Goal: Task Accomplishment & Management: Manage account settings

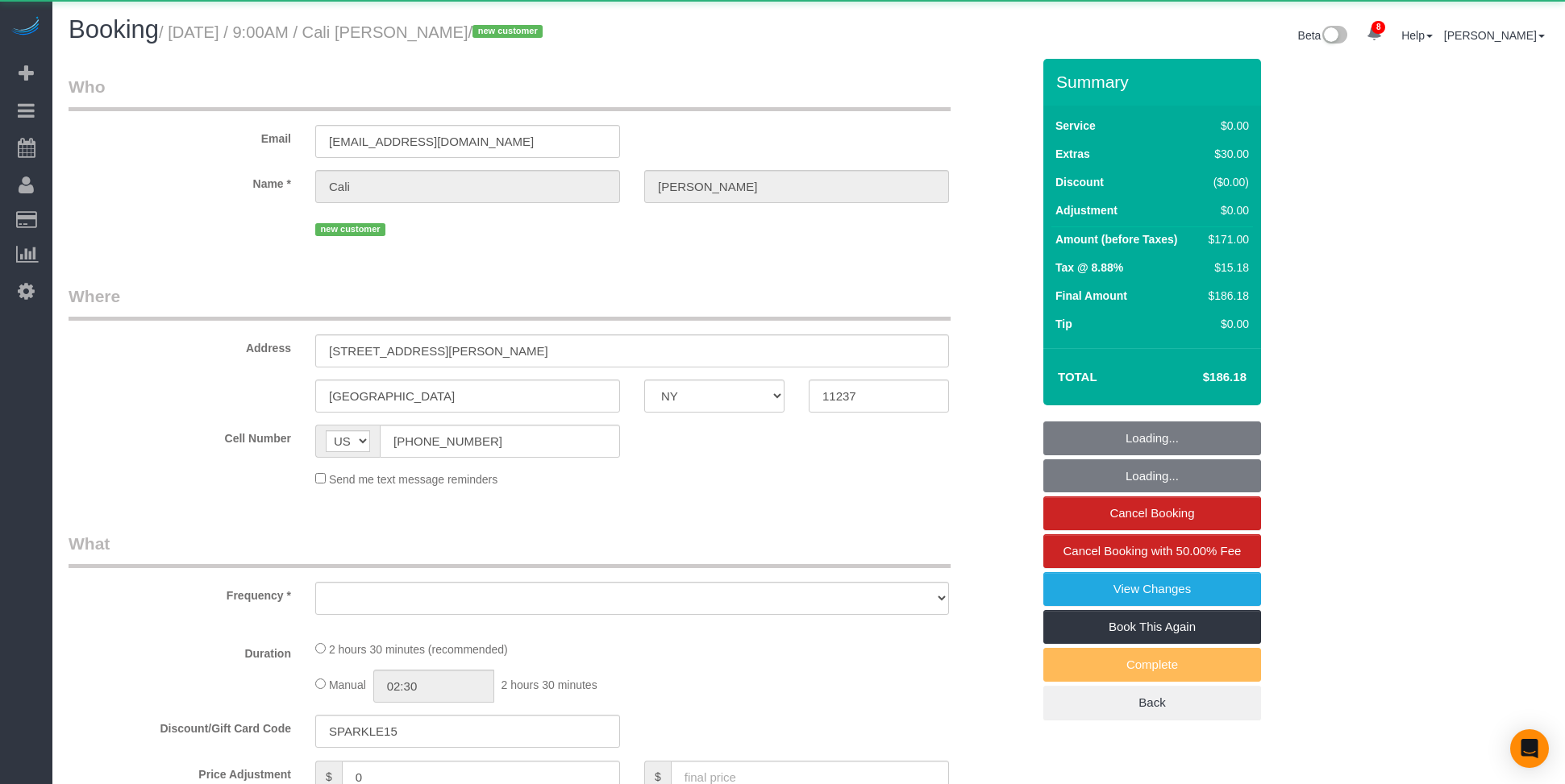
select select "NY"
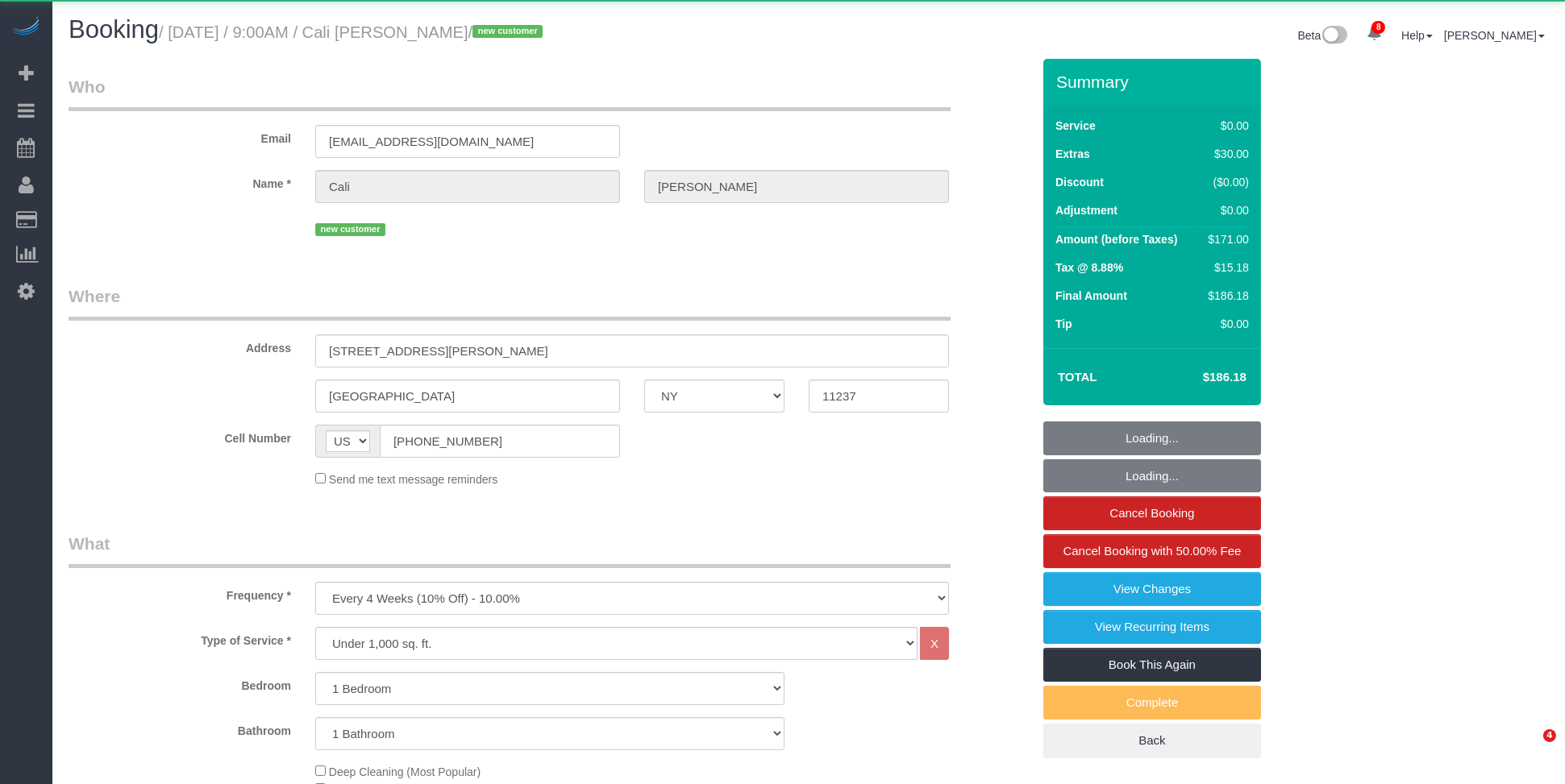
select select "object:993"
select select "spot1"
select select "1"
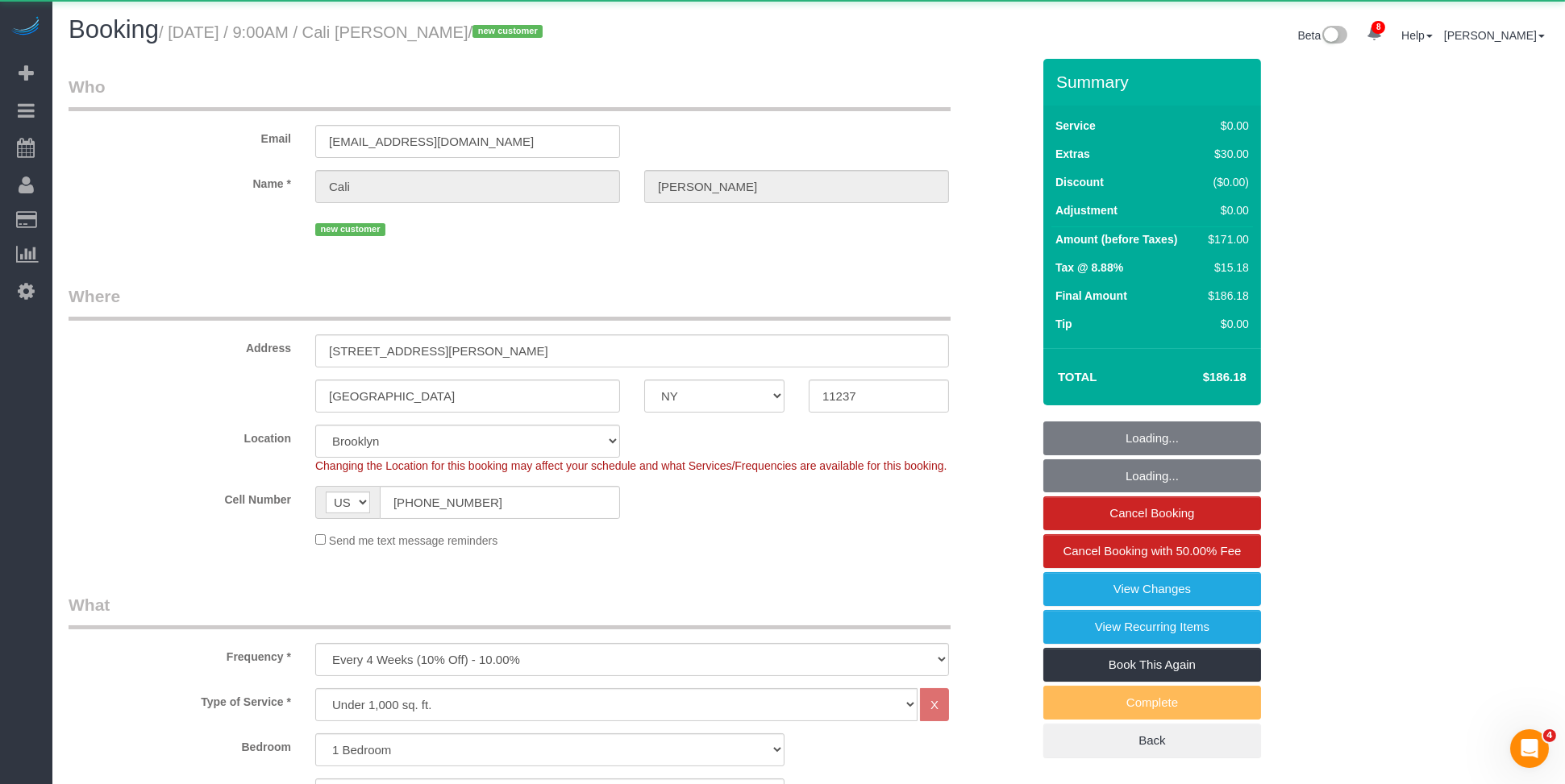
select select "string:stripe-pm_1S2wQC4VGloSiKo71sbBOz8w"
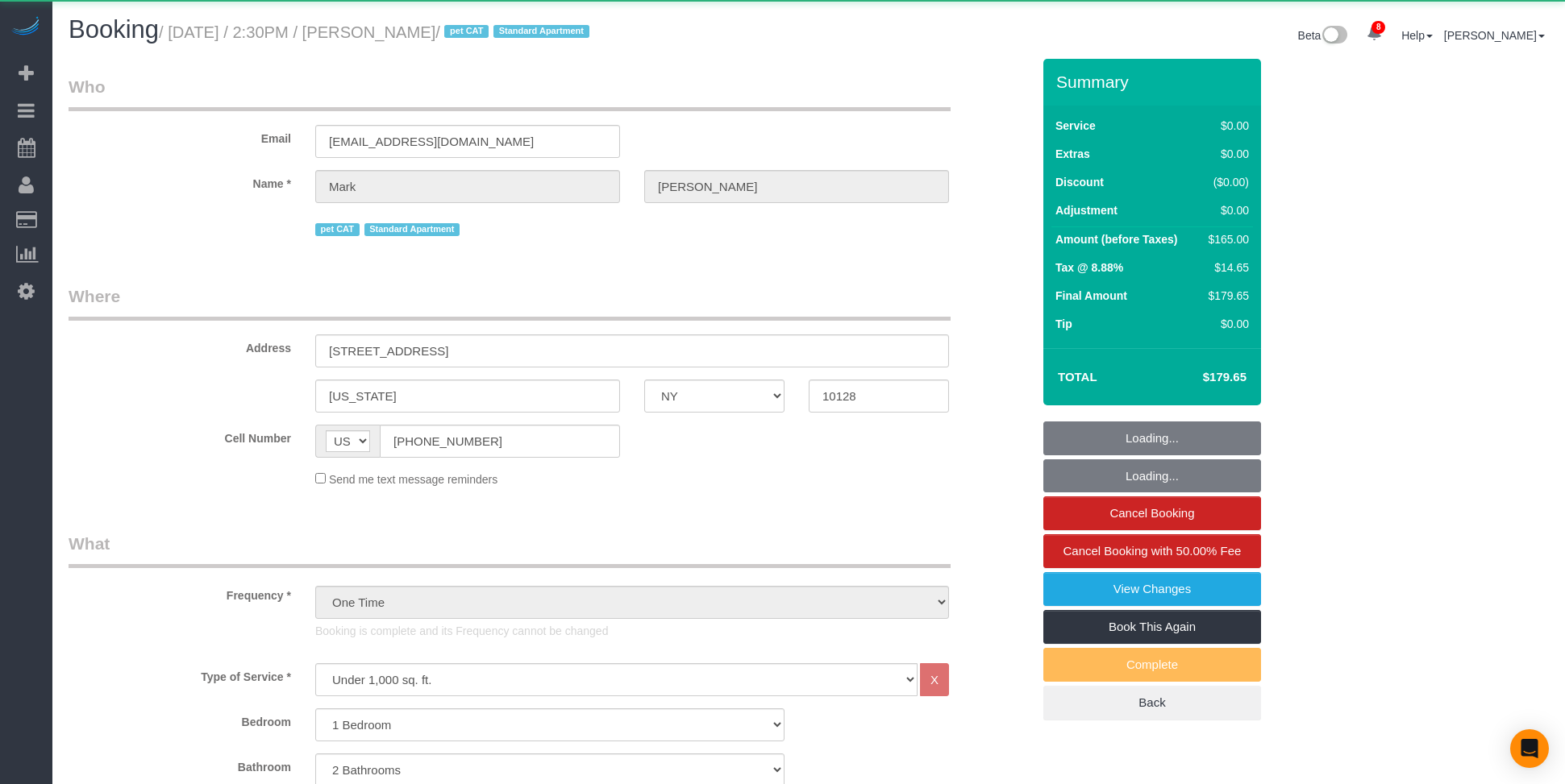
select select "NY"
select select "1"
select select "2"
select select "object:814"
select select "1"
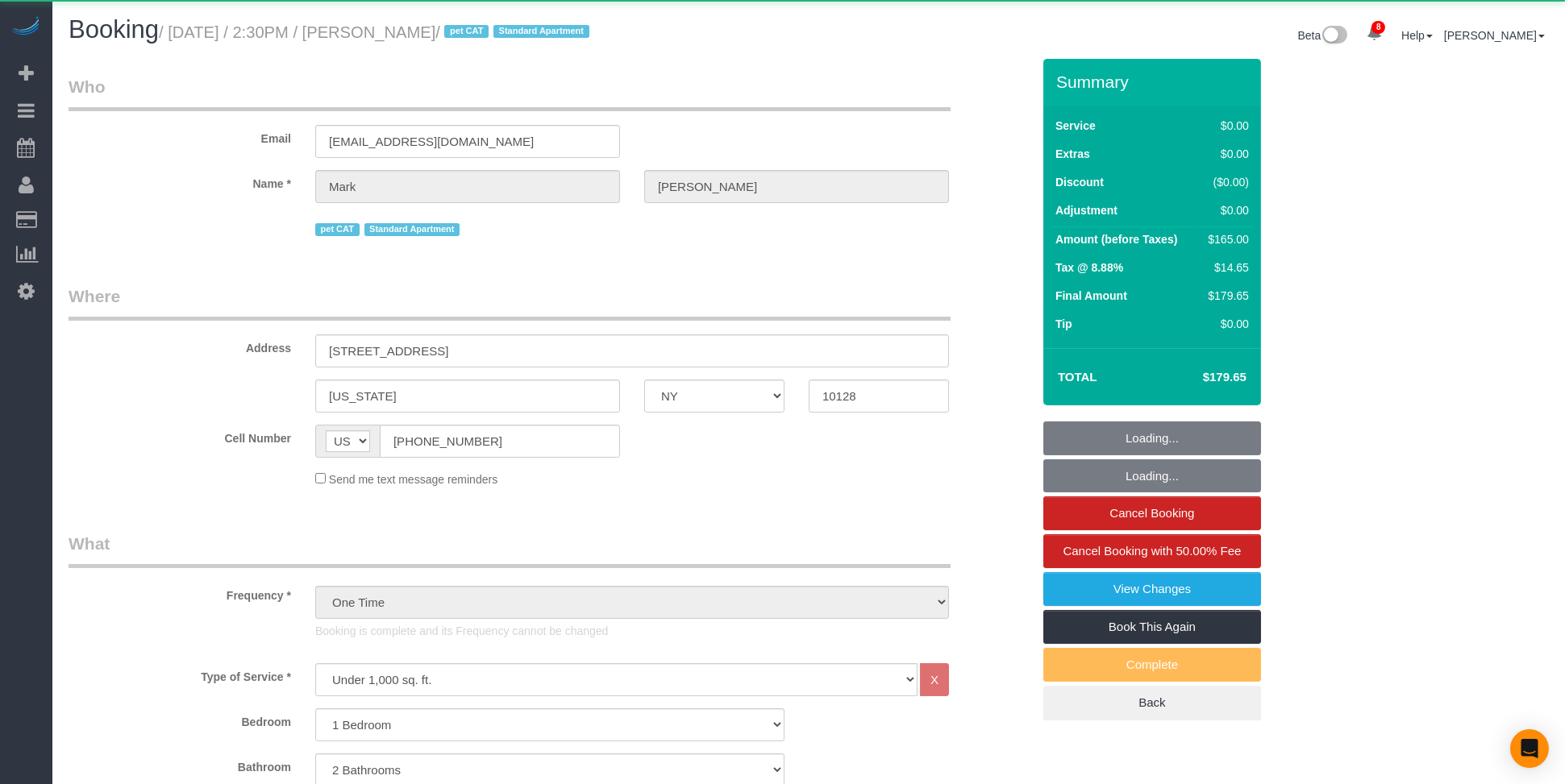
select select "2"
select select "number:60"
select select "number:77"
select select "number:14"
select select "number:6"
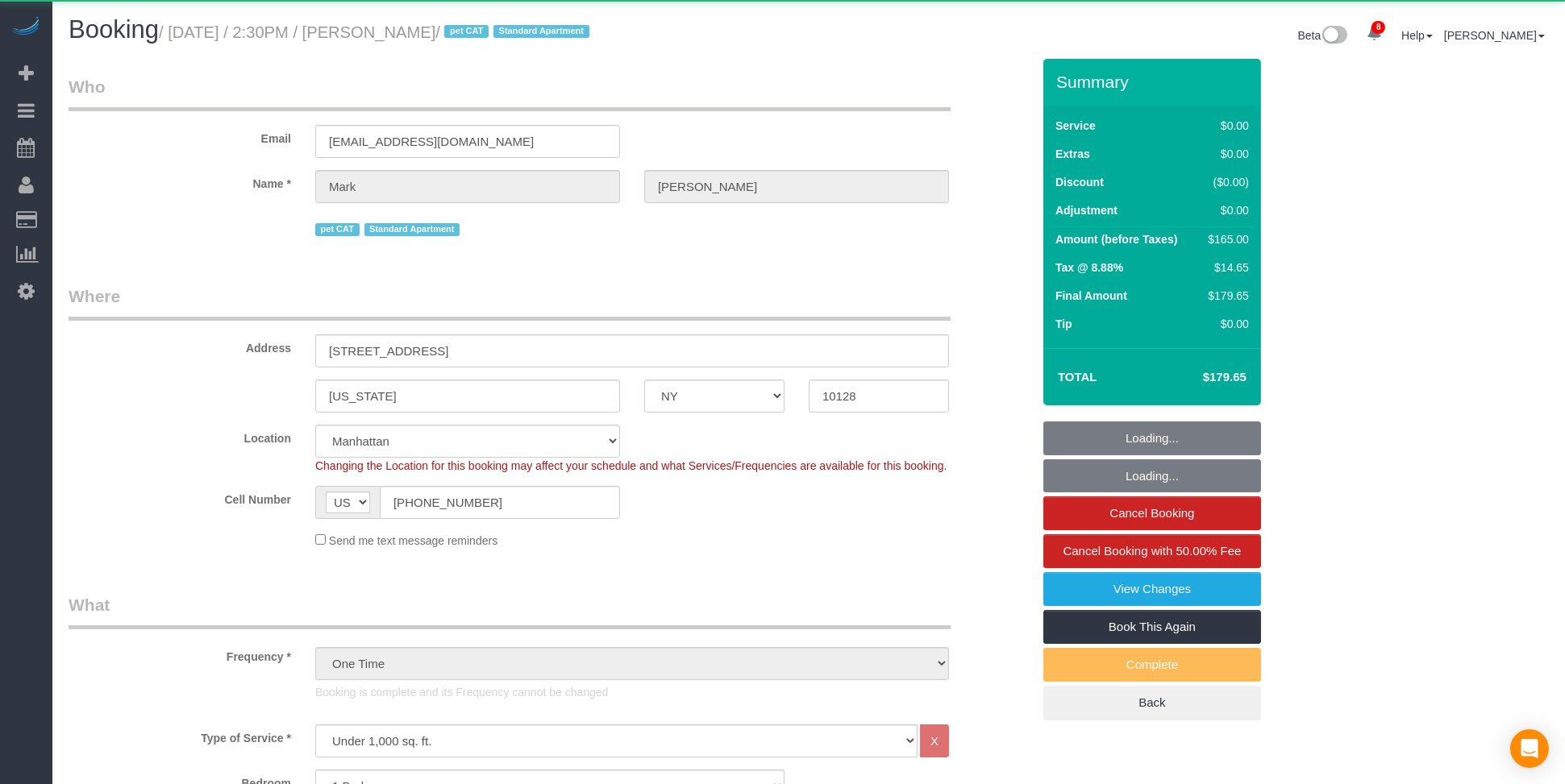
select select "string:stripe-pm_1S2Der4VGloSiKo7AofZJZrh"
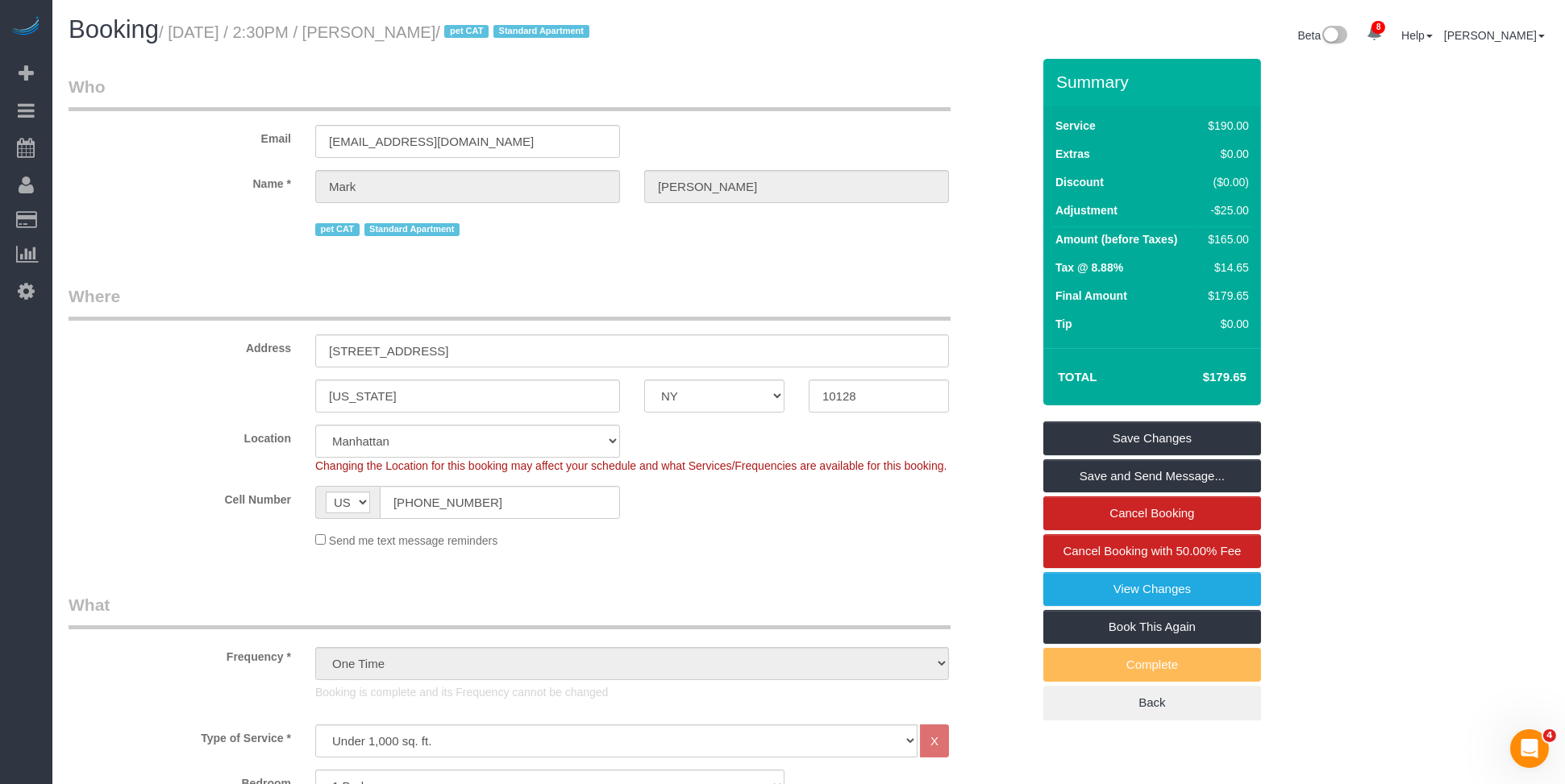
drag, startPoint x: 1455, startPoint y: 455, endPoint x: 1440, endPoint y: 450, distance: 15.8
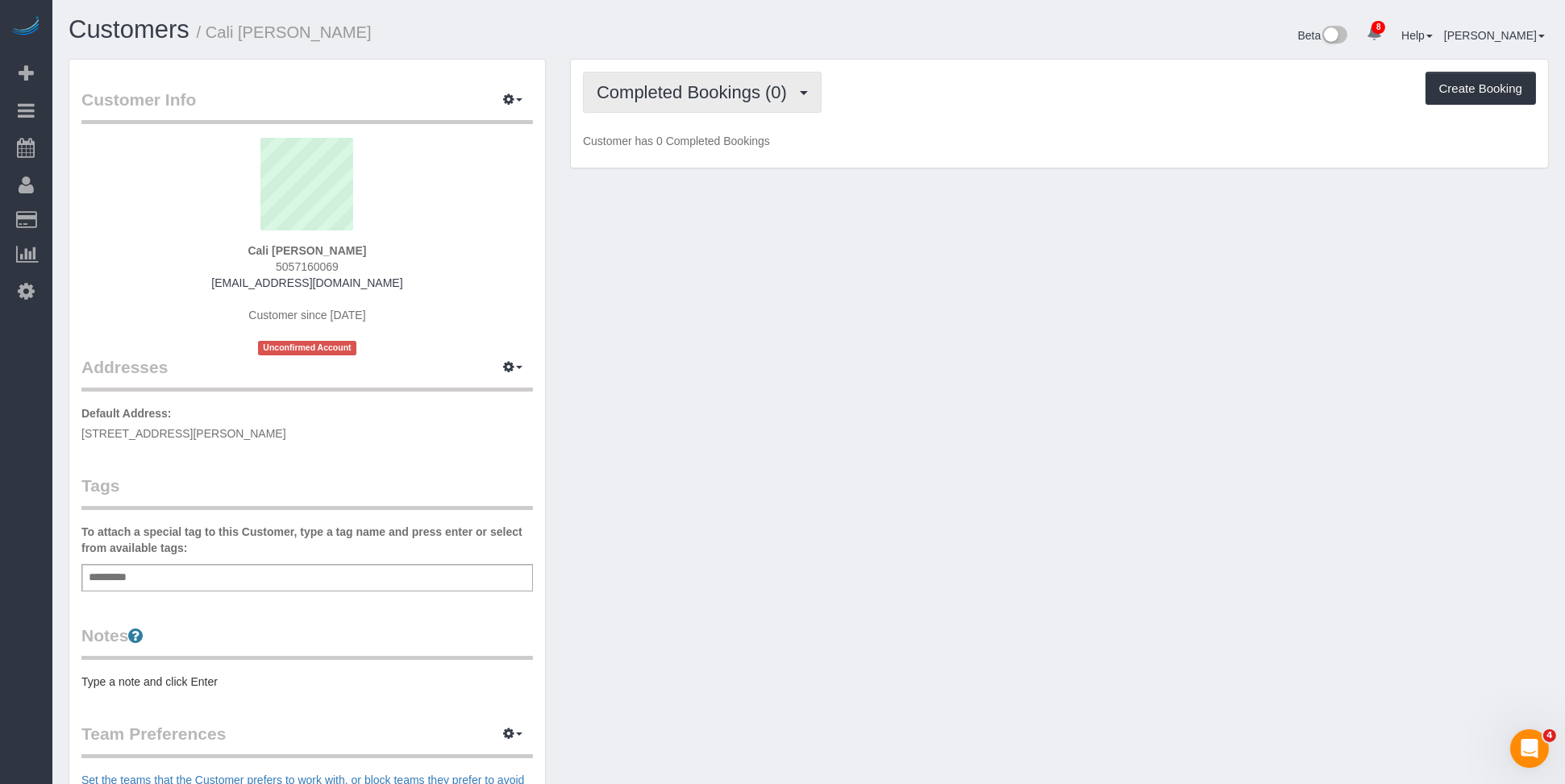
click at [738, 95] on span "Completed Bookings (0)" at bounding box center [695, 92] width 198 height 20
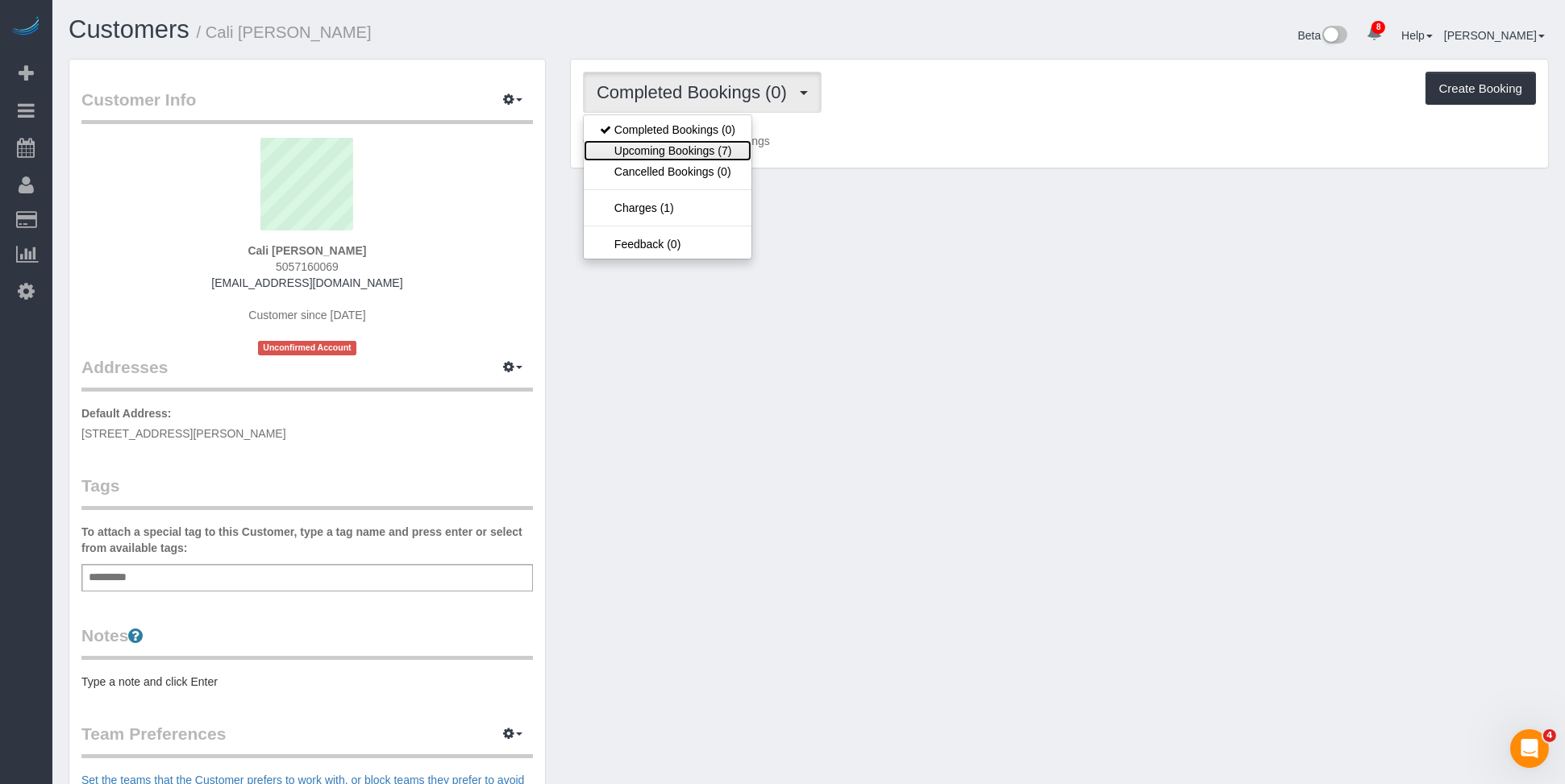
click at [718, 151] on link "Upcoming Bookings (7)" at bounding box center [668, 151] width 168 height 21
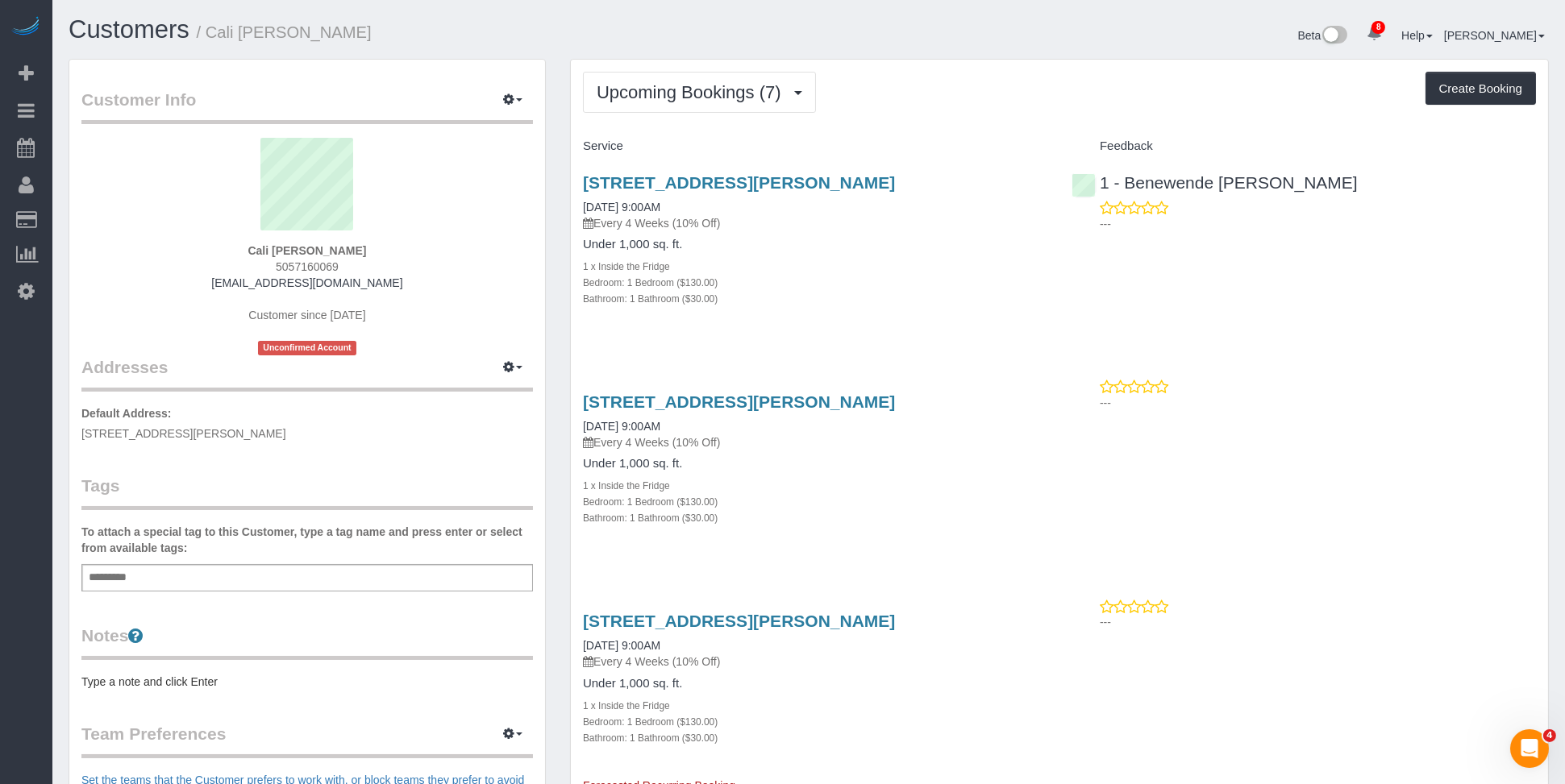
click at [350, 432] on p "Default Address: [STREET_ADDRESS][PERSON_NAME]" at bounding box center [308, 423] width 452 height 36
drag, startPoint x: 369, startPoint y: 432, endPoint x: 81, endPoint y: 428, distance: 288.0
click at [82, 429] on p "Default Address: 410 Knickerbocker Ave, apt 1, Brooklyn, NY 11237" at bounding box center [308, 423] width 452 height 36
copy span "410 Knickerbocker Ave, apt 1, Brooklyn, NY 11237"
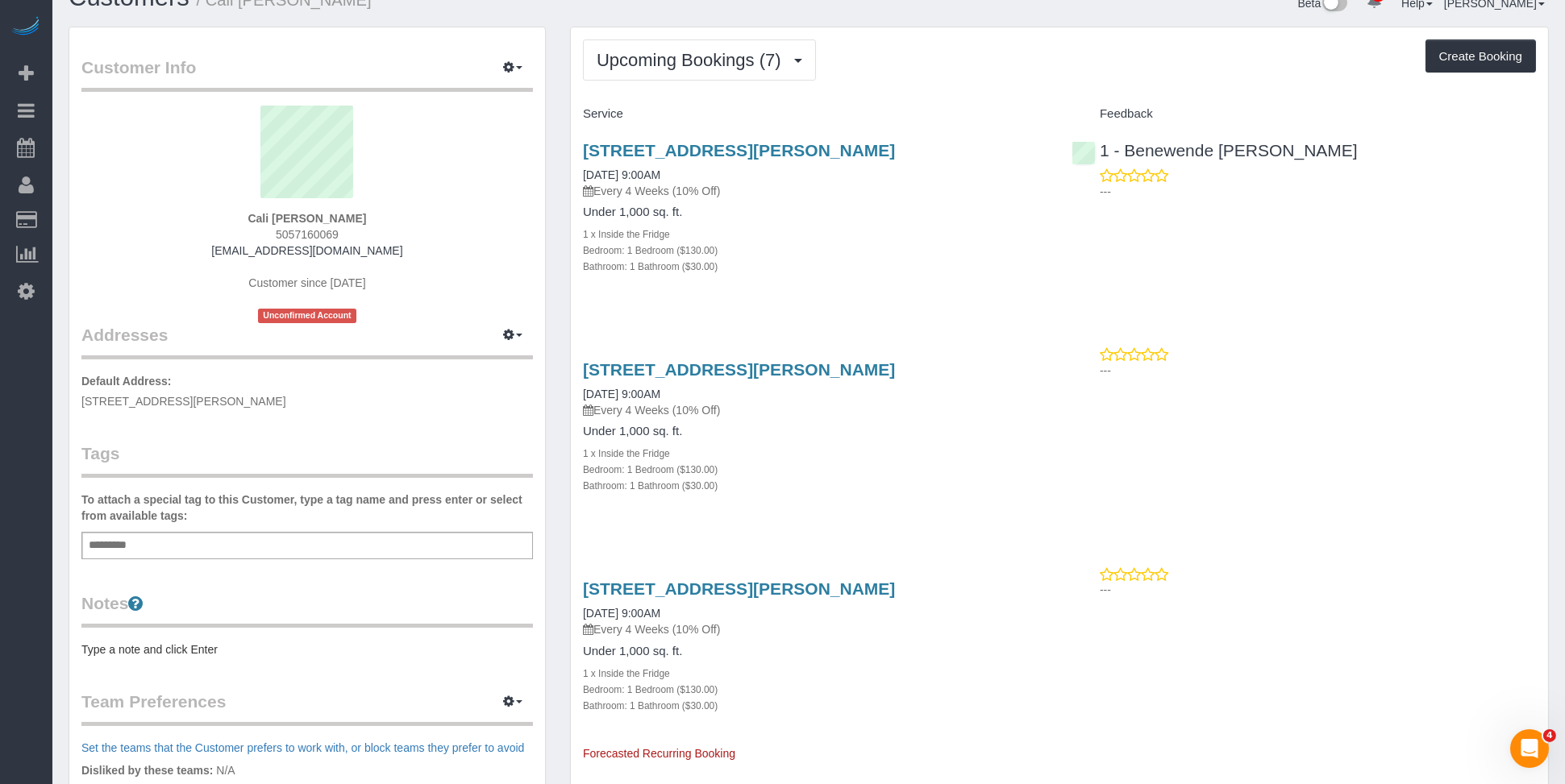
scroll to position [33, 0]
click at [118, 637] on div "Notes Type a note and click Enter" at bounding box center [308, 624] width 452 height 66
click at [98, 652] on pre "Type a note and click Enter" at bounding box center [308, 649] width 452 height 16
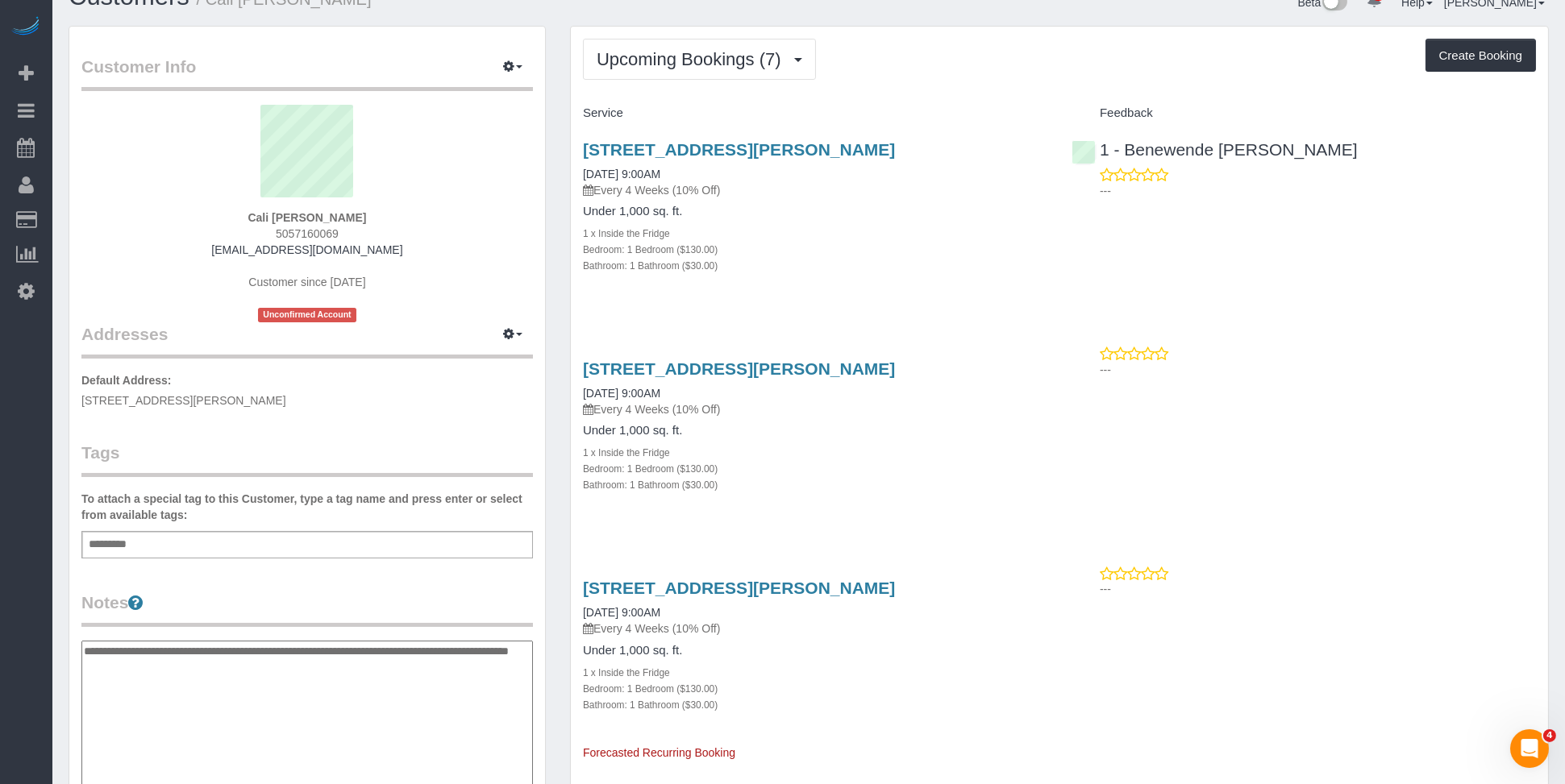
type textarea "**********"
click at [349, 388] on p "Default Address: 410 Knickerbocker Ave, apt 1, Brooklyn, NY 11237" at bounding box center [308, 390] width 452 height 36
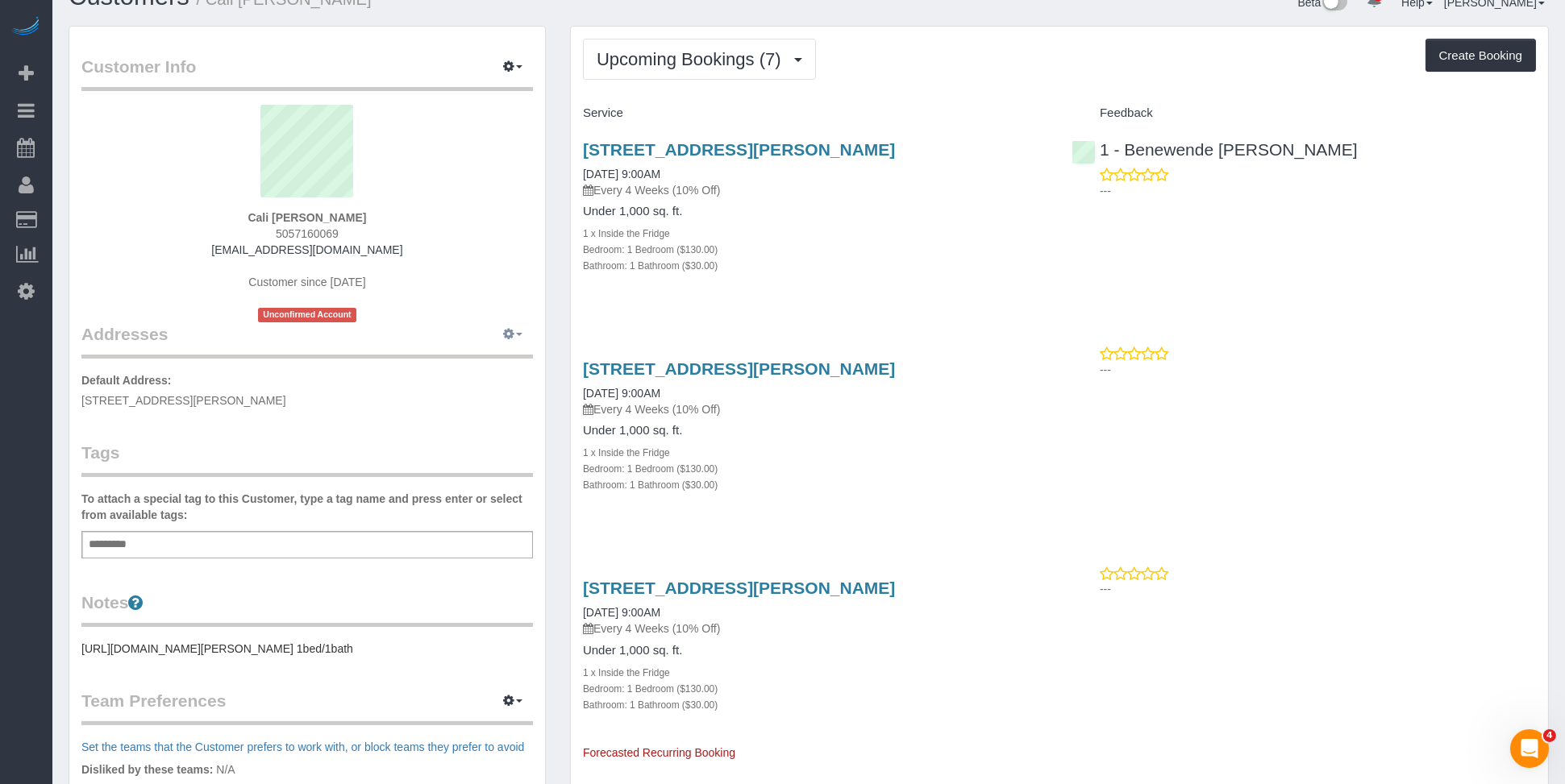
click at [519, 338] on button "button" at bounding box center [512, 335] width 40 height 25
click at [498, 364] on button "Manage Addresses" at bounding box center [467, 364] width 131 height 22
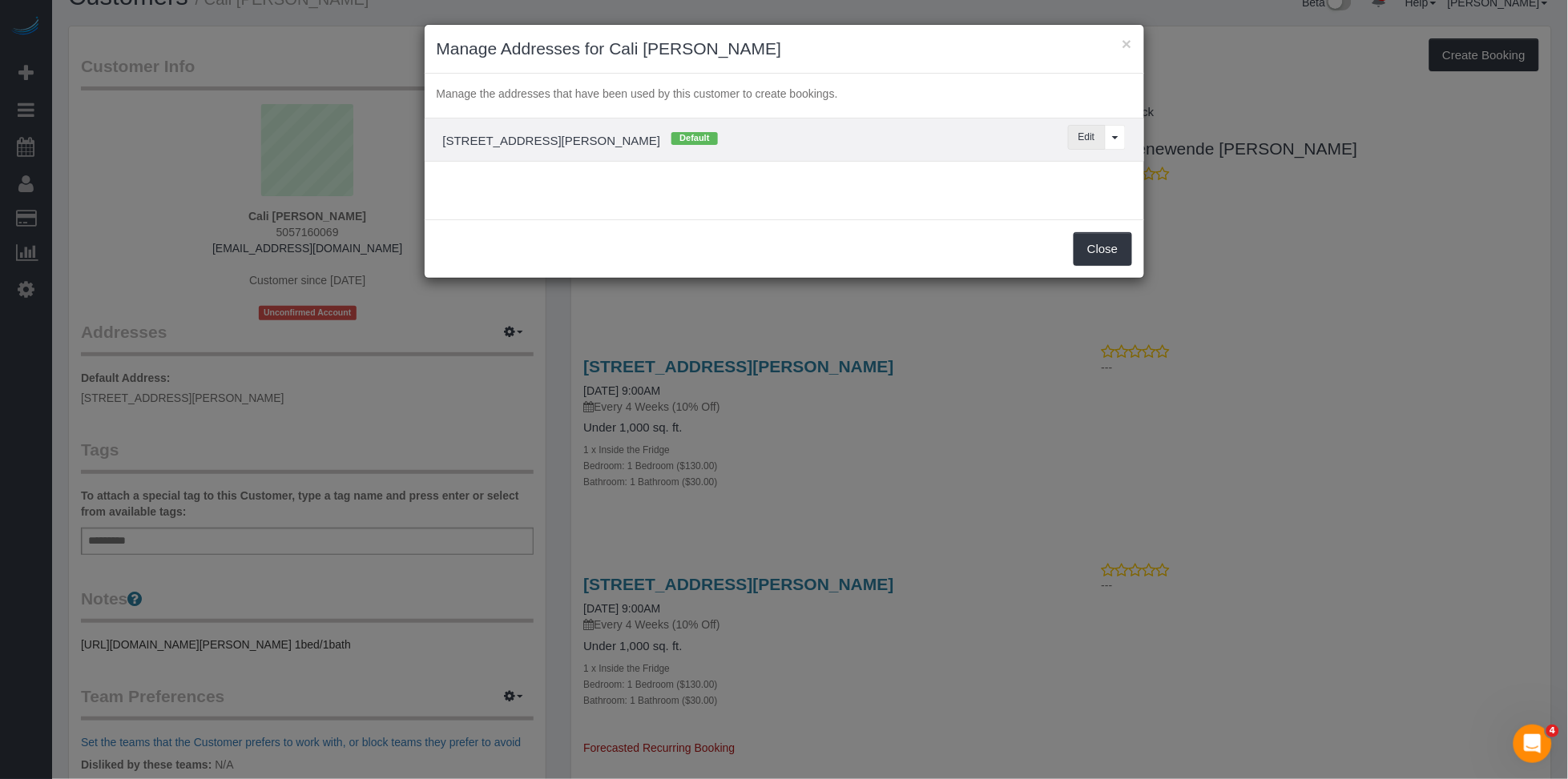
click at [1088, 137] on button "Edit" at bounding box center [1087, 137] width 38 height 25
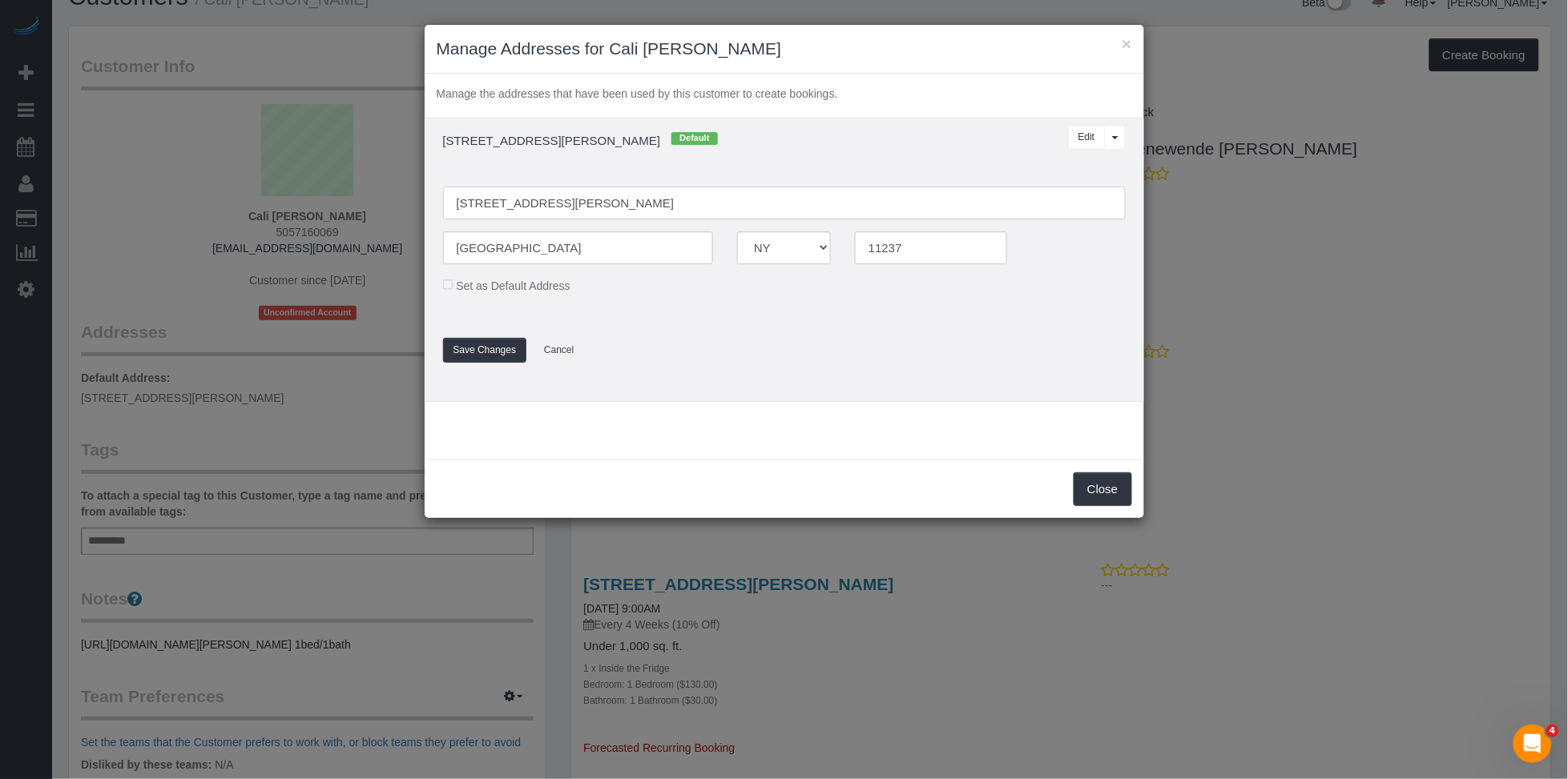
drag, startPoint x: 581, startPoint y: 206, endPoint x: 589, endPoint y: 216, distance: 12.8
click at [581, 207] on input "410 Knickerbocker Ave, apt 1" at bounding box center [784, 202] width 683 height 33
type input "410 Knickerbocker Avenue, Apt.1"
drag, startPoint x: 667, startPoint y: 311, endPoint x: 630, endPoint y: 310, distance: 37.0
click at [664, 311] on fieldset "410 Knickerbocker Avenue, Apt.1 Brooklyn AK AL AR AZ CA CO CT DC DE FL GA HI IA…" at bounding box center [784, 267] width 707 height 193
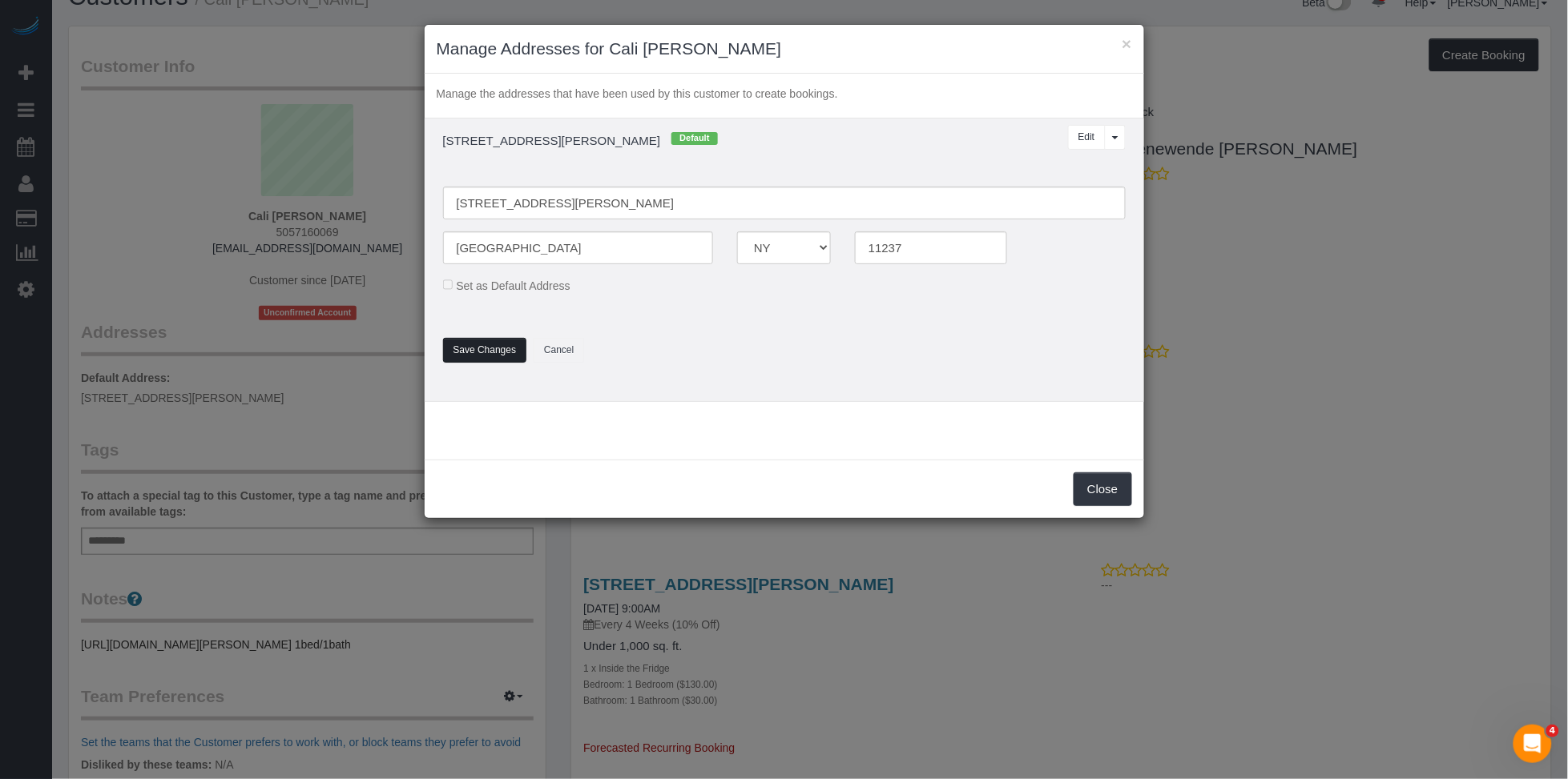
click at [474, 355] on button "Save Changes" at bounding box center [485, 351] width 84 height 25
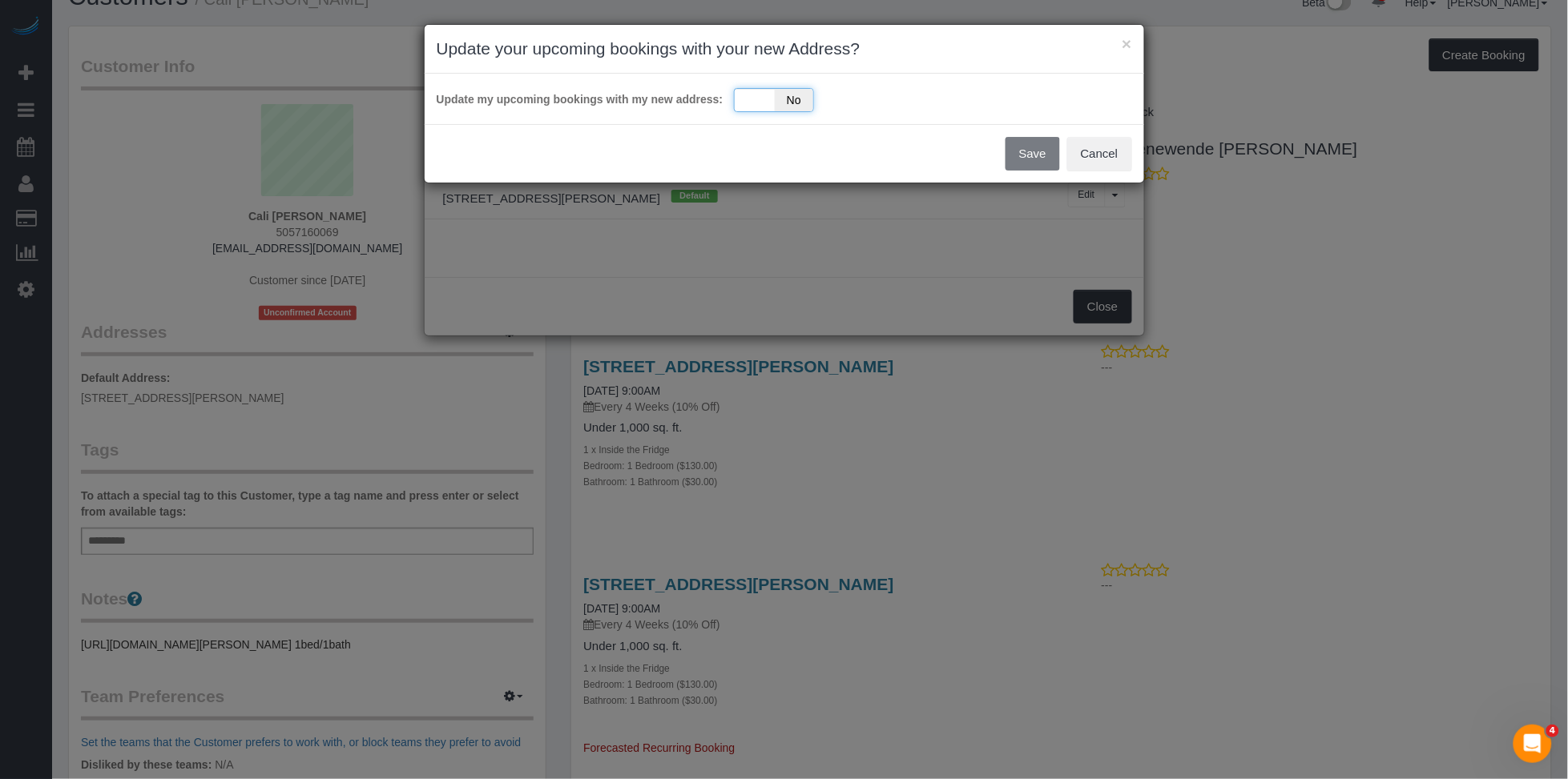
drag, startPoint x: 806, startPoint y: 103, endPoint x: 797, endPoint y: 110, distance: 11.4
click at [805, 102] on span "No" at bounding box center [794, 100] width 39 height 22
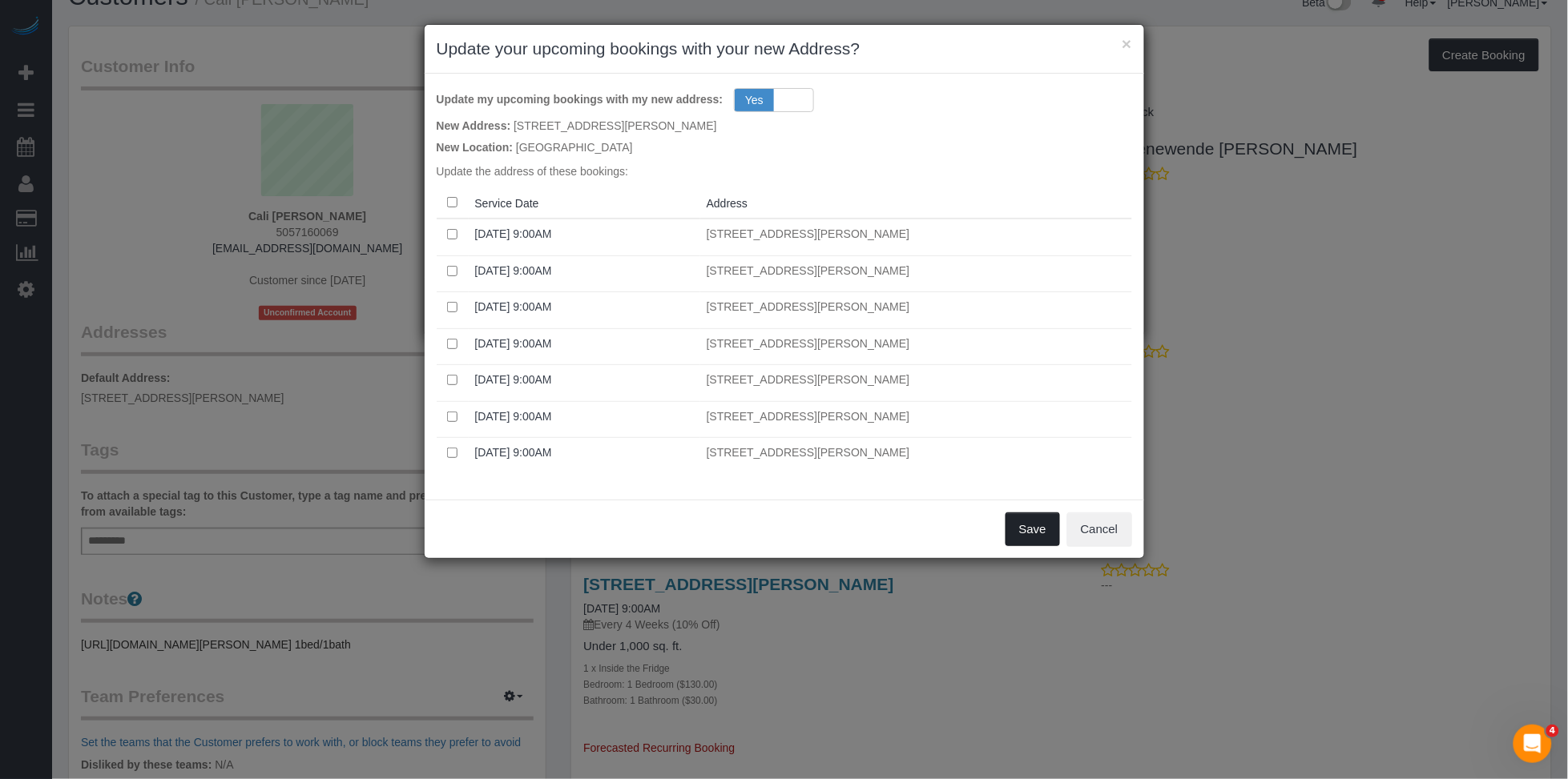
click at [1044, 532] on button "Save" at bounding box center [1033, 529] width 55 height 34
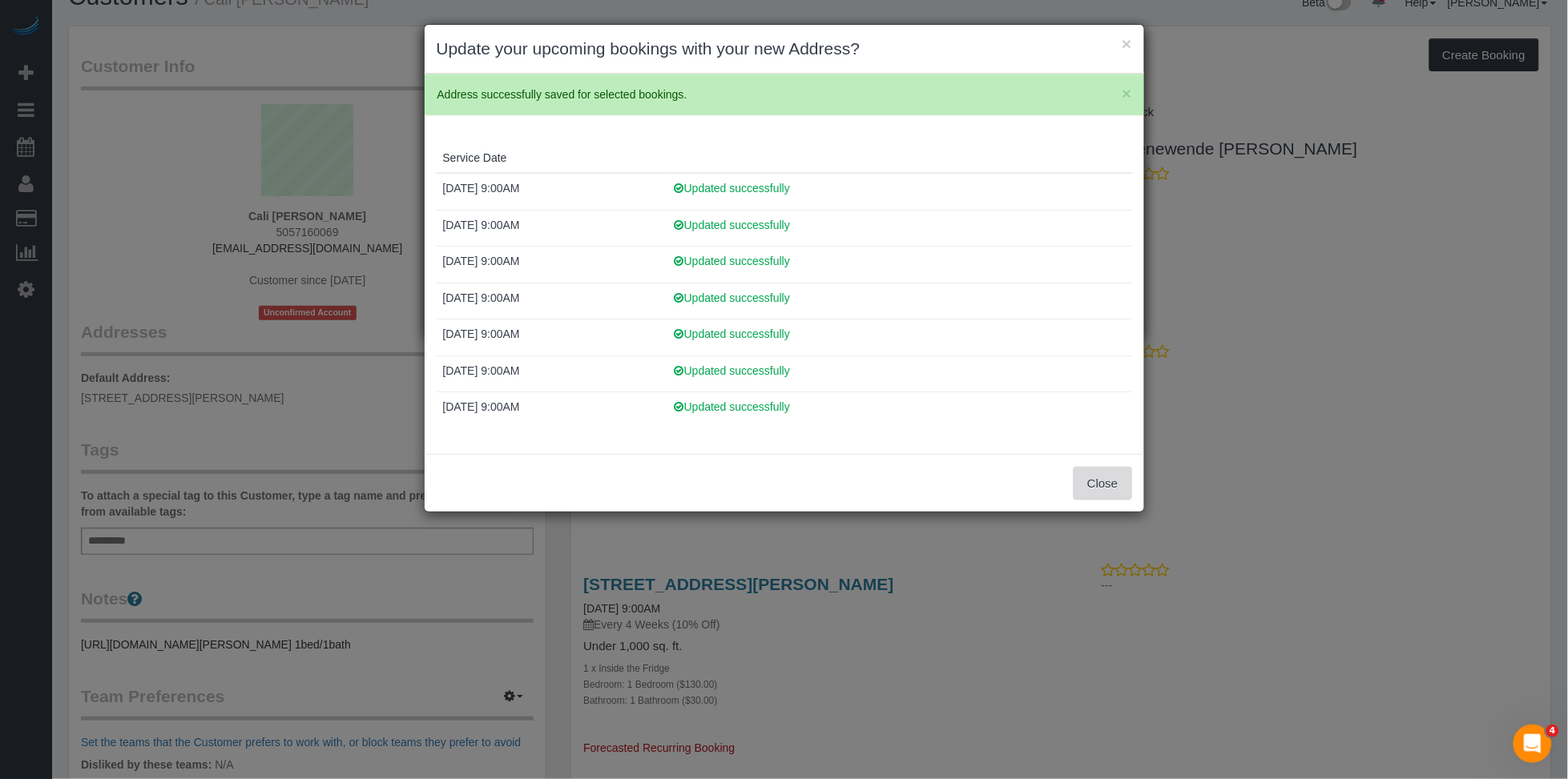
click at [1105, 481] on button "Close" at bounding box center [1102, 484] width 57 height 34
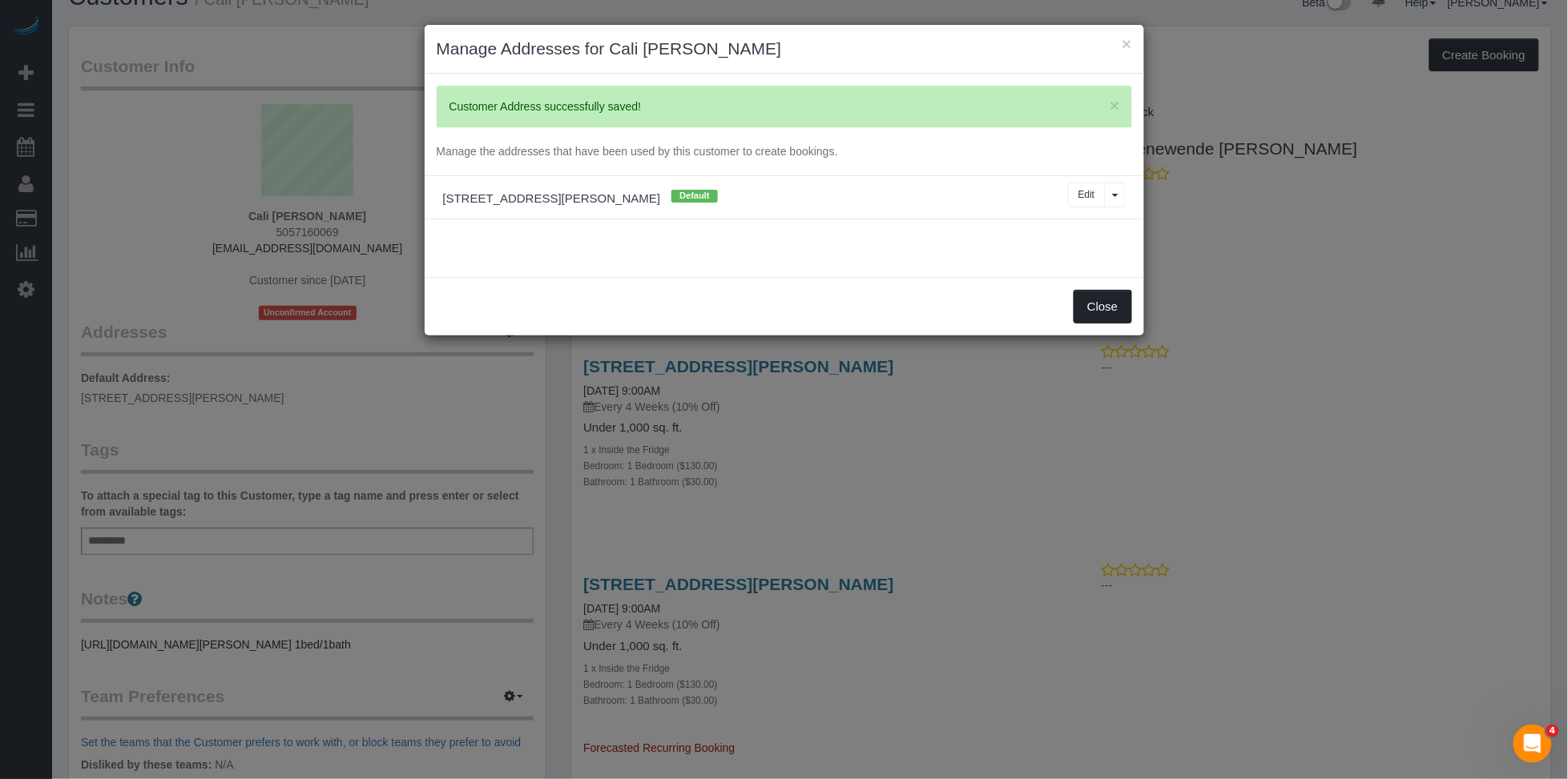
click at [1113, 303] on button "Close" at bounding box center [1102, 306] width 57 height 34
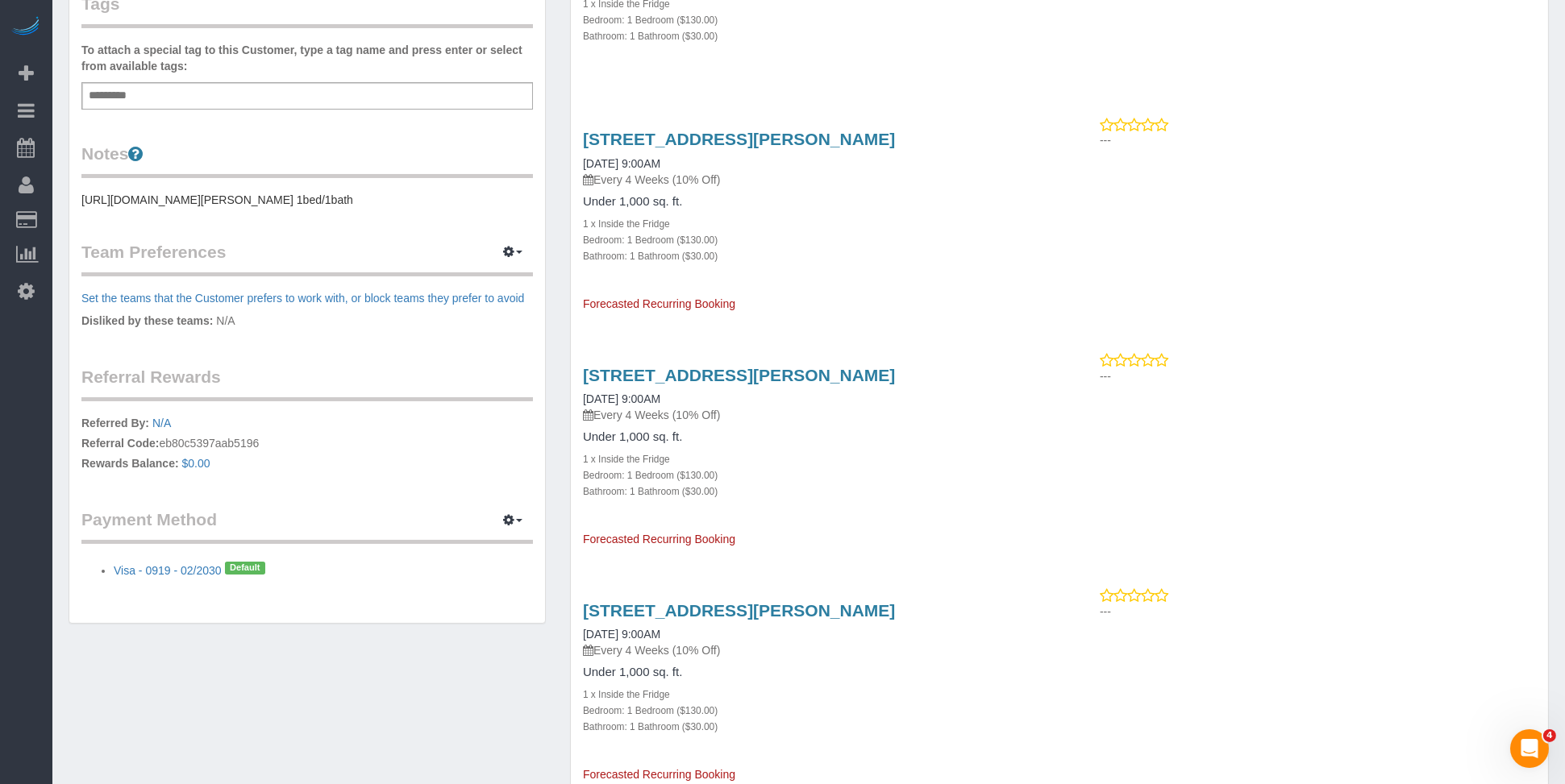
scroll to position [0, 0]
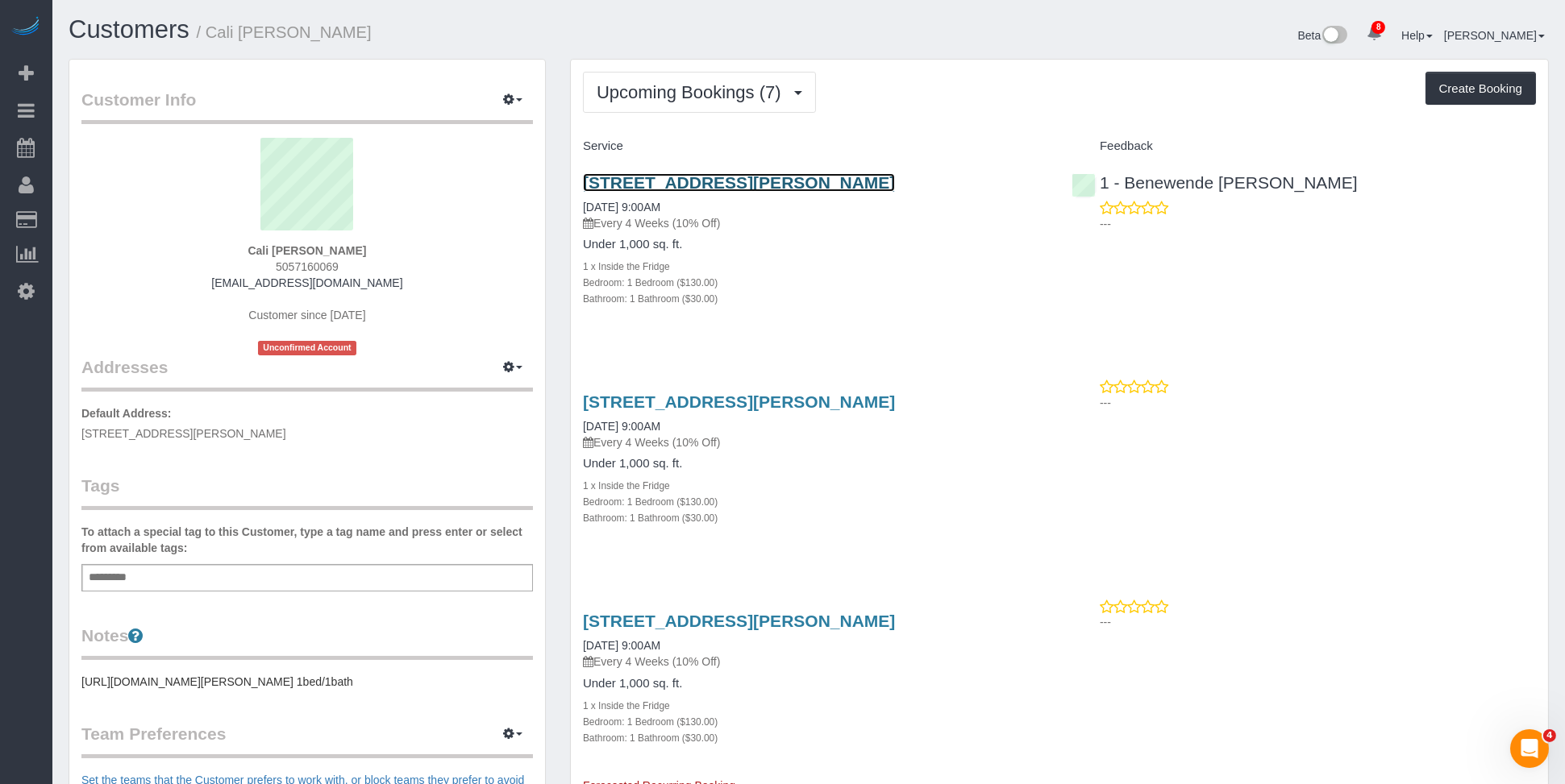
click at [741, 188] on link "410 Knickerbocker Avenue, Apt.1, Brooklyn, NY 11237" at bounding box center [739, 182] width 312 height 19
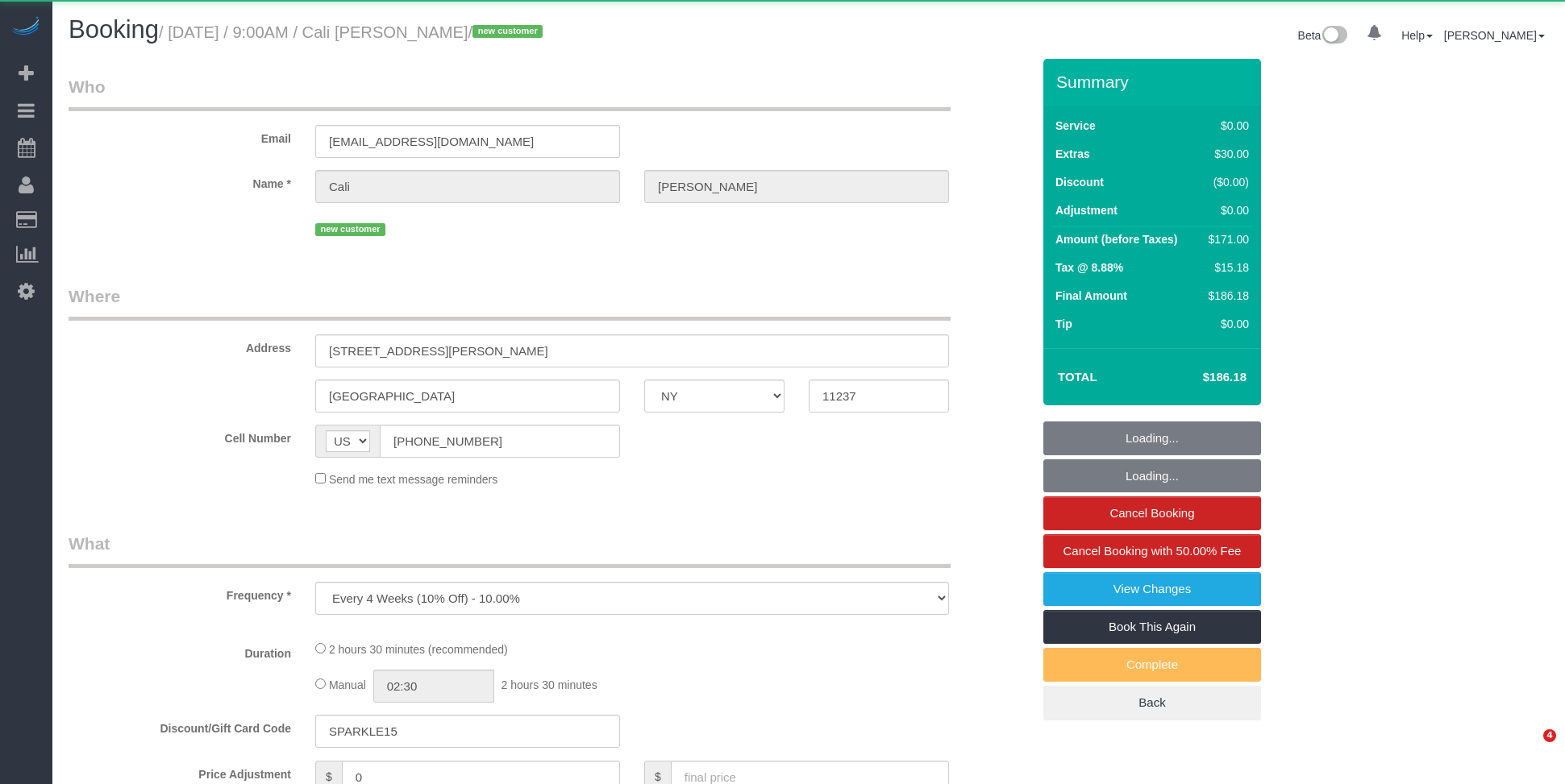
select select "NY"
select select "object:957"
select select "1"
select select "spot1"
select select "number:56"
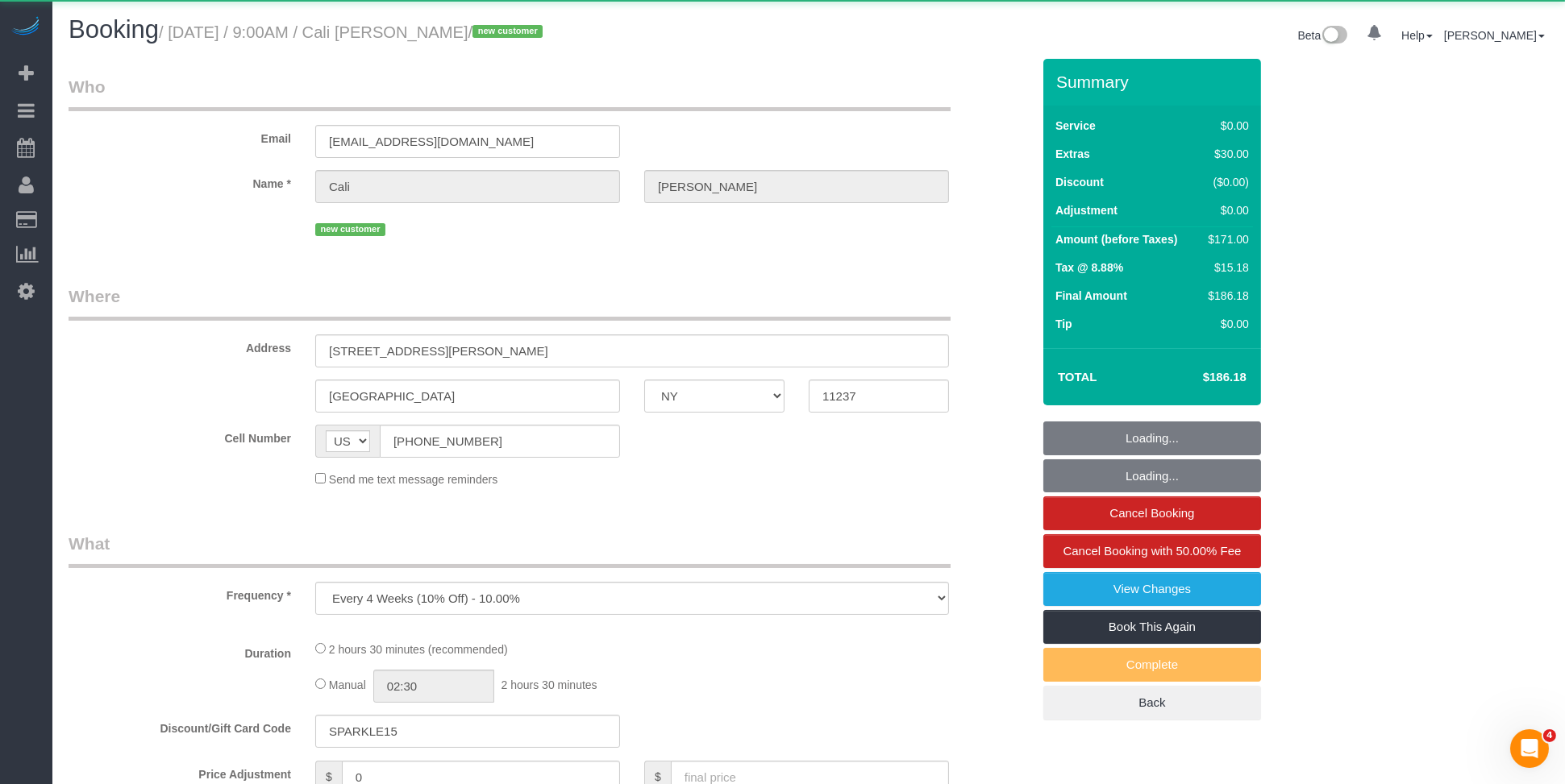
select select "number:71"
select select "number:14"
select select "number:5"
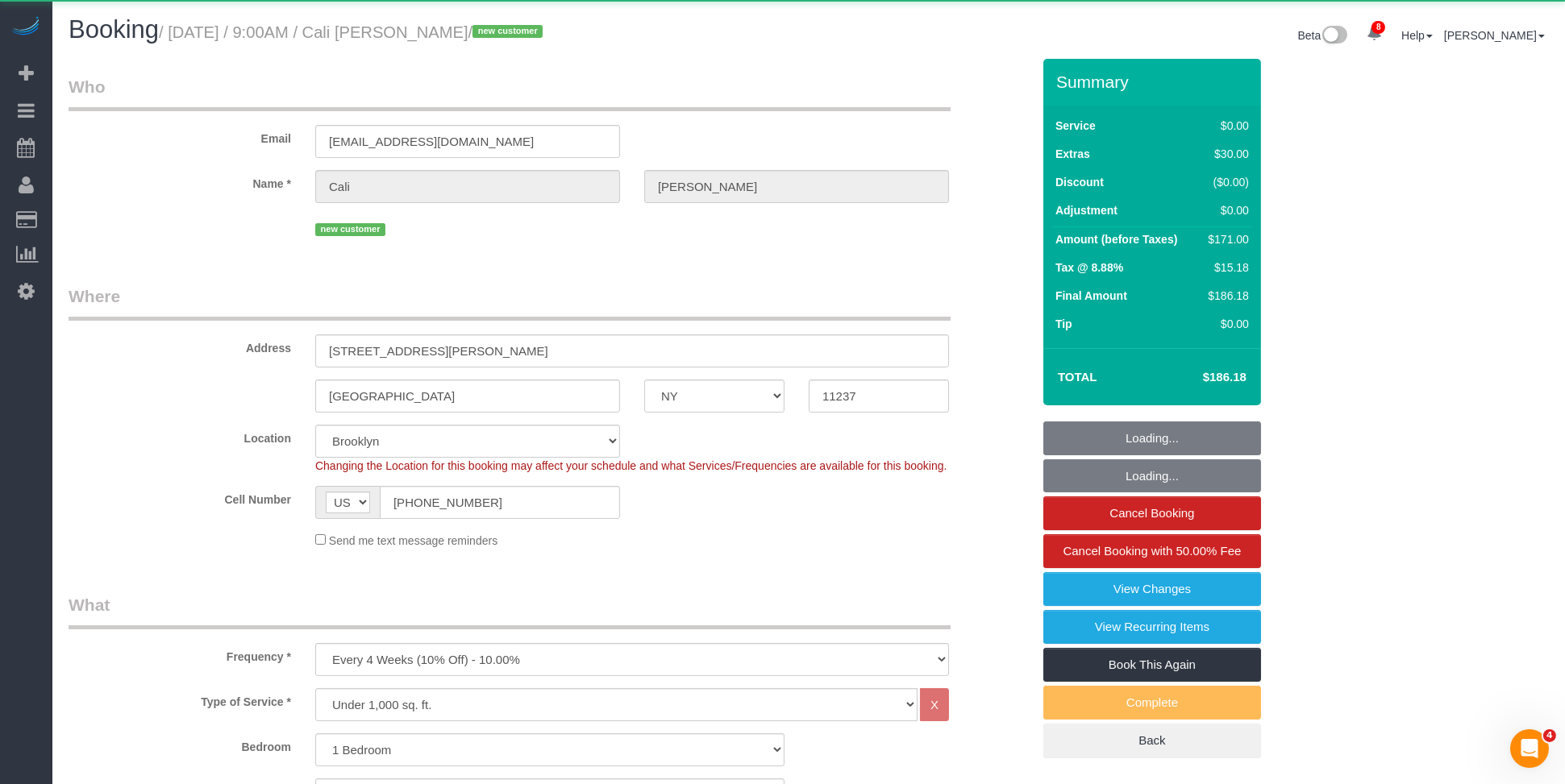
select select "string:stripe-pm_1S2wQC4VGloSiKo71sbBOz8w"
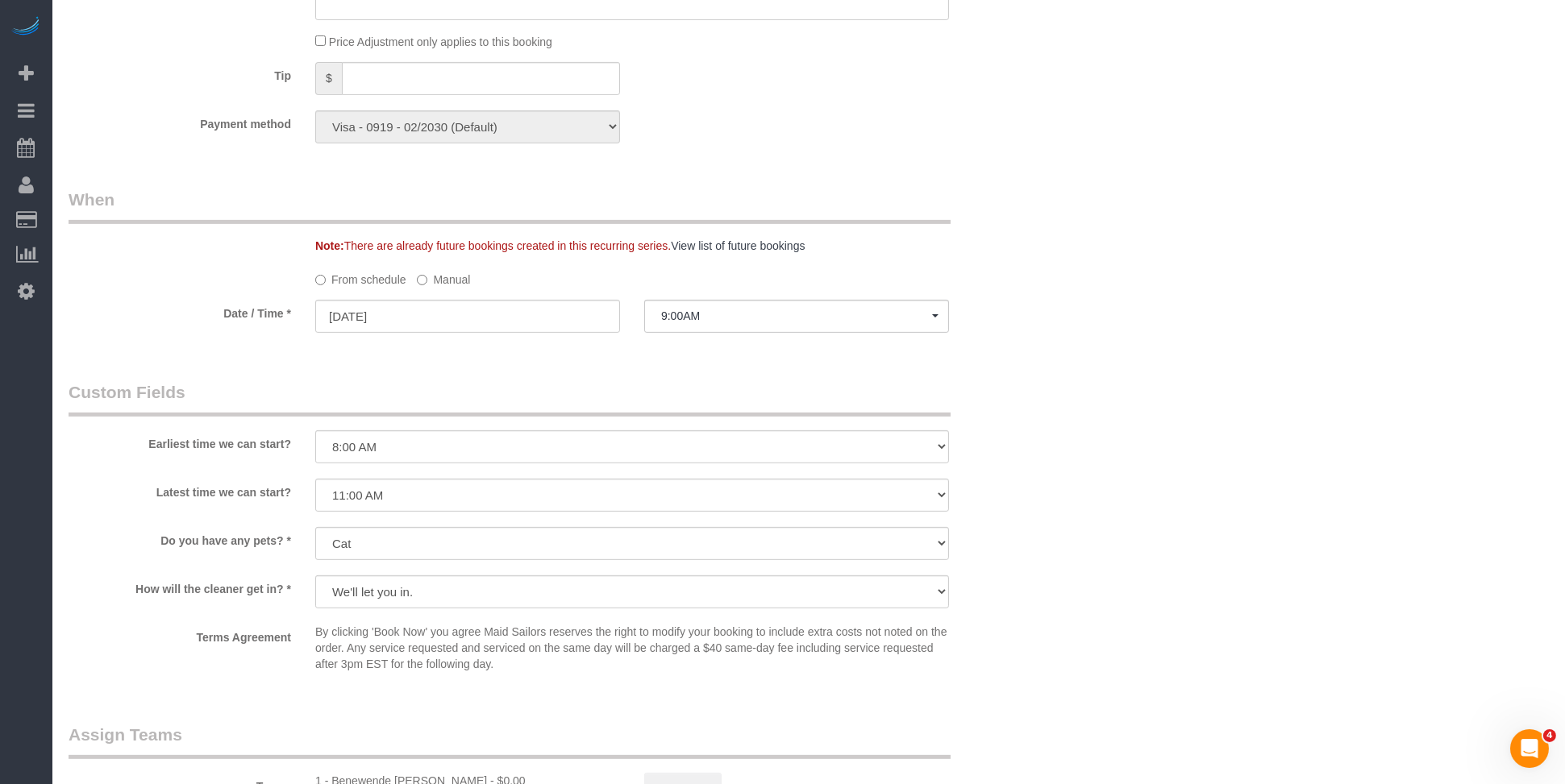
scroll to position [1424, 0]
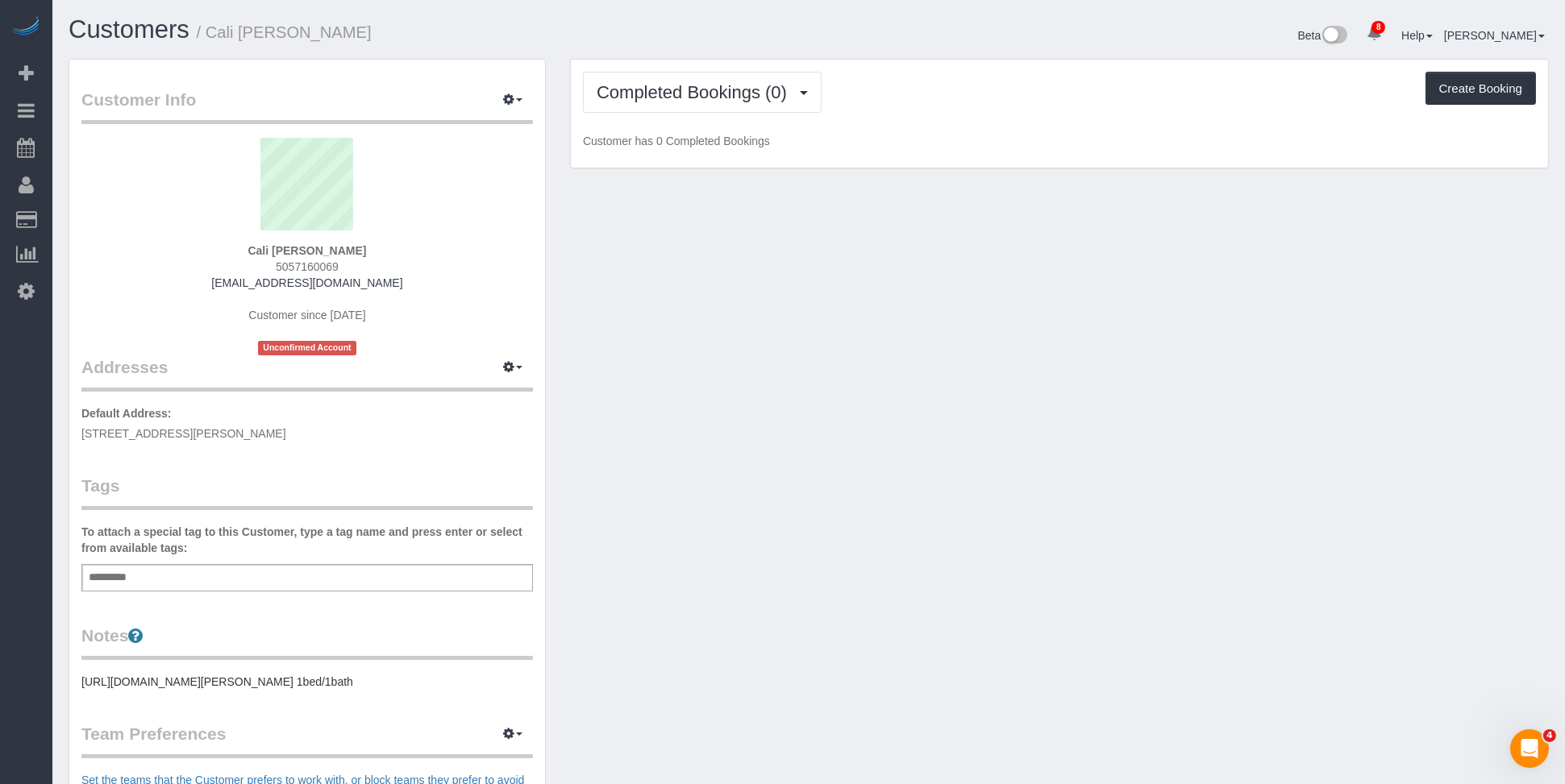
drag, startPoint x: 249, startPoint y: 574, endPoint x: 265, endPoint y: 532, distance: 44.9
click at [249, 574] on div "Add a tag" at bounding box center [308, 578] width 452 height 28
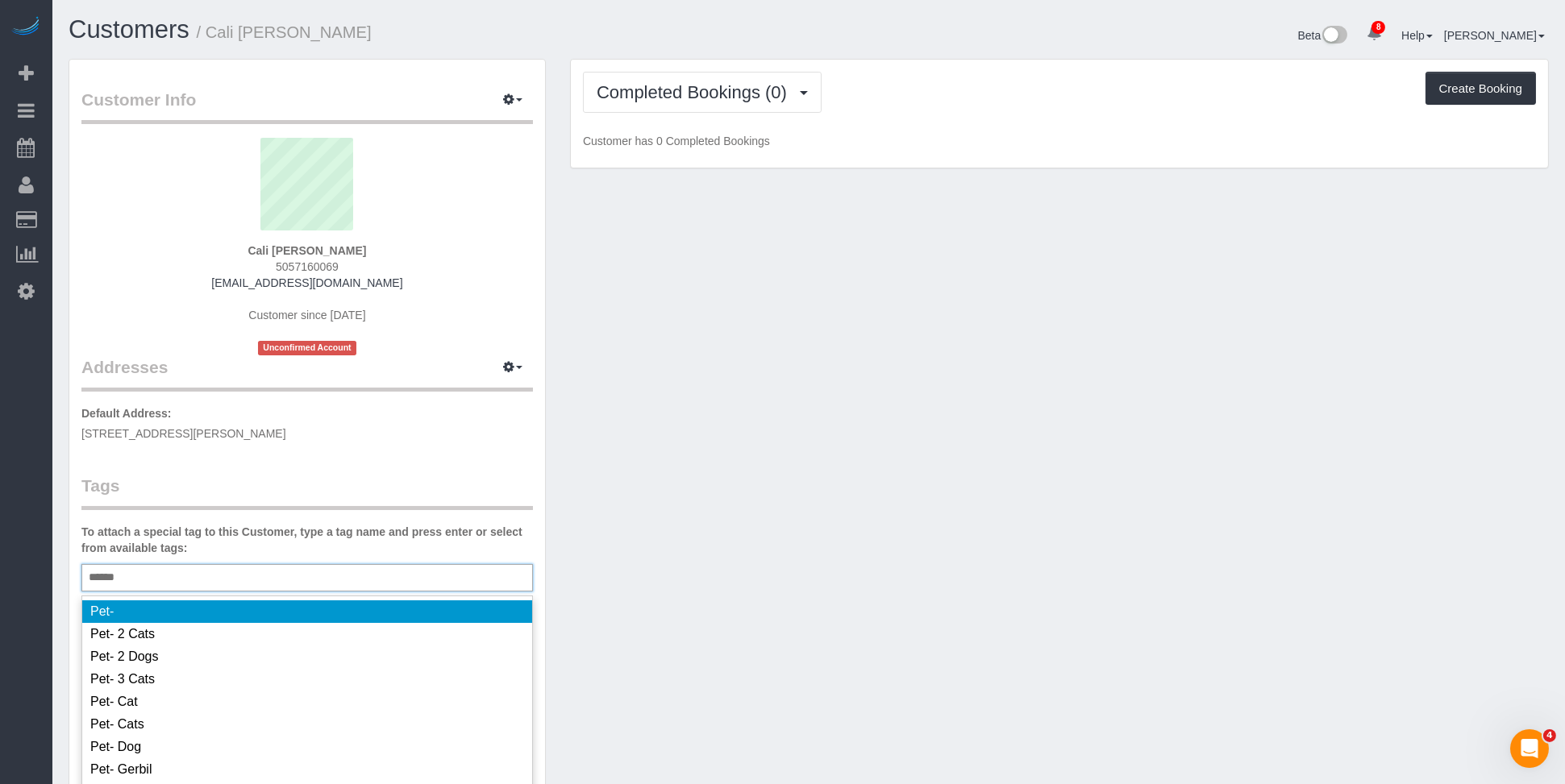
type input "*******"
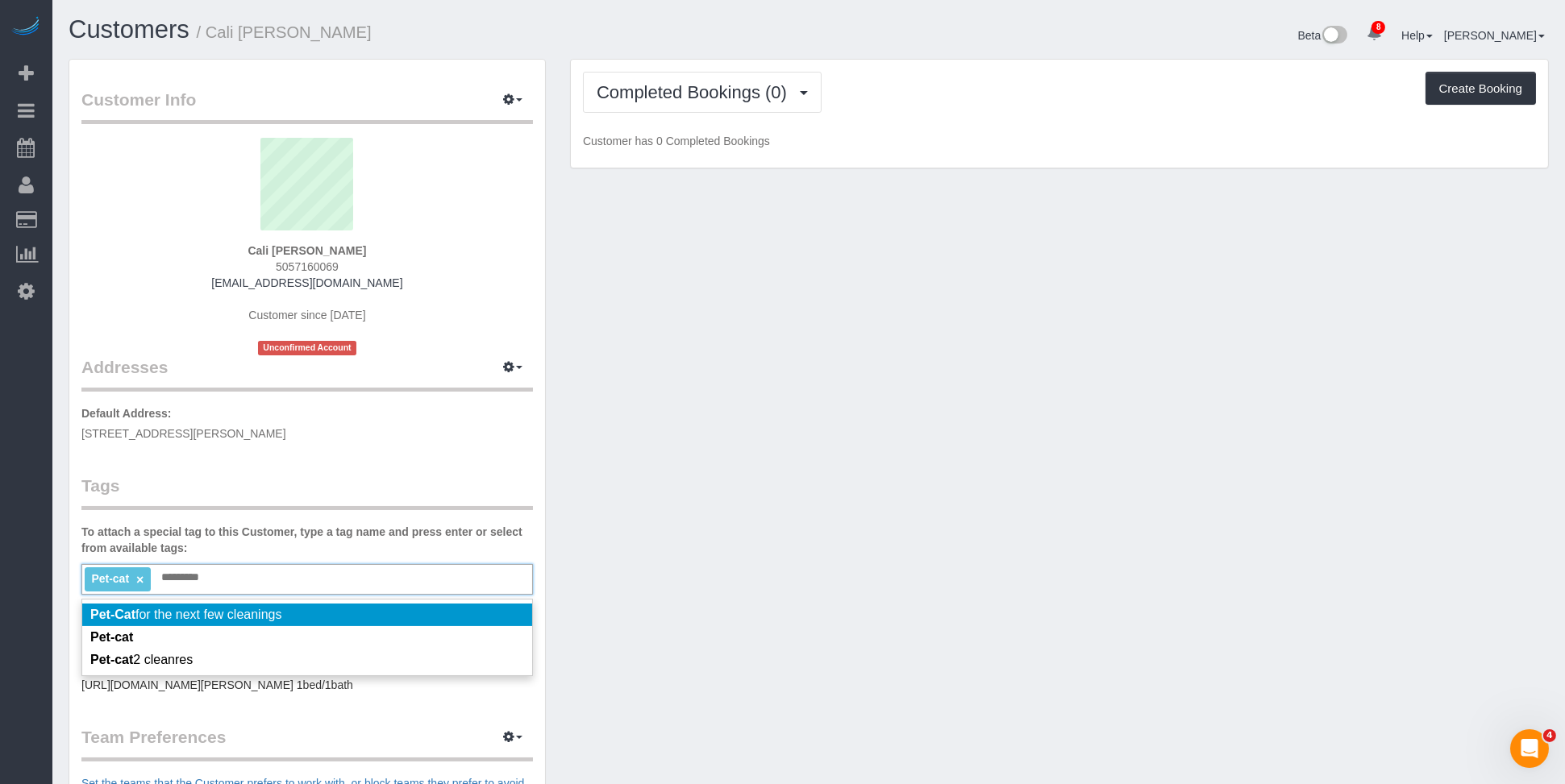
drag, startPoint x: 549, startPoint y: 515, endPoint x: 583, endPoint y: 506, distance: 35.2
click at [581, 507] on div "Customer Info Edit Contact Info Send Message Email Preferences Special Sales Ta…" at bounding box center [808, 592] width 1505 height 1068
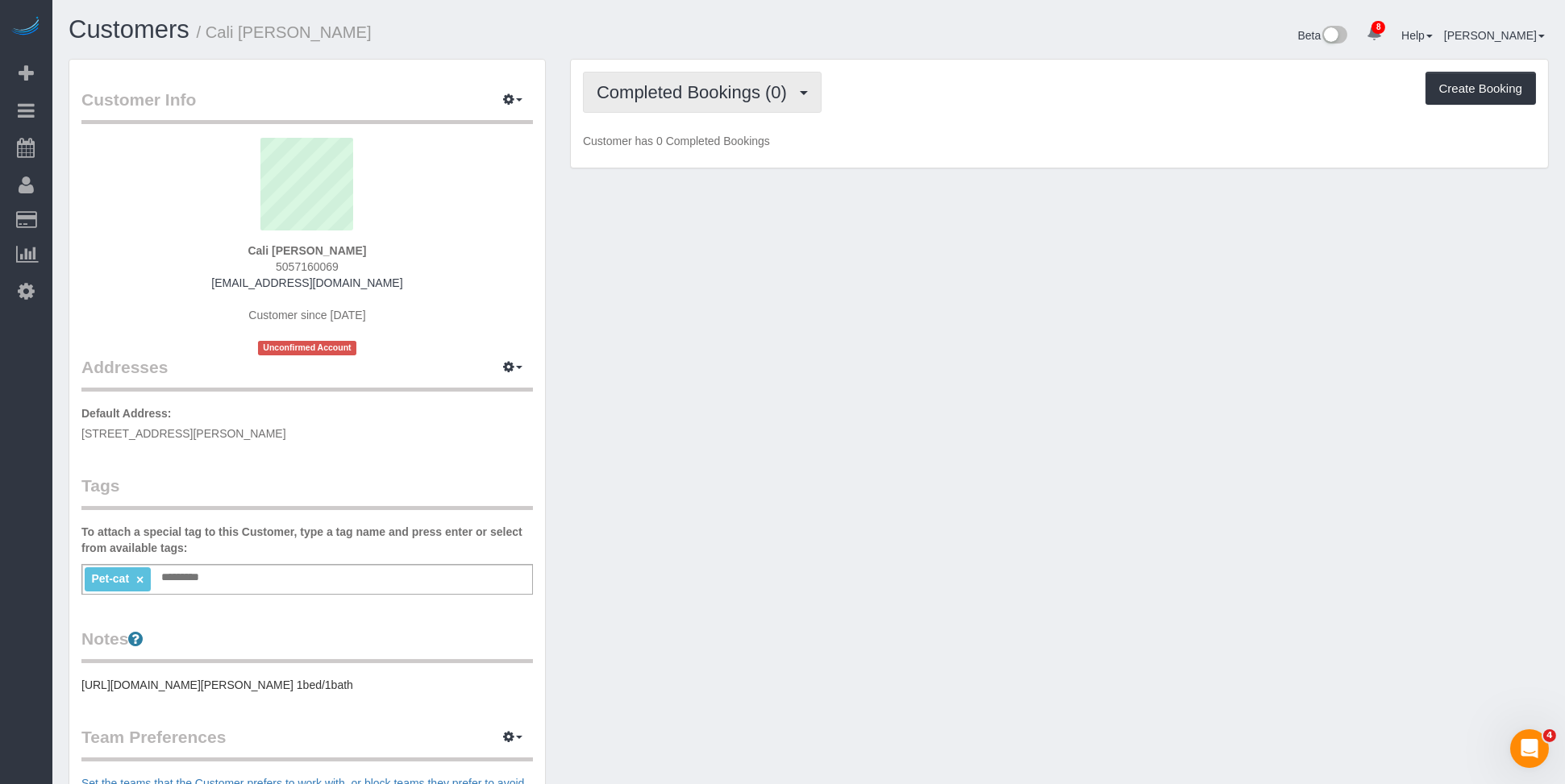
click at [715, 99] on span "Completed Bookings (0)" at bounding box center [695, 92] width 198 height 20
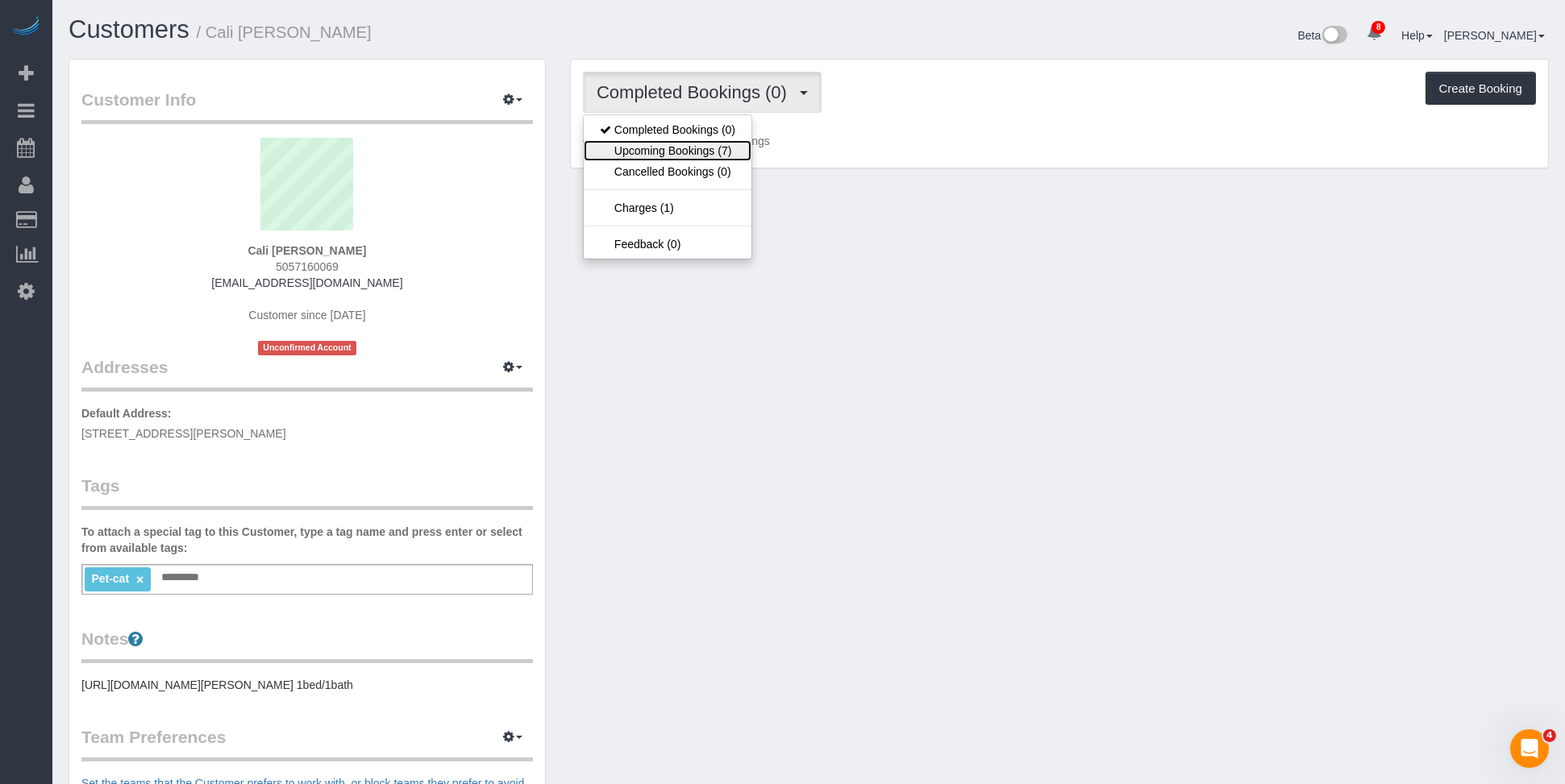
click at [722, 152] on link "Upcoming Bookings (7)" at bounding box center [668, 151] width 168 height 21
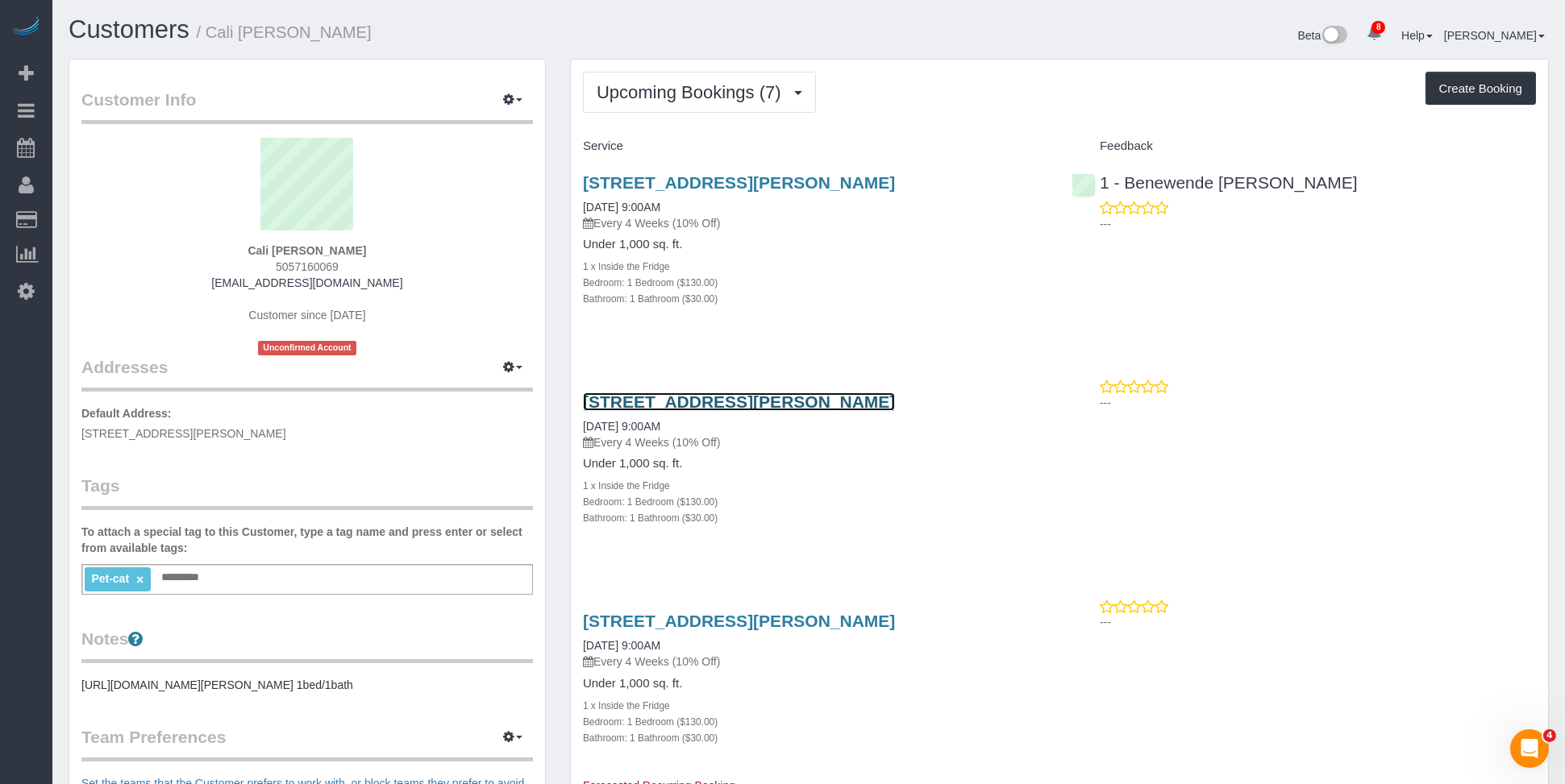
click at [766, 403] on link "410 Knickerbocker Avenue, Apt.1, Brooklyn, NY 11237" at bounding box center [739, 402] width 312 height 19
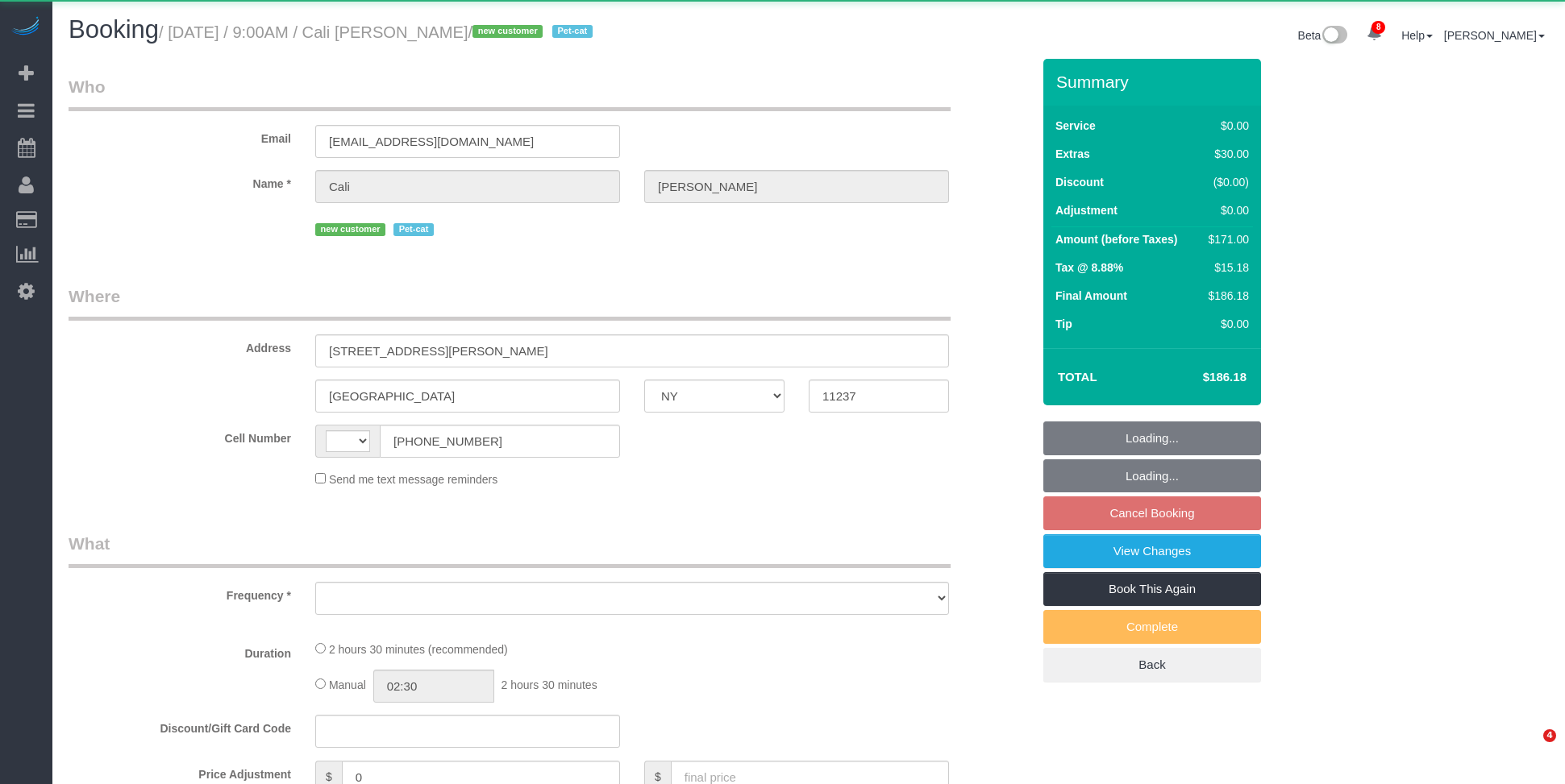
select select "NY"
select select "string:[GEOGRAPHIC_DATA]"
select select "object:801"
select select "1"
select select "spot2"
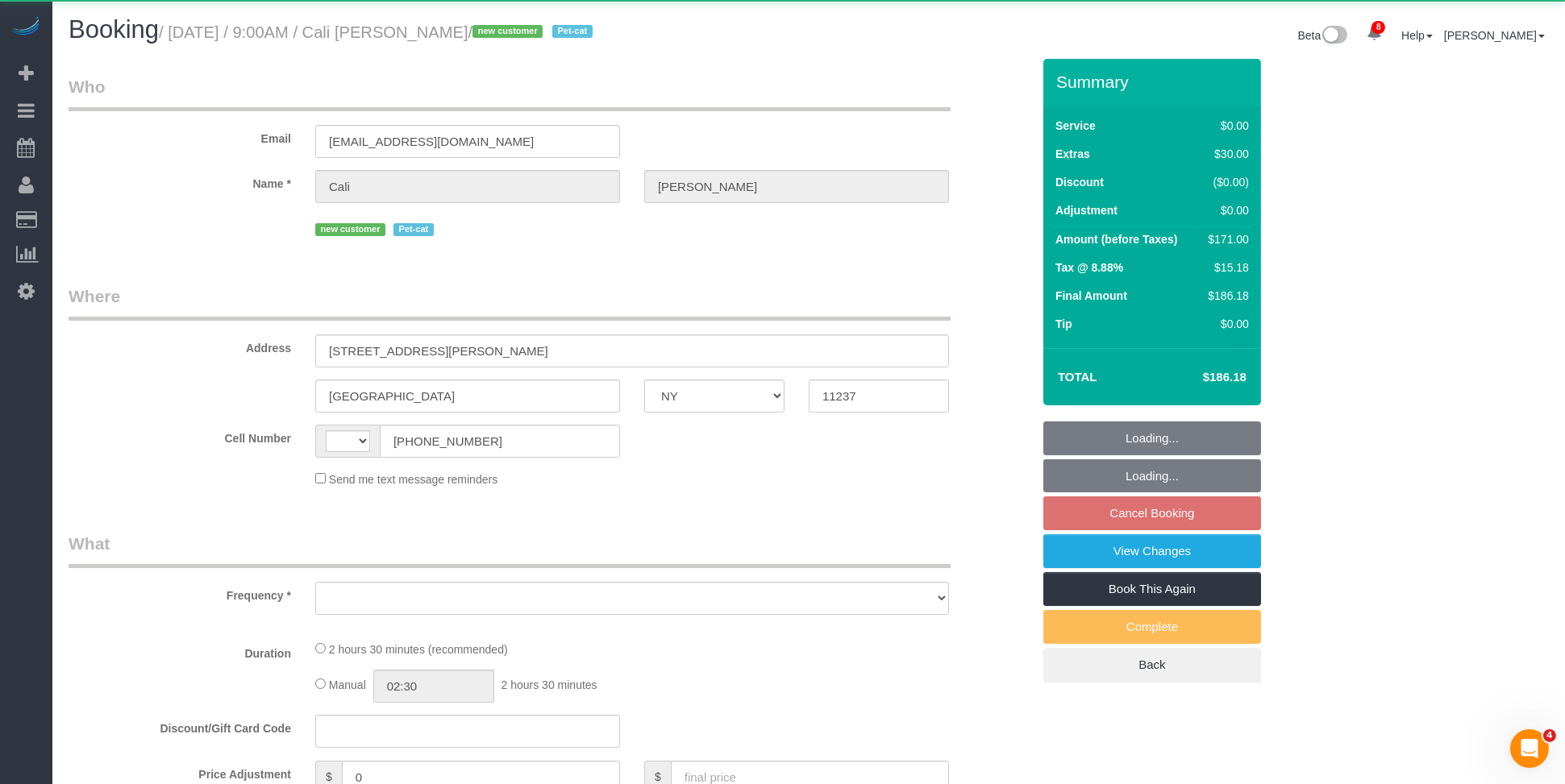
select select "number:56"
select select "number:71"
select select "number:14"
select select "number:5"
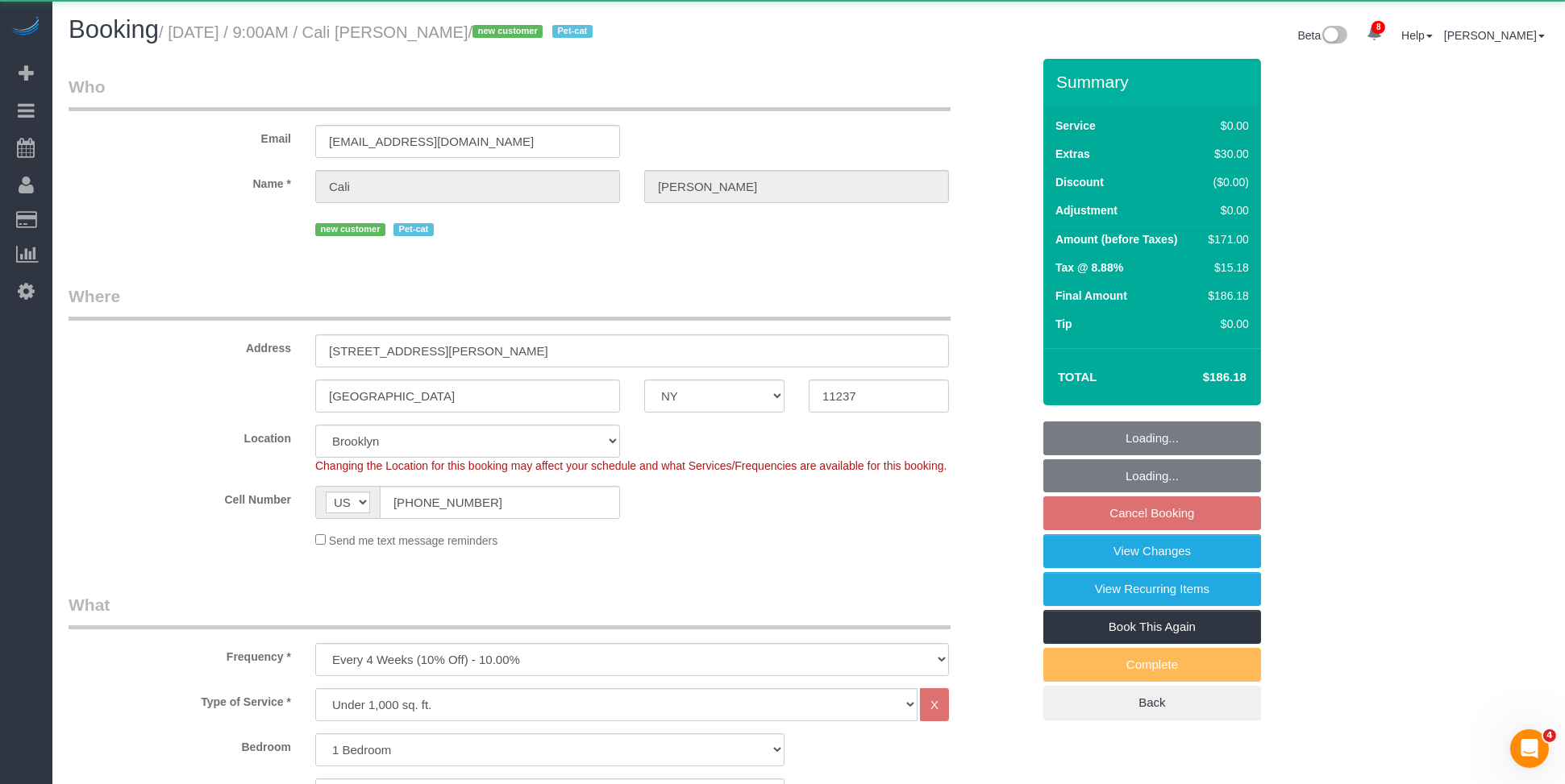
select select "string:stripe-pm_1S2wQC4VGloSiKo71sbBOz8w"
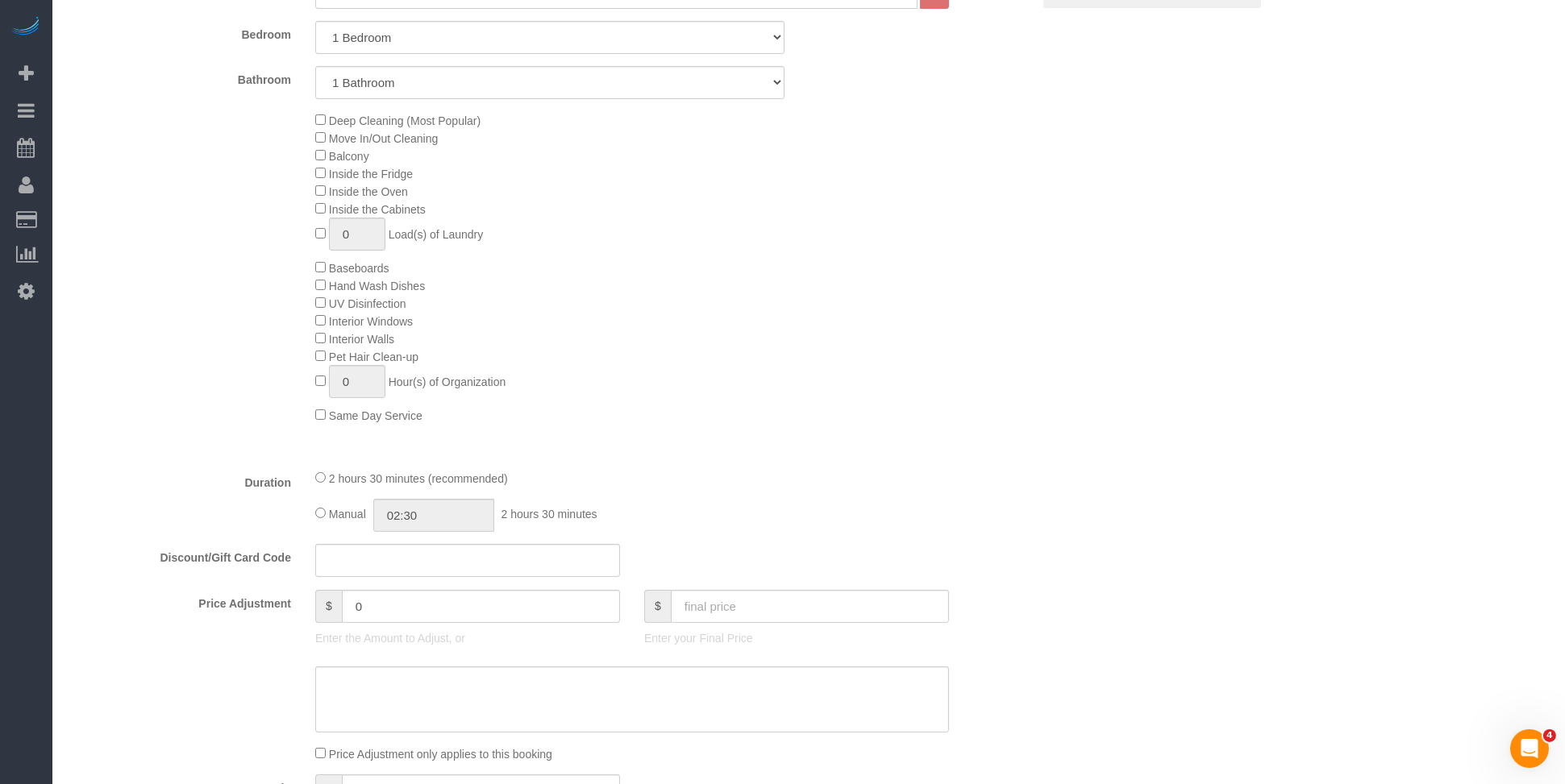
scroll to position [703, 0]
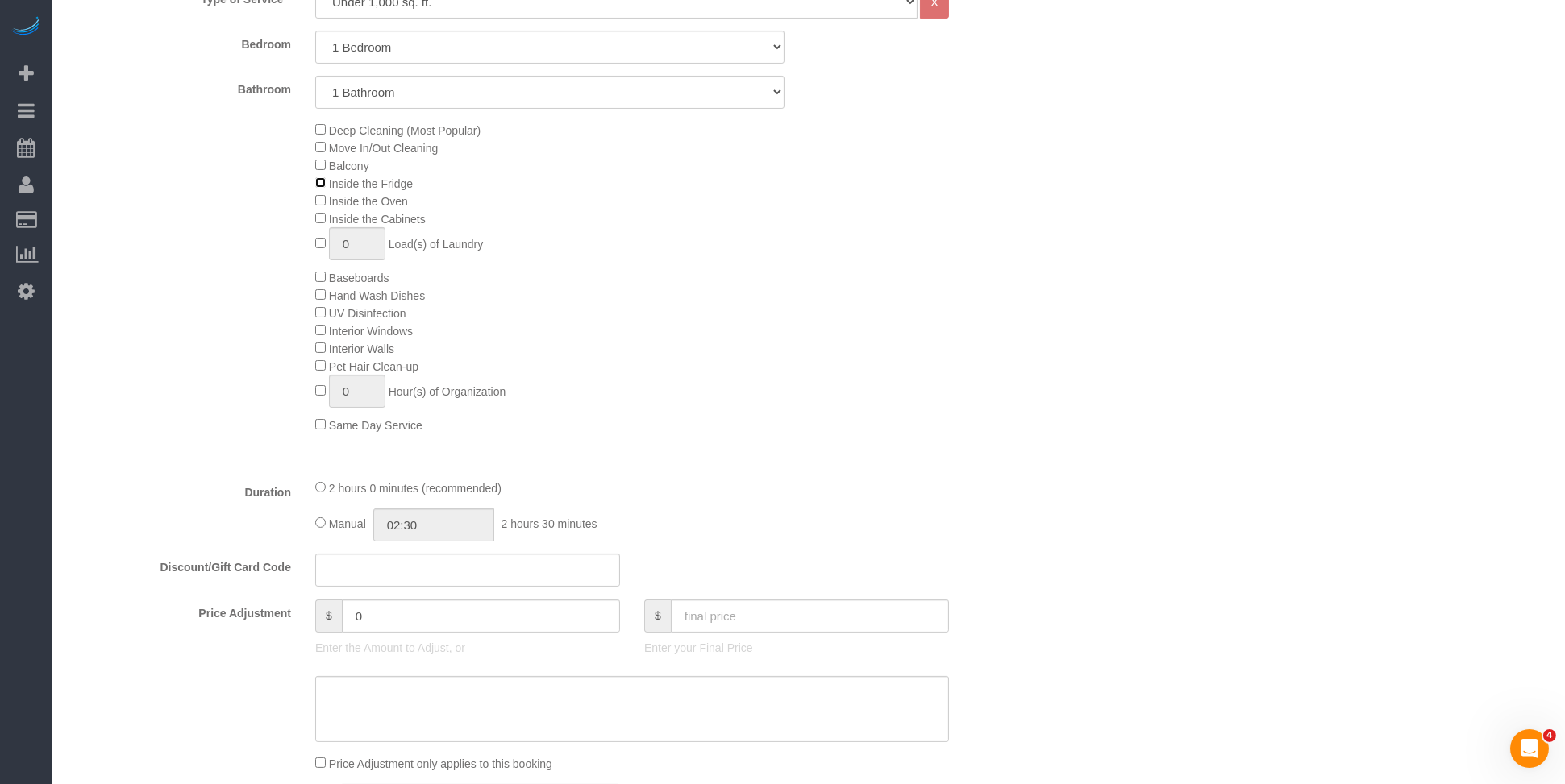
select select "spot62"
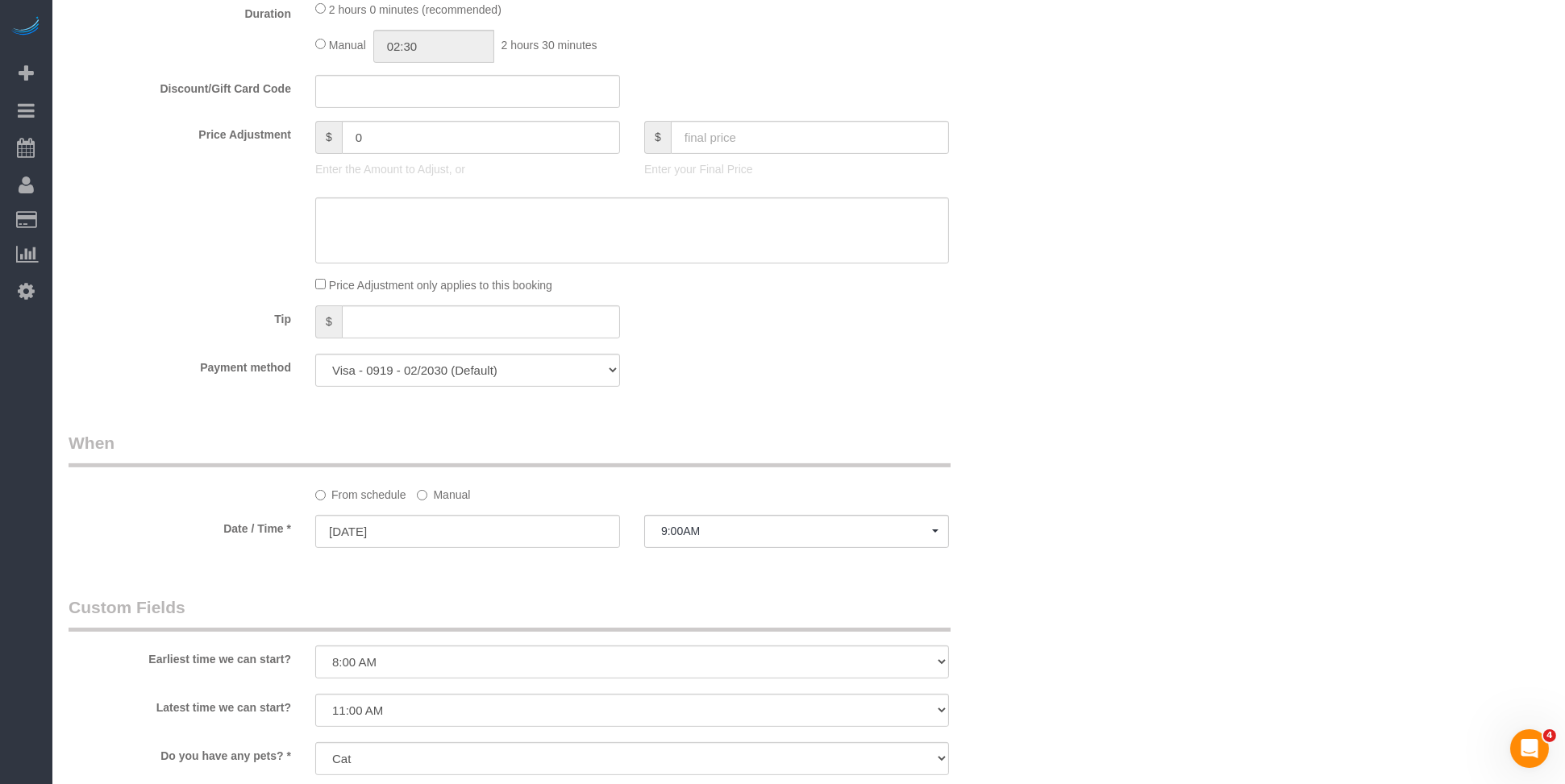
scroll to position [2017, 0]
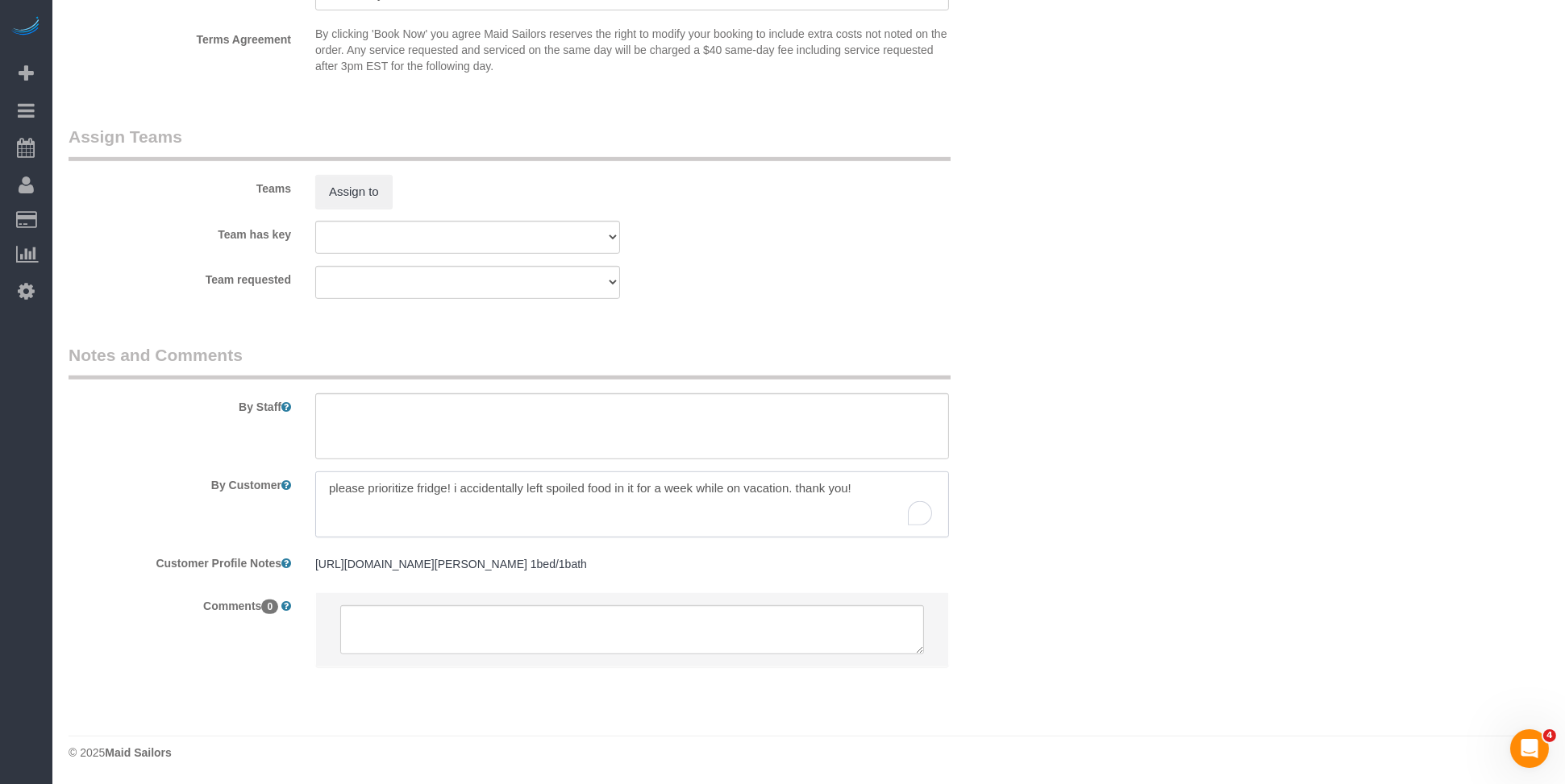
drag, startPoint x: 391, startPoint y: 511, endPoint x: 290, endPoint y: 456, distance: 115.0
click at [288, 461] on sui-booking-comments "By Staff By Customer Customer Profile Notes https://www.zillow.com/homedetails/…" at bounding box center [550, 514] width 963 height 341
click at [902, 299] on div "Team requested 000- Donna Mercado 000 - Partnerships 000 - TEAM JOB 1 - Abdoula…" at bounding box center [550, 282] width 987 height 33
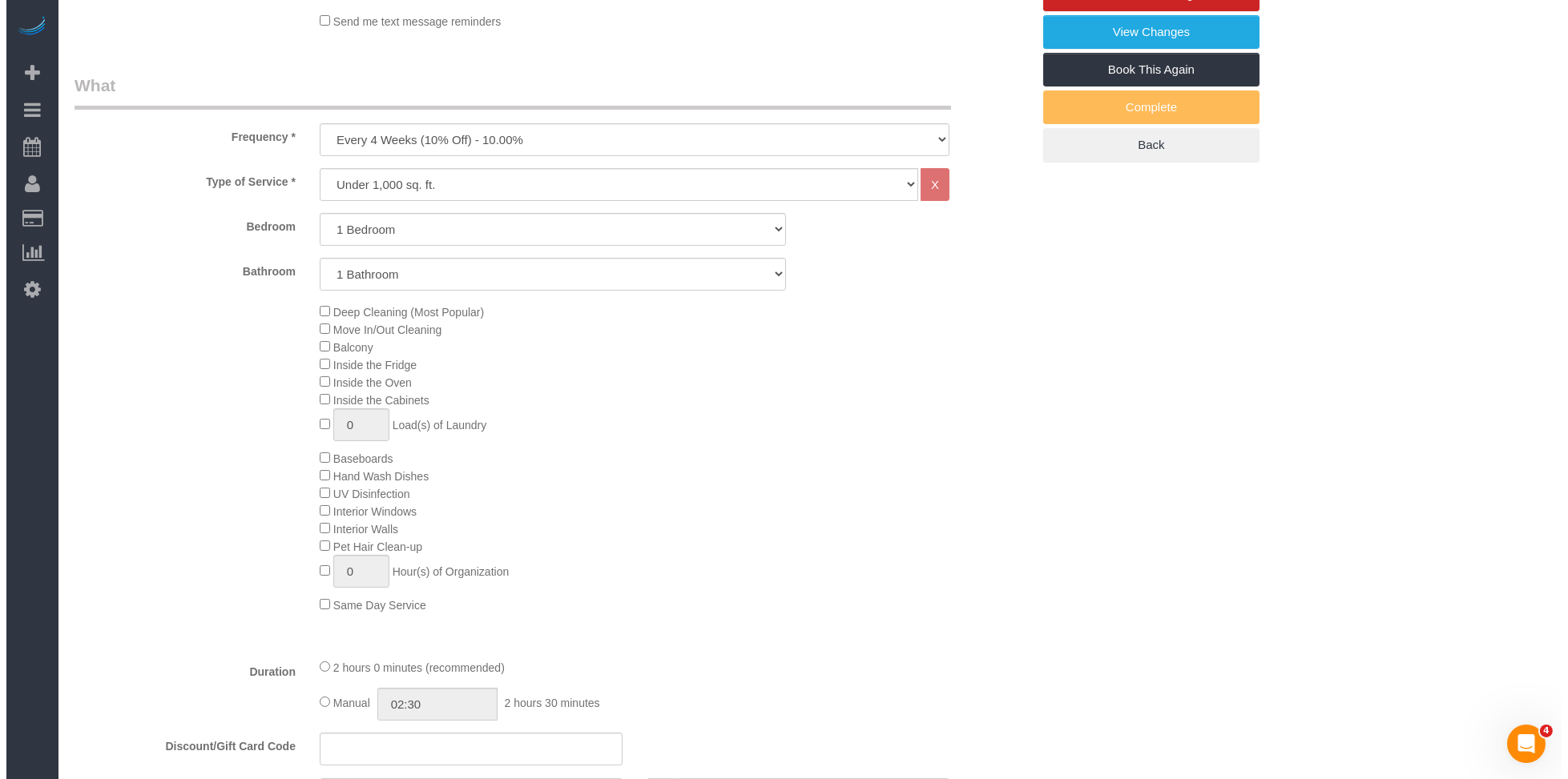
scroll to position [0, 0]
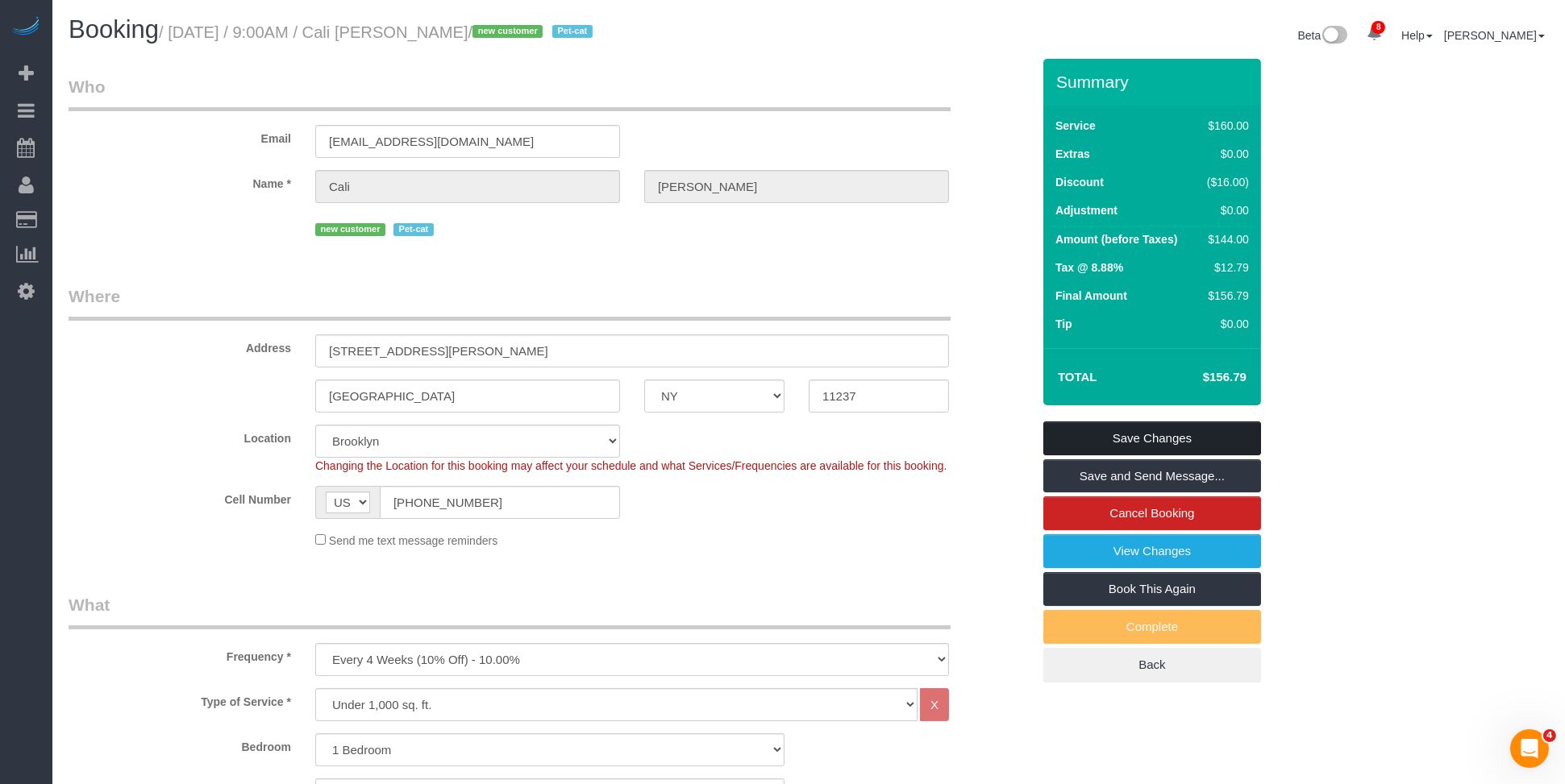
click at [1166, 437] on link "Save Changes" at bounding box center [1152, 438] width 218 height 34
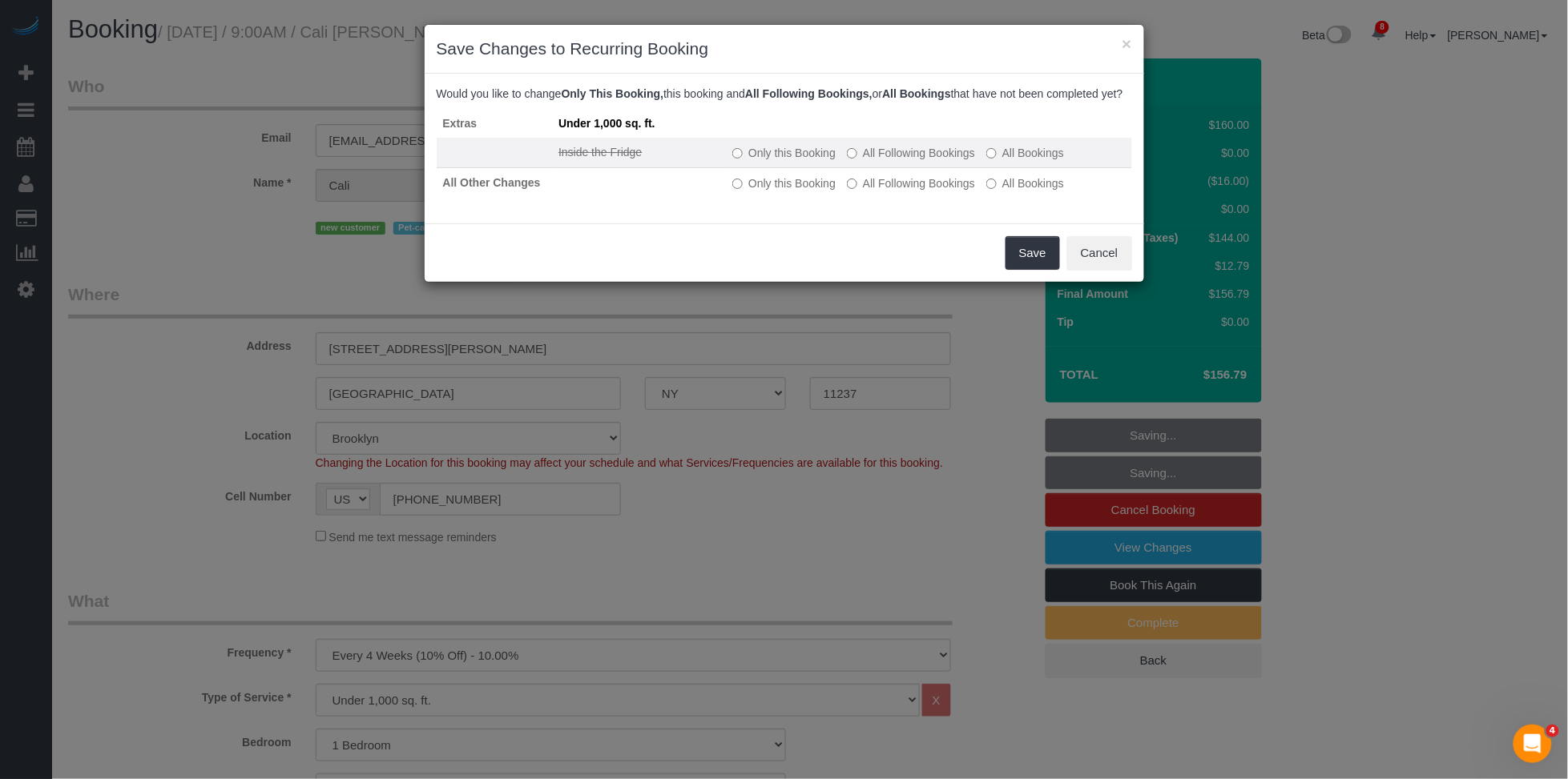
drag, startPoint x: 924, startPoint y: 166, endPoint x: 928, endPoint y: 175, distance: 9.8
click at [924, 161] on label "All Following Bookings" at bounding box center [911, 153] width 128 height 16
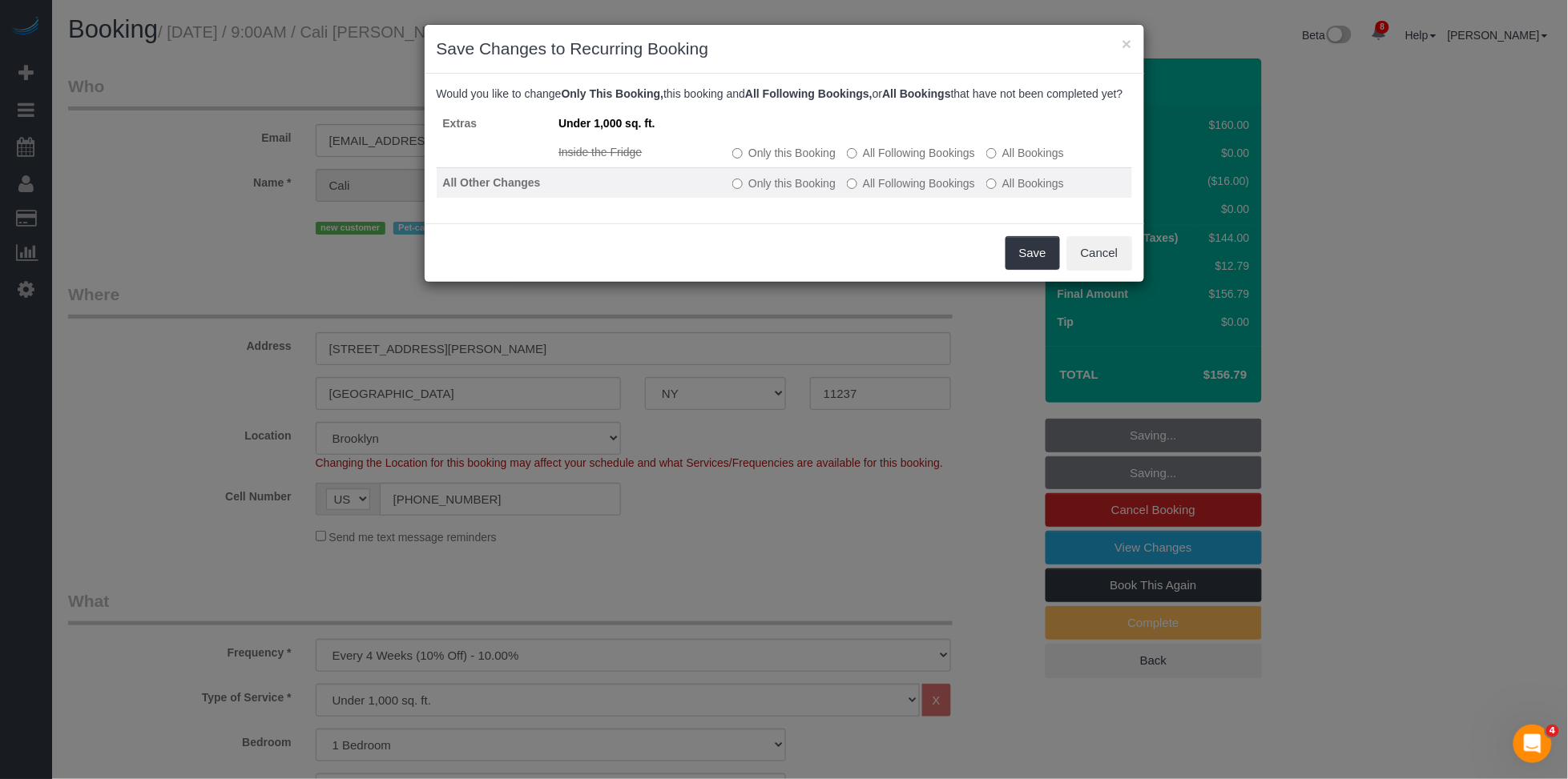
click at [927, 192] on label "All Following Bookings" at bounding box center [911, 184] width 128 height 16
click at [1019, 261] on button "Save" at bounding box center [1033, 253] width 55 height 34
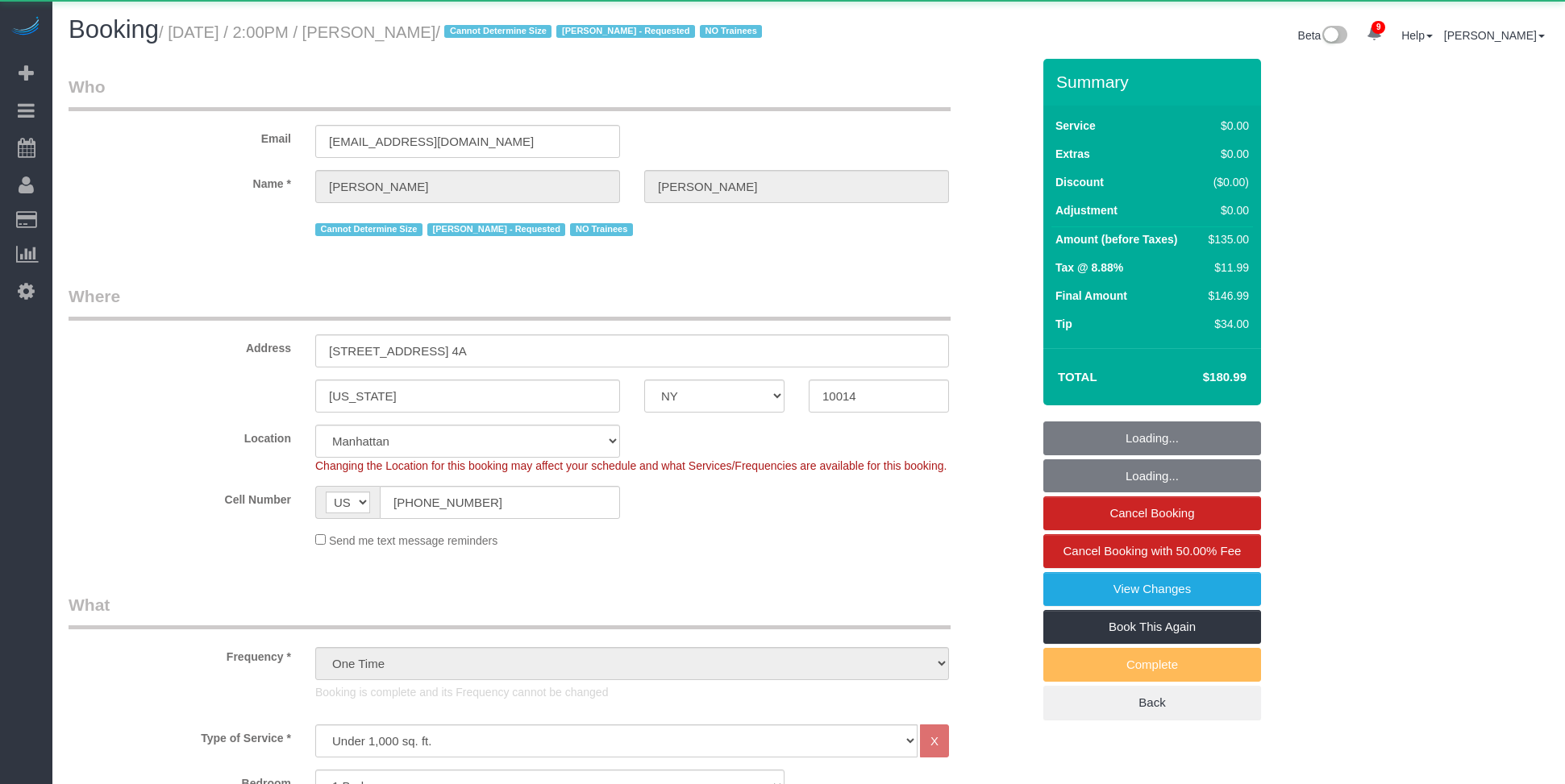
select select "NY"
select select "1"
select select "object:831"
select select "1"
select select "spot1"
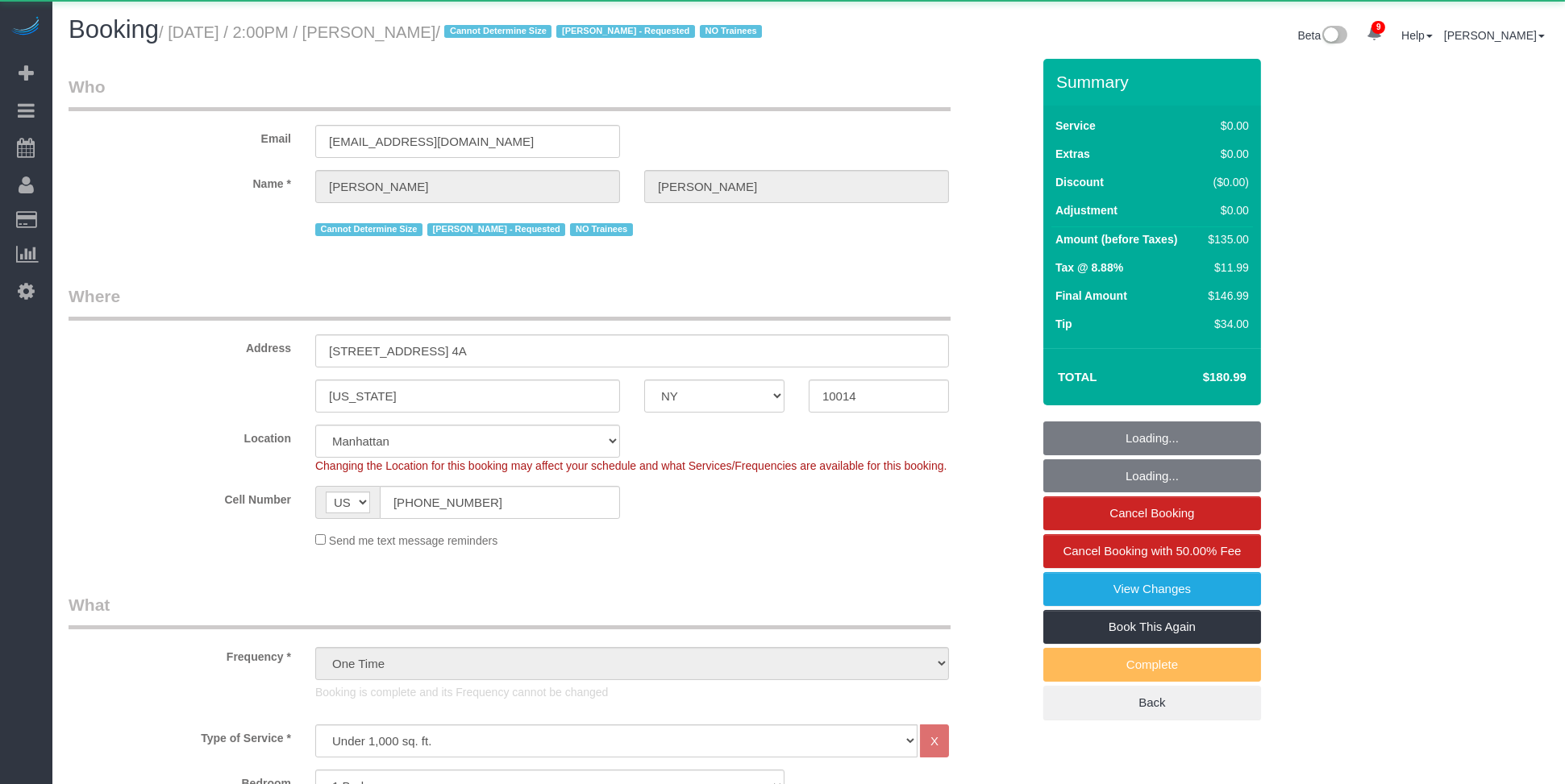
select select "number:89"
select select "number:90"
select select "number:15"
select select "number:5"
select select "string:stripe-pm_1S0MpW4VGloSiKo7ykkyT5lm"
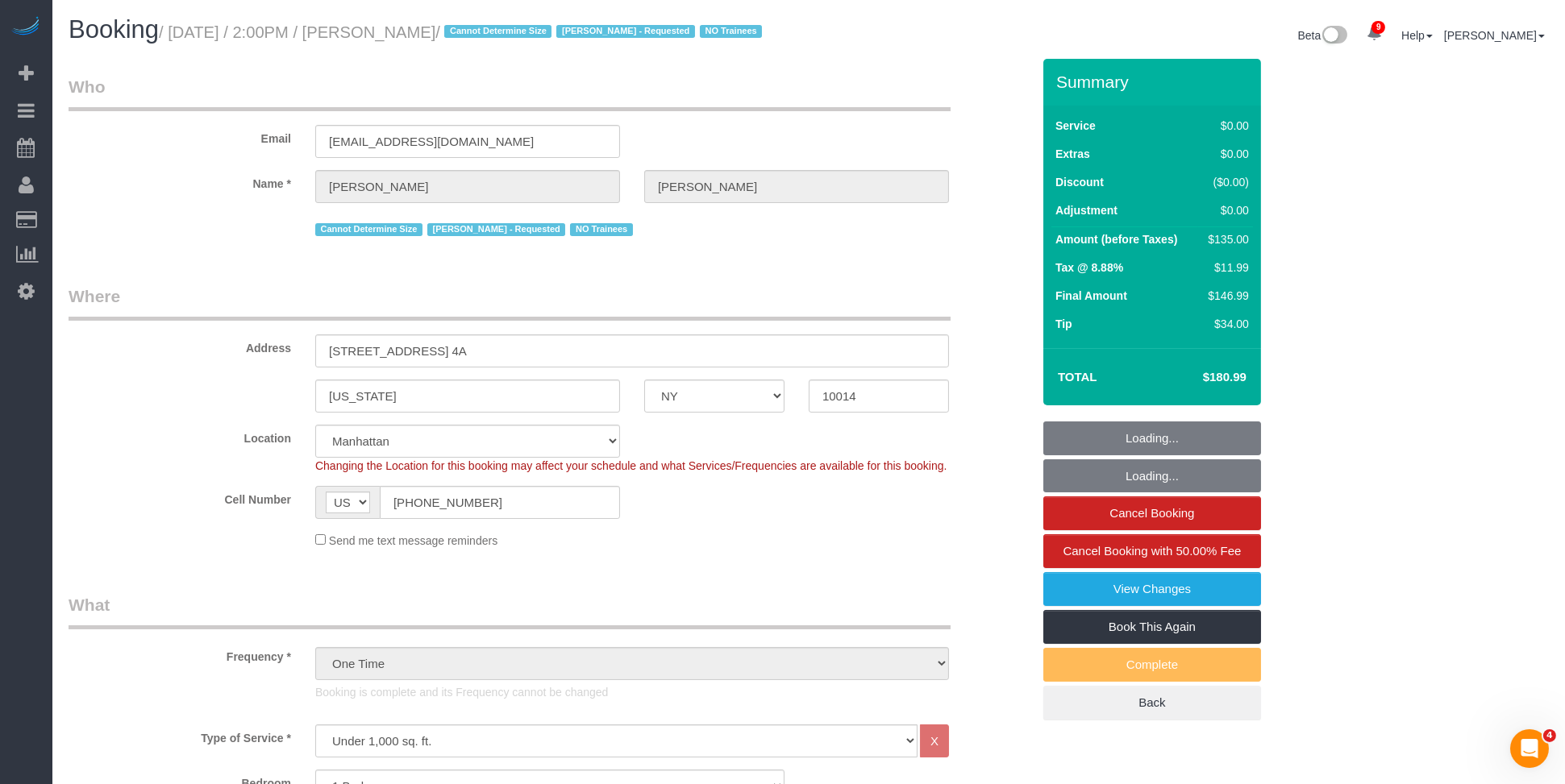
click at [1205, 377] on td "$180.99" at bounding box center [1200, 377] width 105 height 40
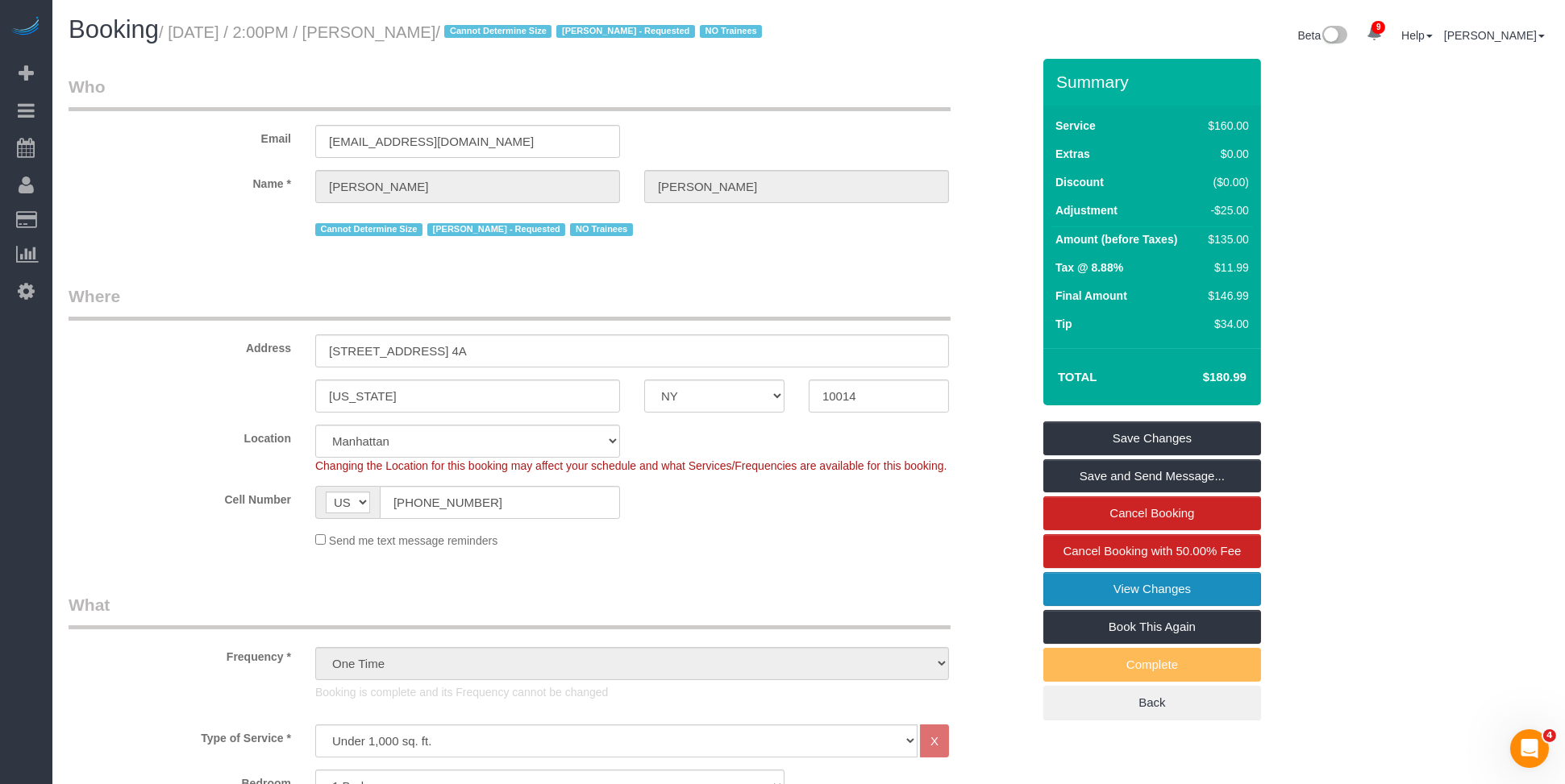
click at [1153, 606] on link "View Changes" at bounding box center [1152, 589] width 218 height 34
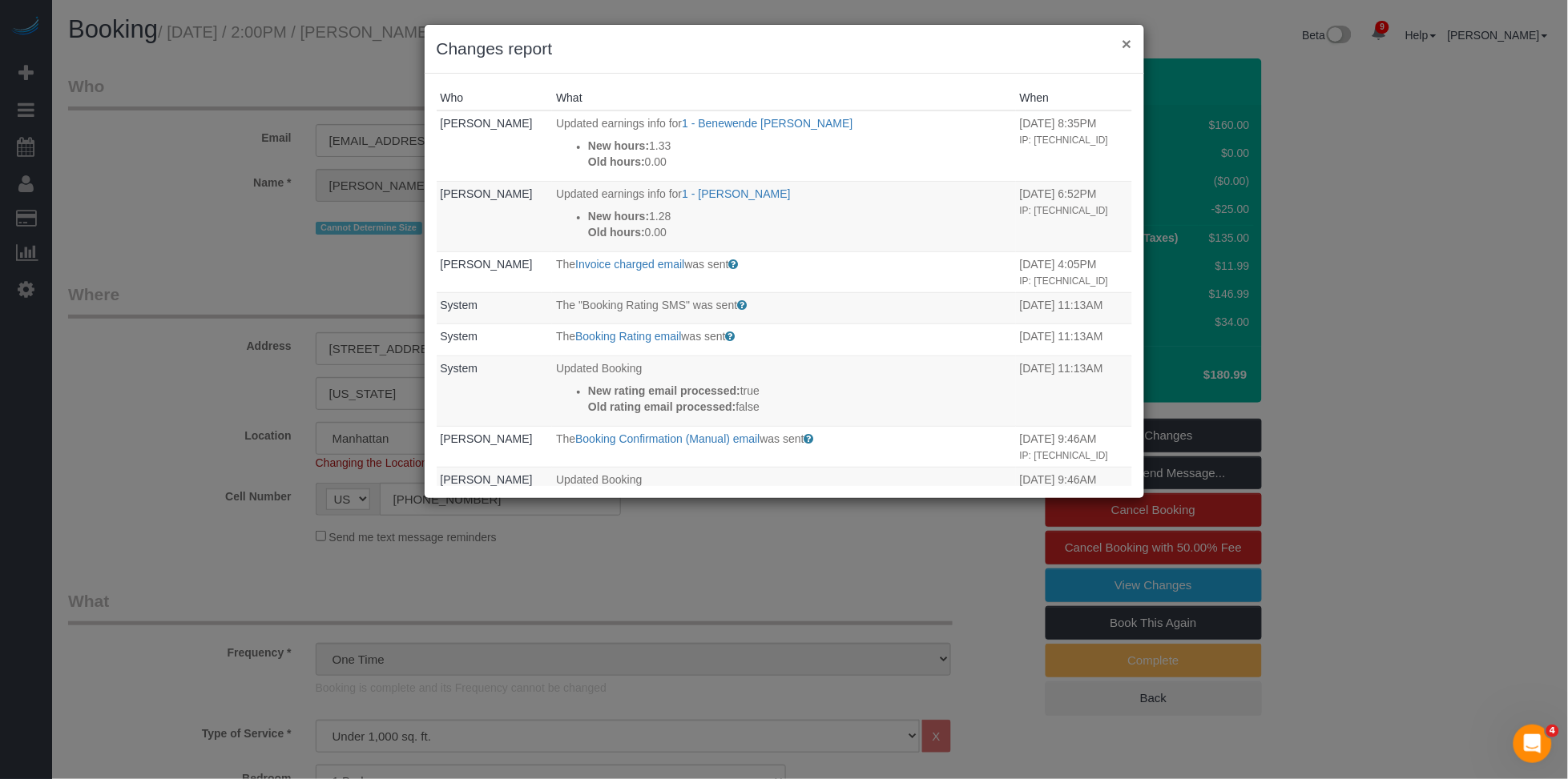
click at [1126, 43] on button "×" at bounding box center [1126, 43] width 10 height 17
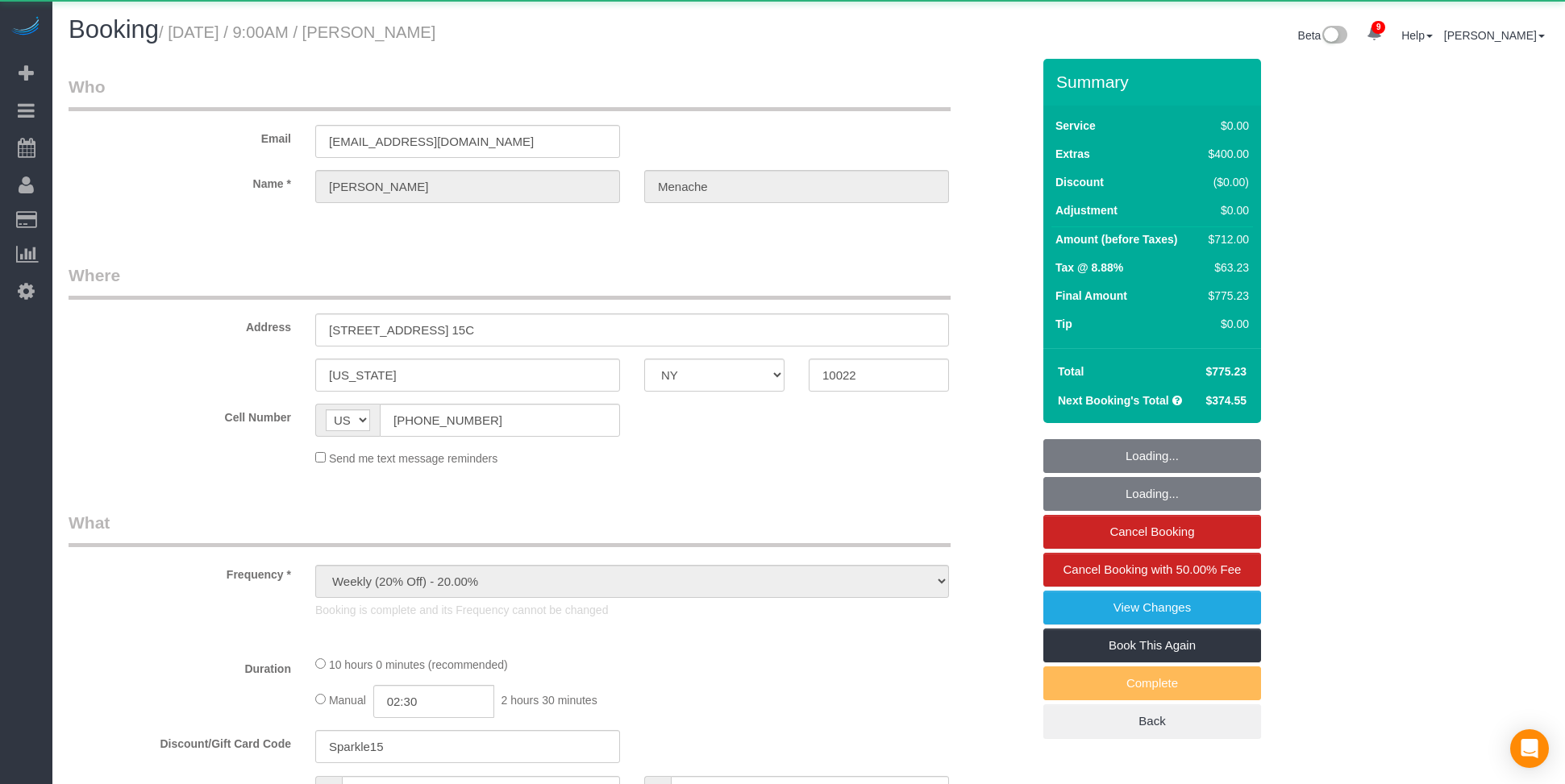
select select "NY"
select select "object:968"
select select "string:stripe-pm_1S14GQ4VGloSiKo7FtdT7e7N"
select select "2"
select select "spot1"
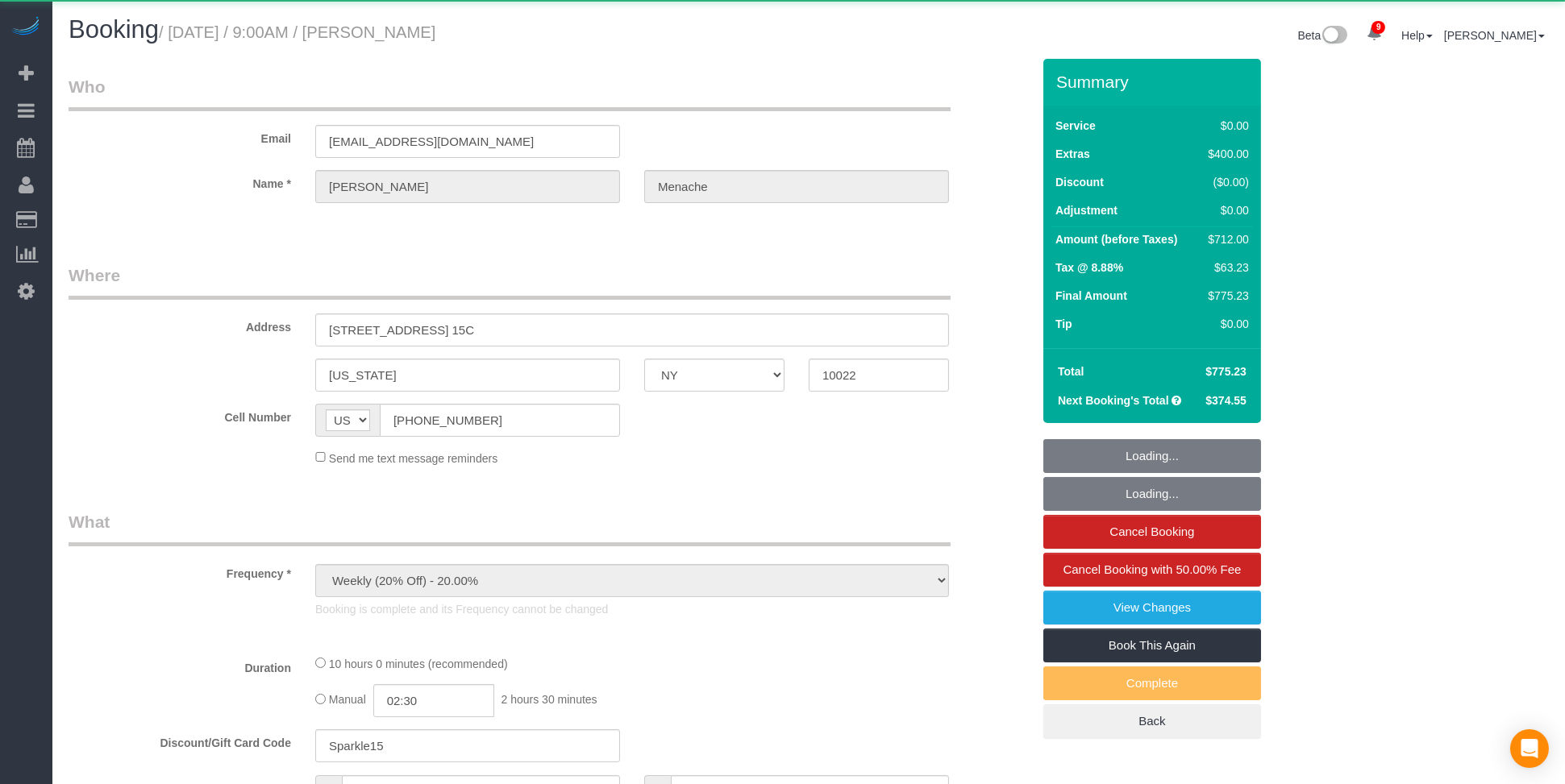
select select "number:56"
select select "number:70"
select select "number:15"
select select "number:5"
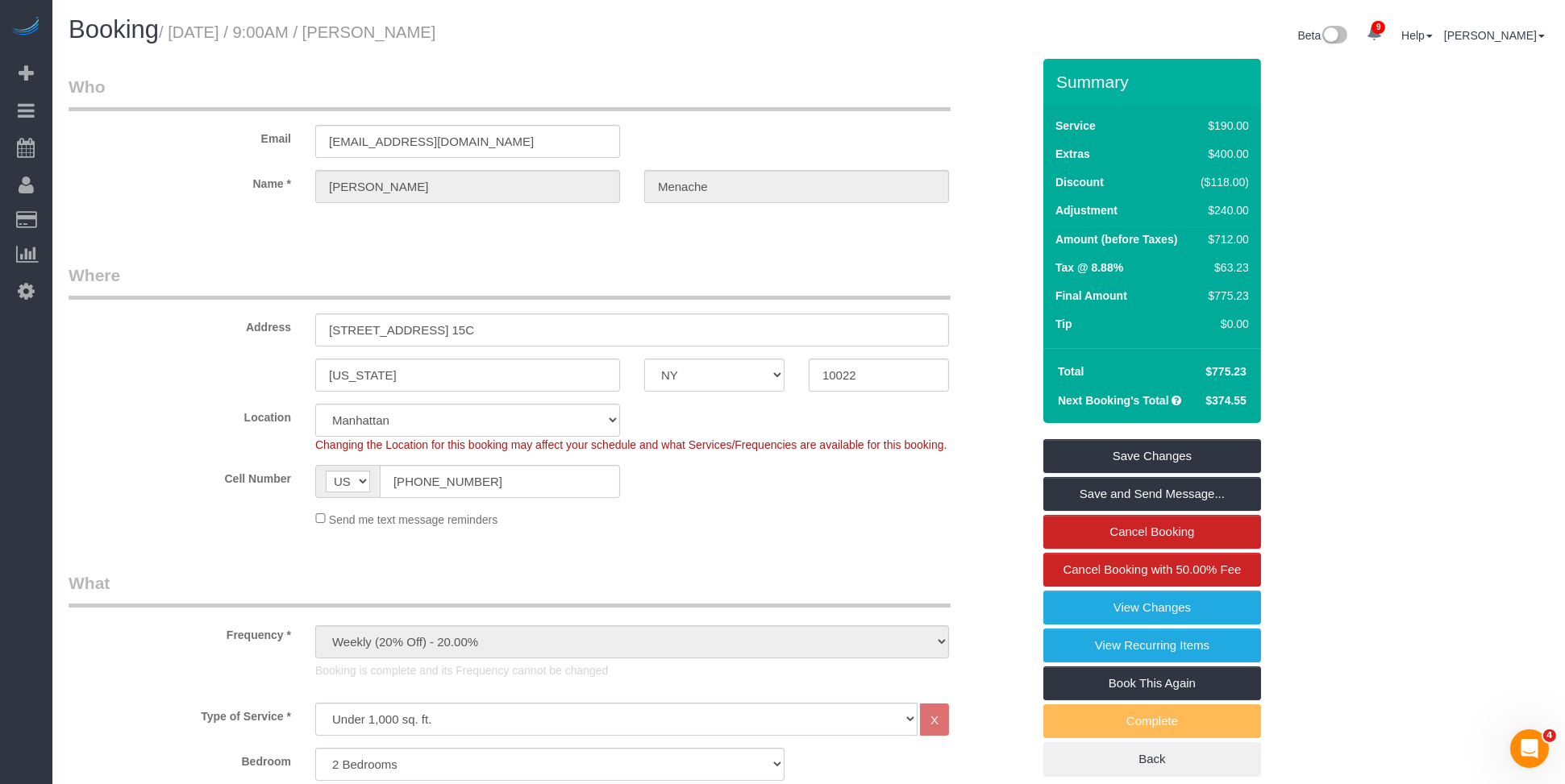
click at [590, 28] on h1 "Booking / [DATE] / 9:00AM / [PERSON_NAME]" at bounding box center [432, 29] width 728 height 28
drag, startPoint x: 581, startPoint y: 30, endPoint x: 415, endPoint y: 27, distance: 166.0
click at [415, 27] on h1 "Booking / [DATE] / 9:00AM / [PERSON_NAME]" at bounding box center [432, 29] width 728 height 28
copy small "[PERSON_NAME]"
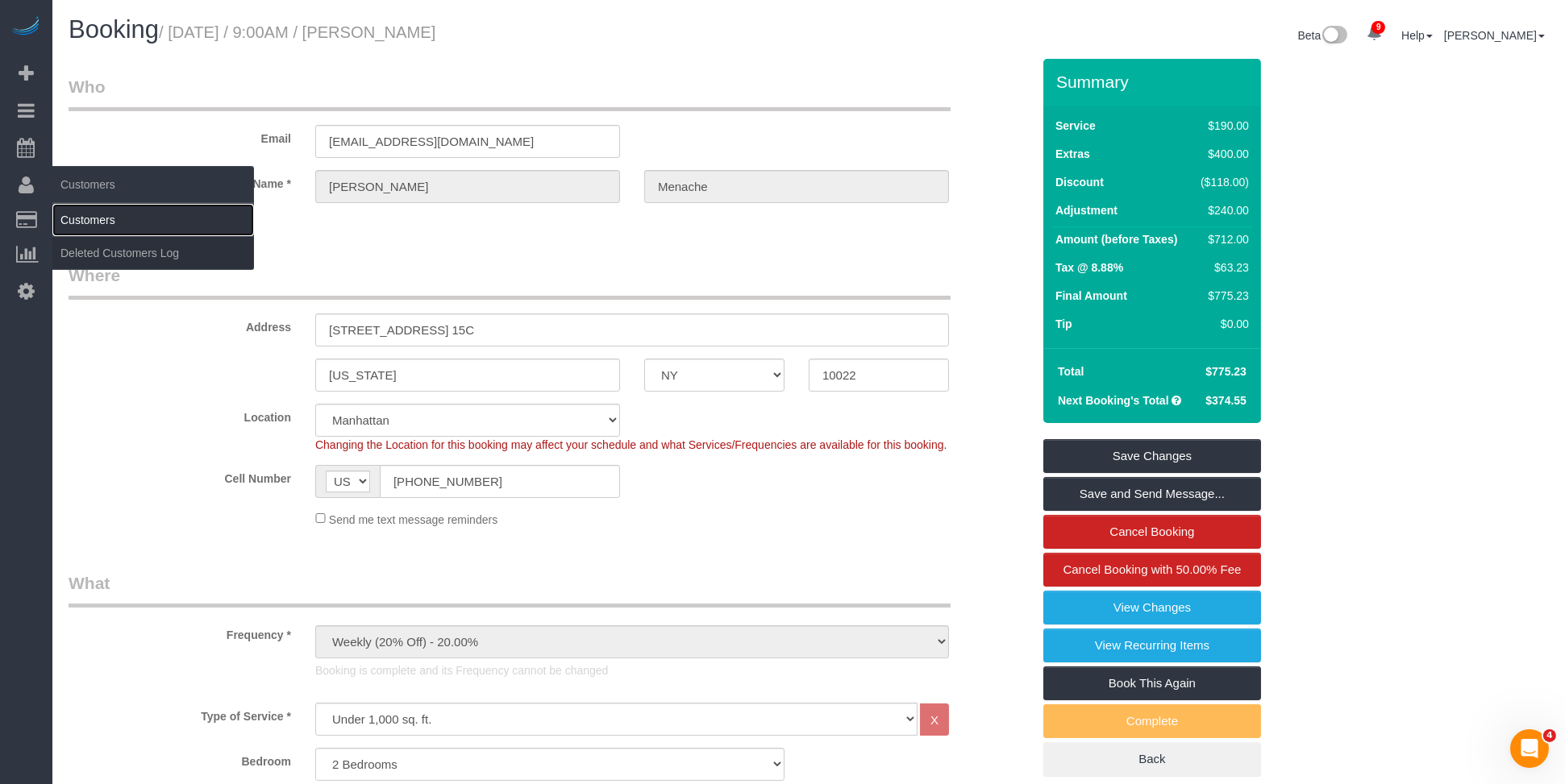
click at [92, 212] on link "Customers" at bounding box center [153, 220] width 202 height 32
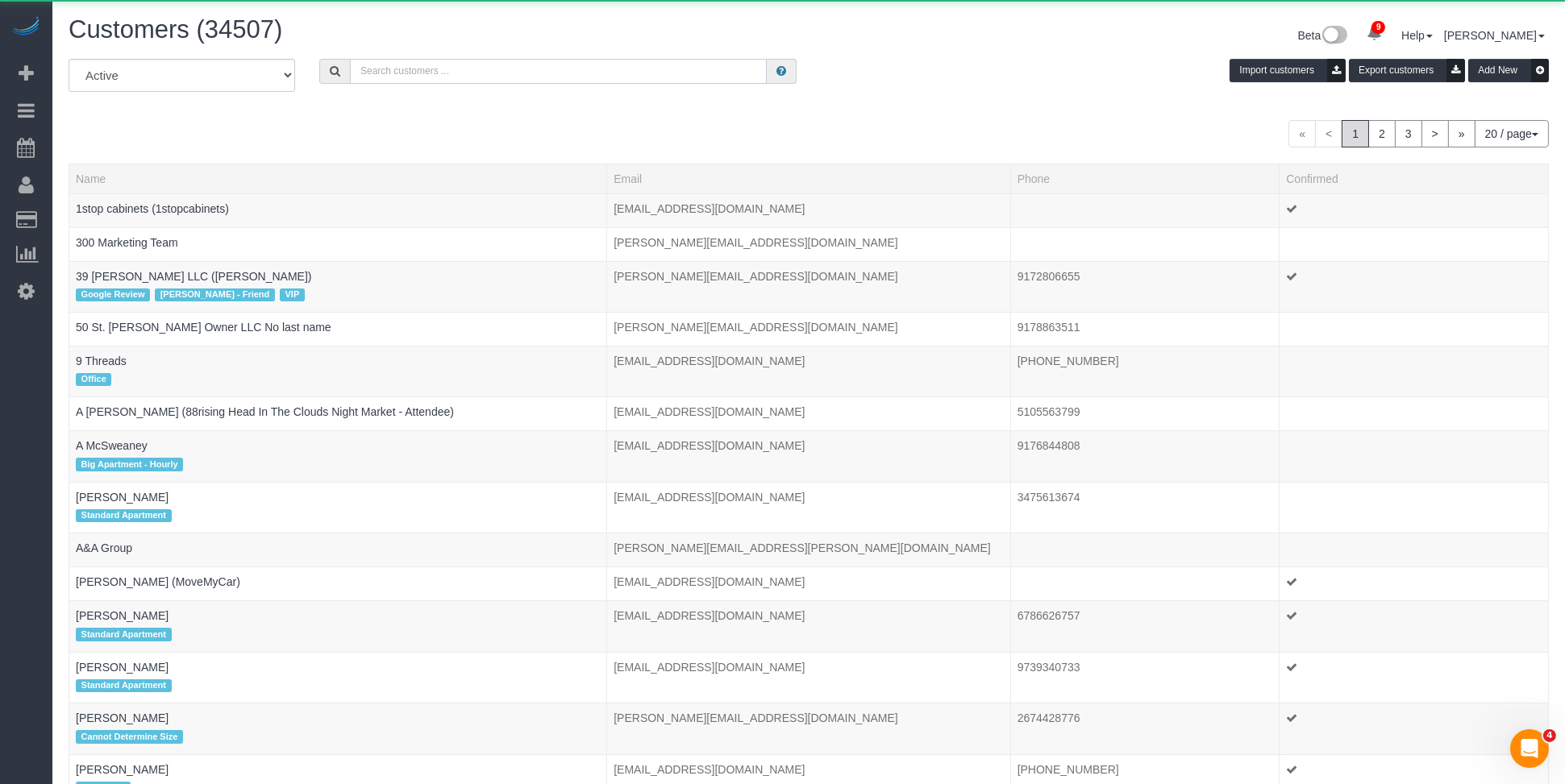
click at [449, 72] on input "text" at bounding box center [558, 71] width 417 height 25
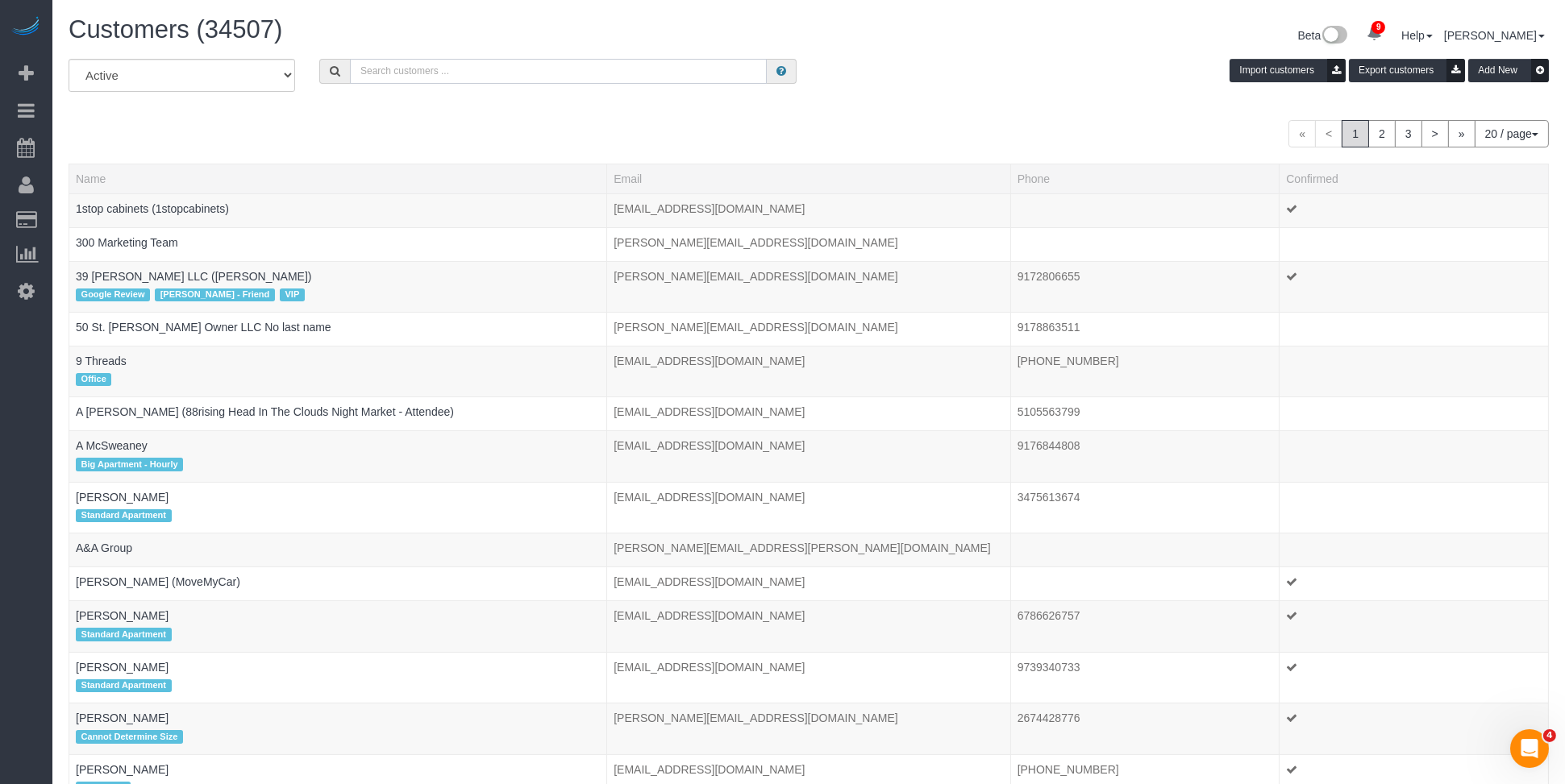
paste input "Daniele Menache"
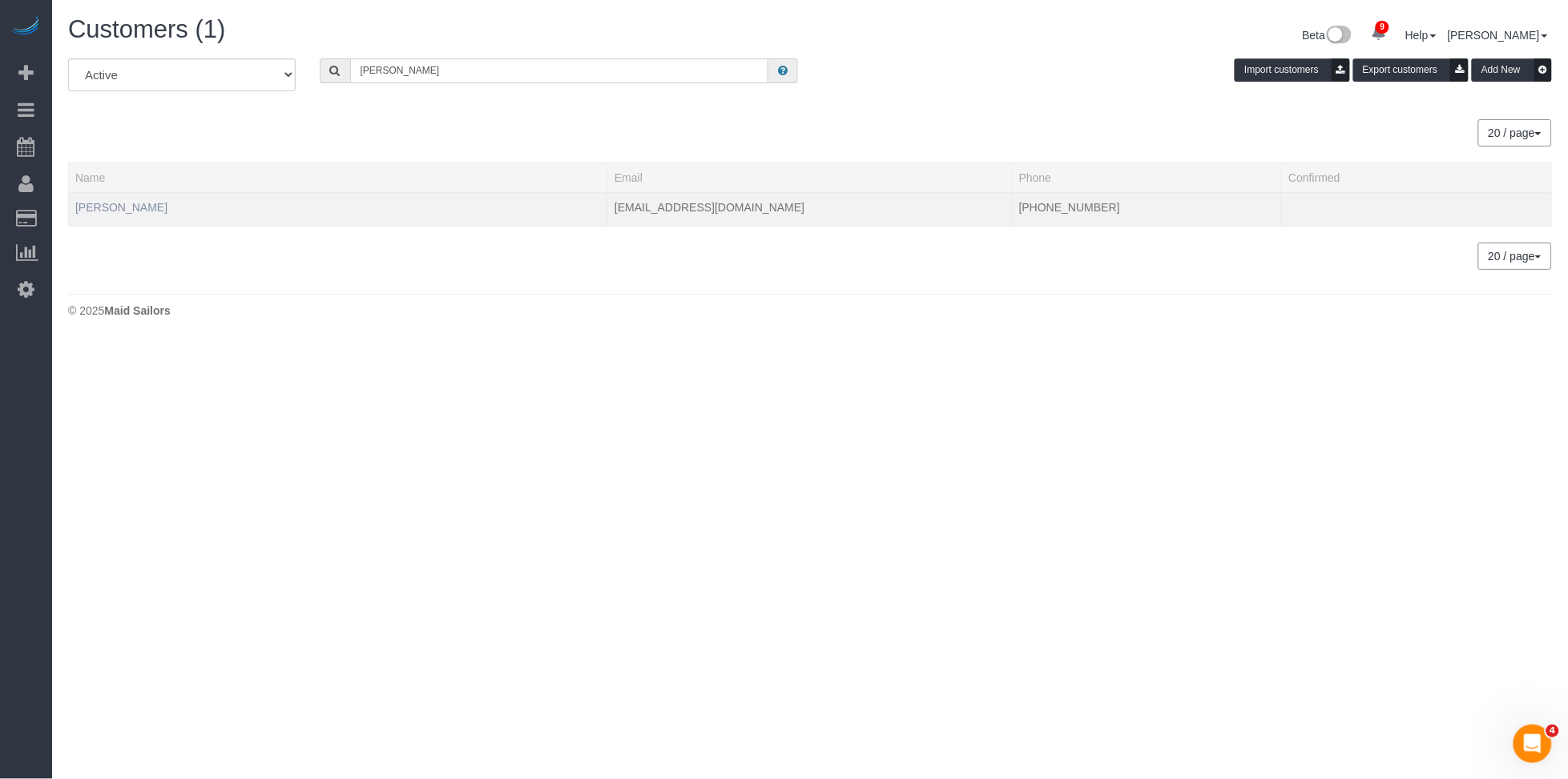
type input "Daniele Menache"
click at [125, 212] on link "Daniele Menache" at bounding box center [121, 208] width 92 height 13
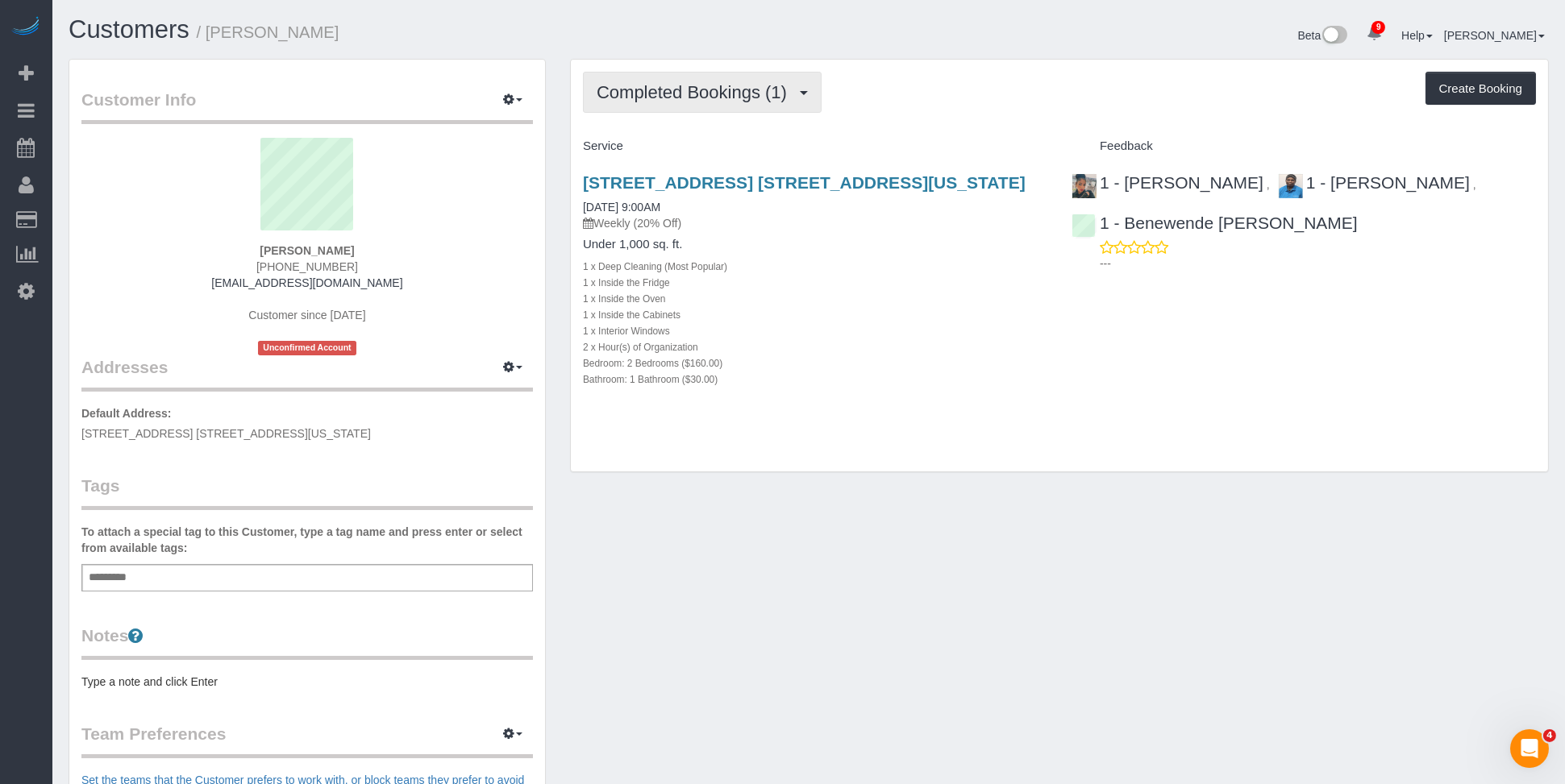
drag, startPoint x: 792, startPoint y: 80, endPoint x: 775, endPoint y: 102, distance: 27.8
click at [792, 80] on button "Completed Bookings (1)" at bounding box center [702, 92] width 238 height 41
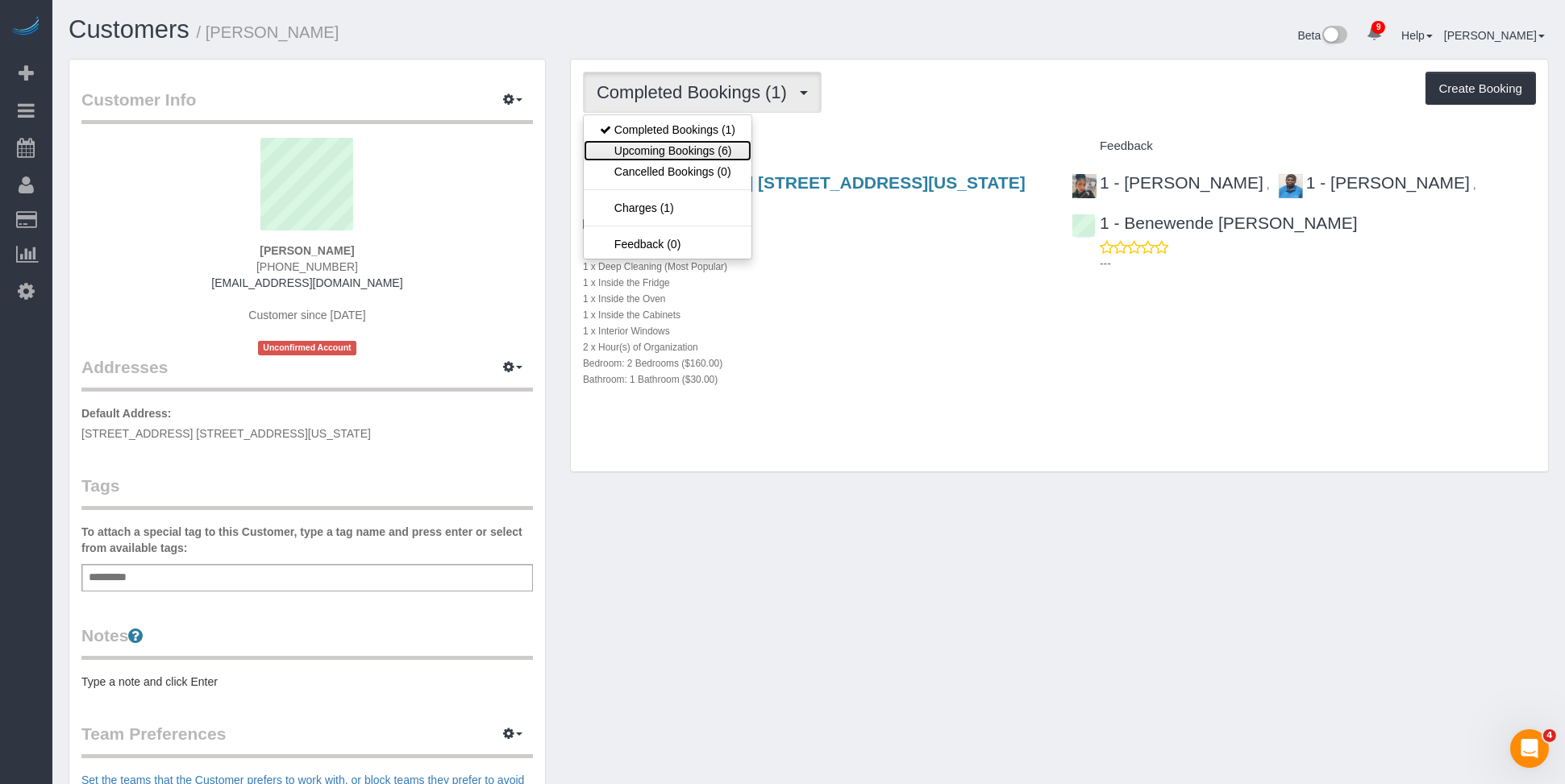
click at [727, 144] on link "Upcoming Bookings (6)" at bounding box center [668, 151] width 168 height 21
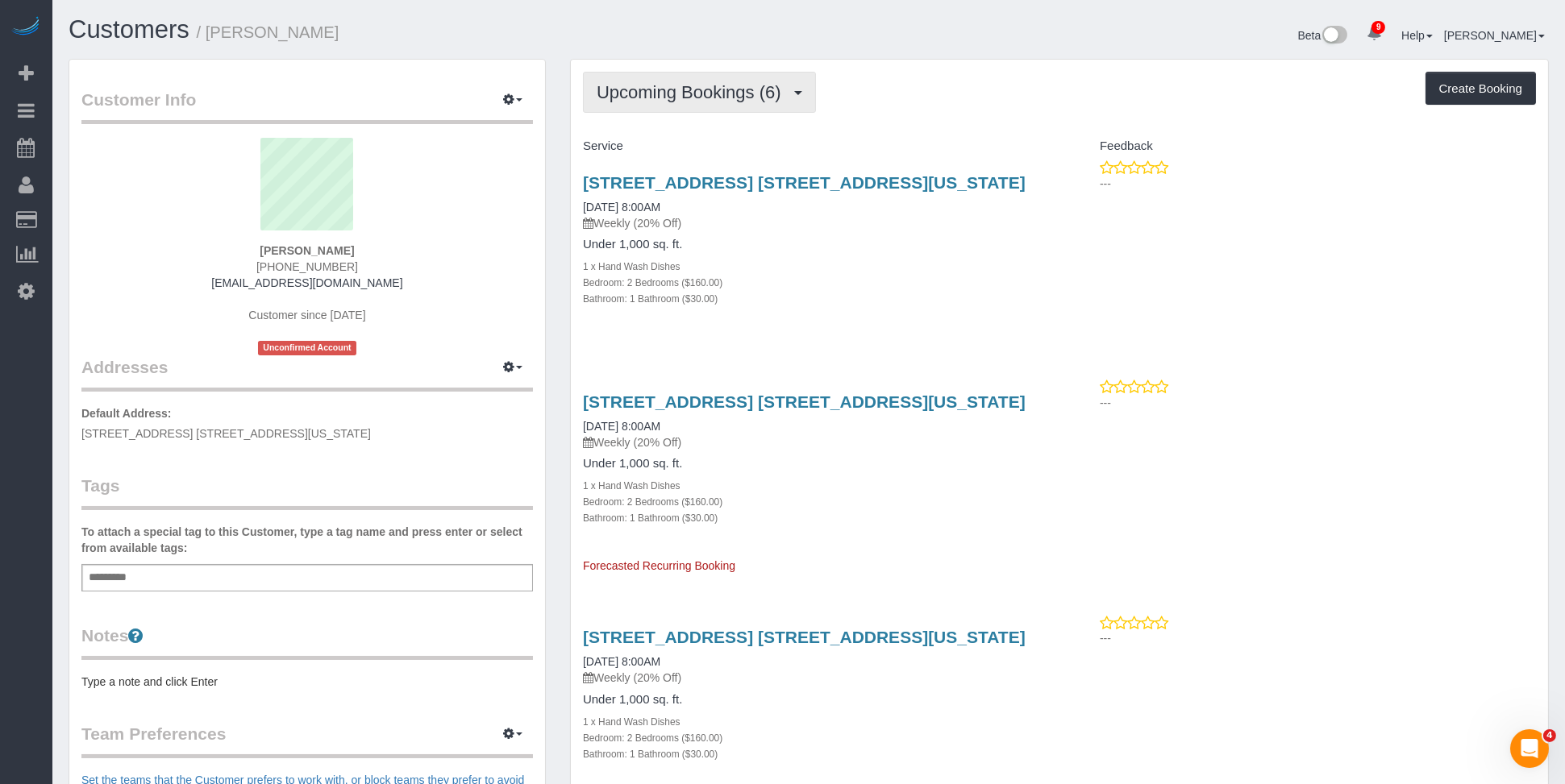
drag, startPoint x: 729, startPoint y: 98, endPoint x: 723, endPoint y: 133, distance: 35.5
click at [729, 99] on span "Upcoming Bookings (6)" at bounding box center [693, 92] width 193 height 20
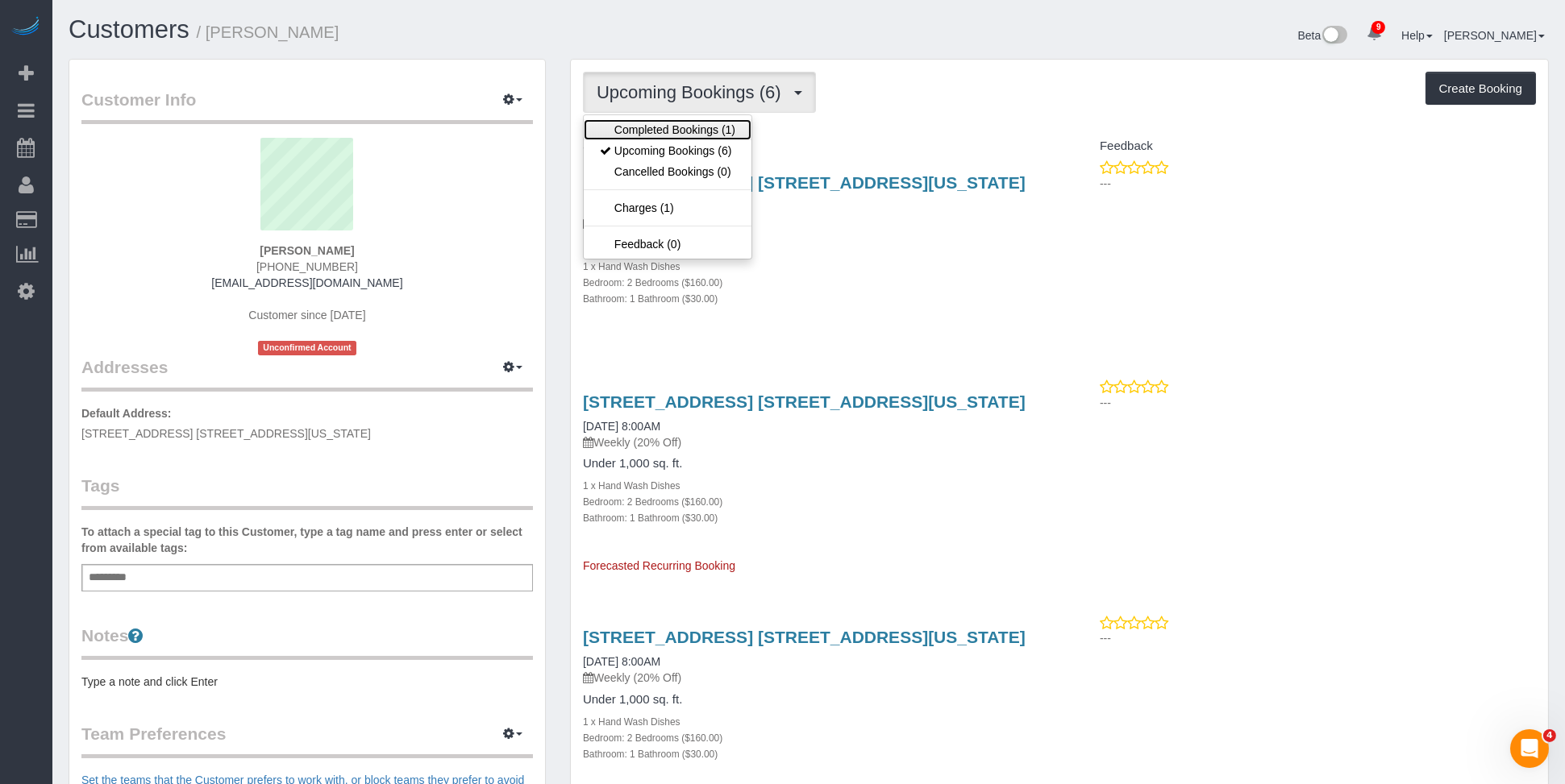
click at [721, 136] on link "Completed Bookings (1)" at bounding box center [668, 130] width 168 height 21
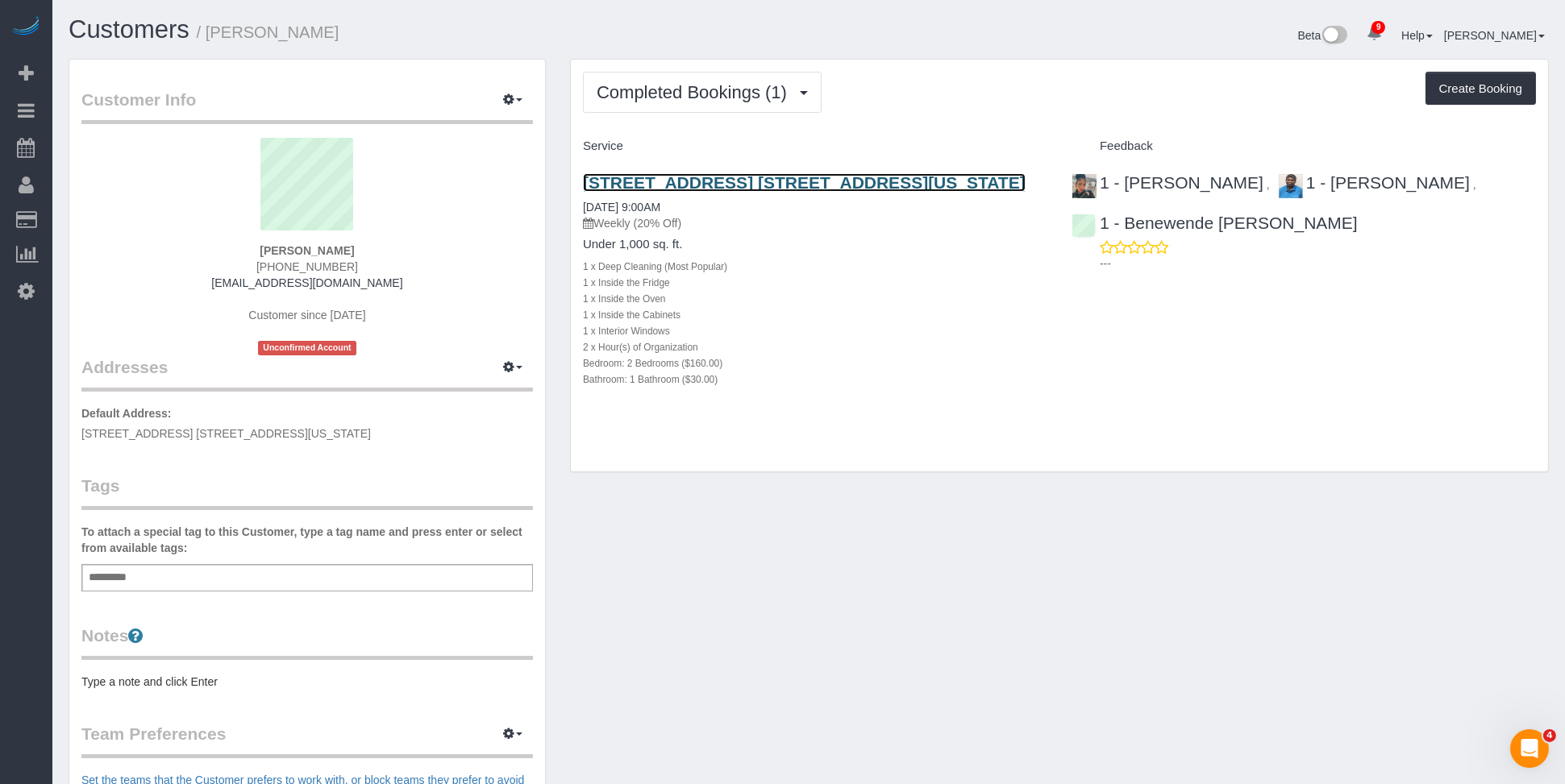
click at [805, 175] on link "400 East 58th Street, Apt. 15c, New York, NY 10022" at bounding box center [805, 182] width 443 height 19
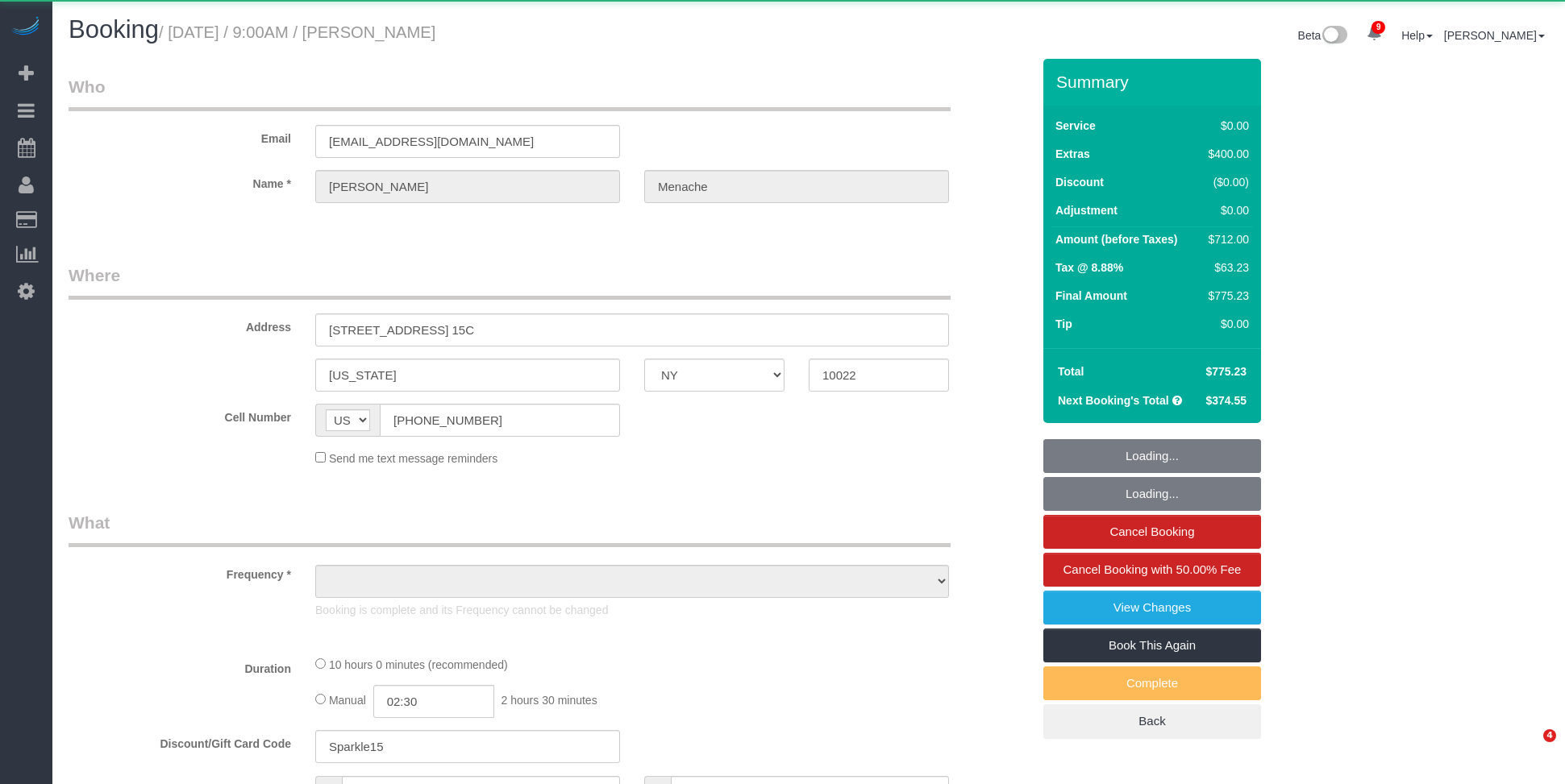
select select "NY"
select select "object:968"
select select "2"
select select "spot1"
select select "number:56"
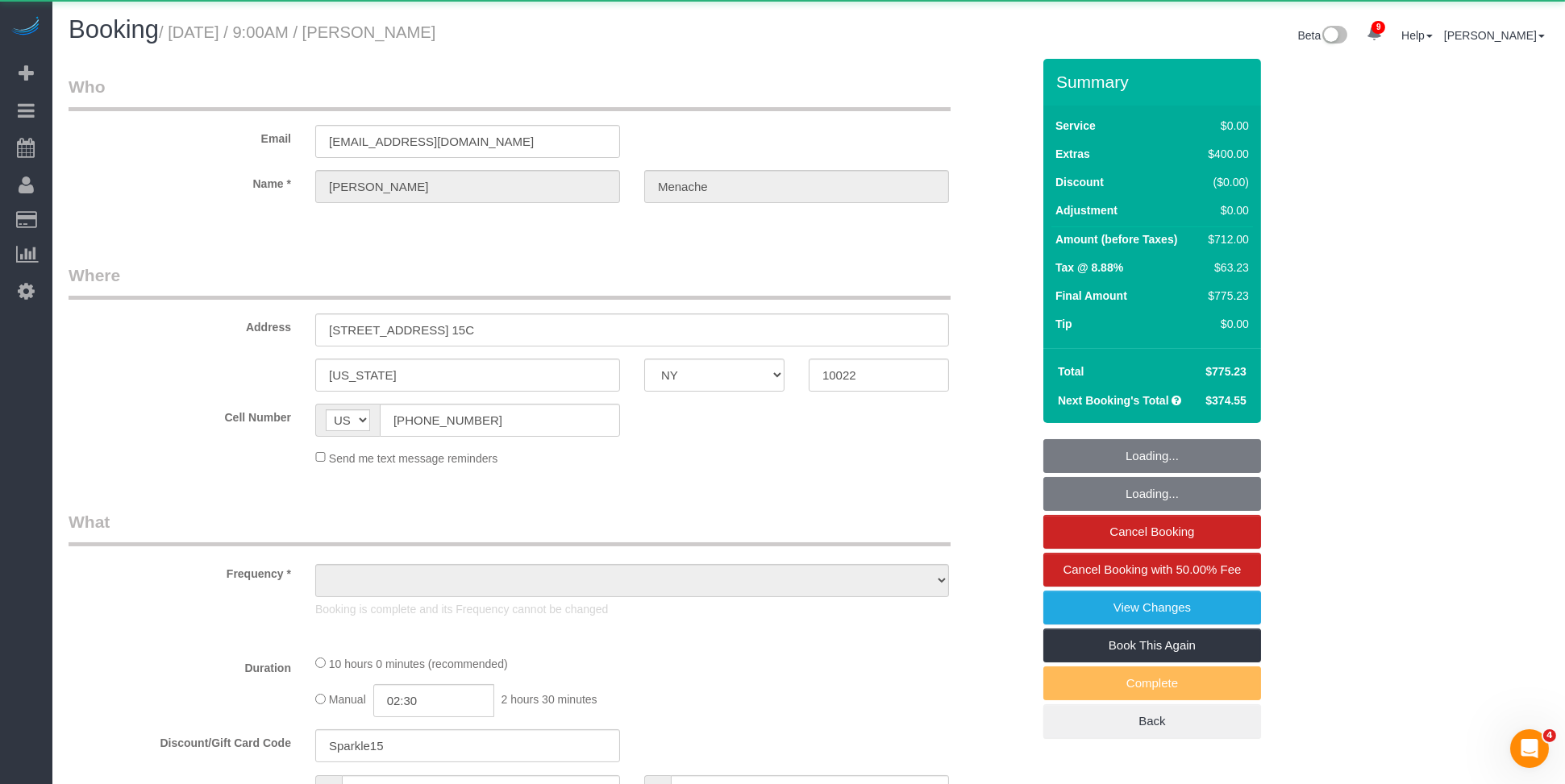
select select "number:70"
select select "number:15"
select select "number:5"
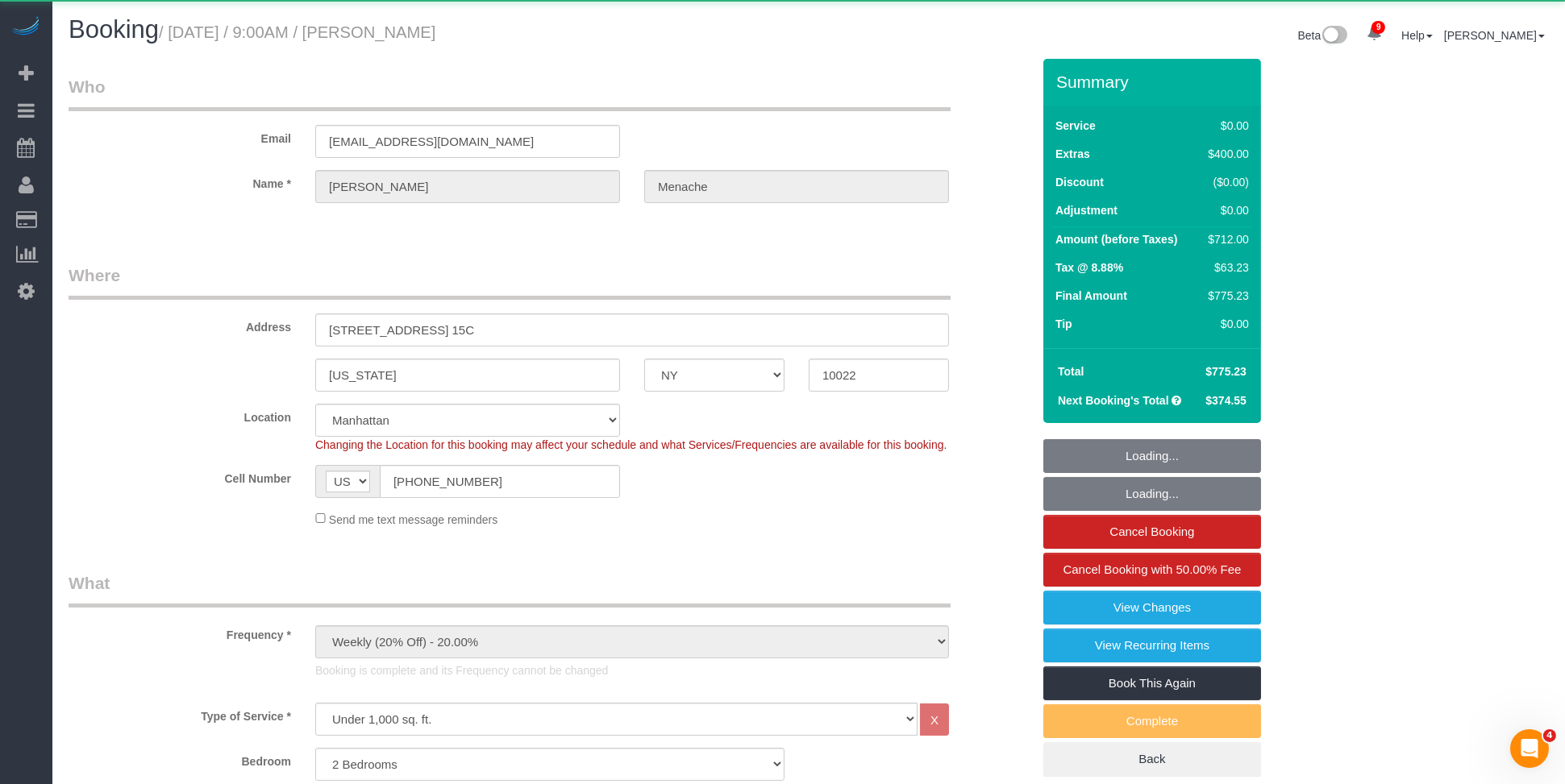
select select "string:stripe-pm_1S14GQ4VGloSiKo7FtdT7e7N"
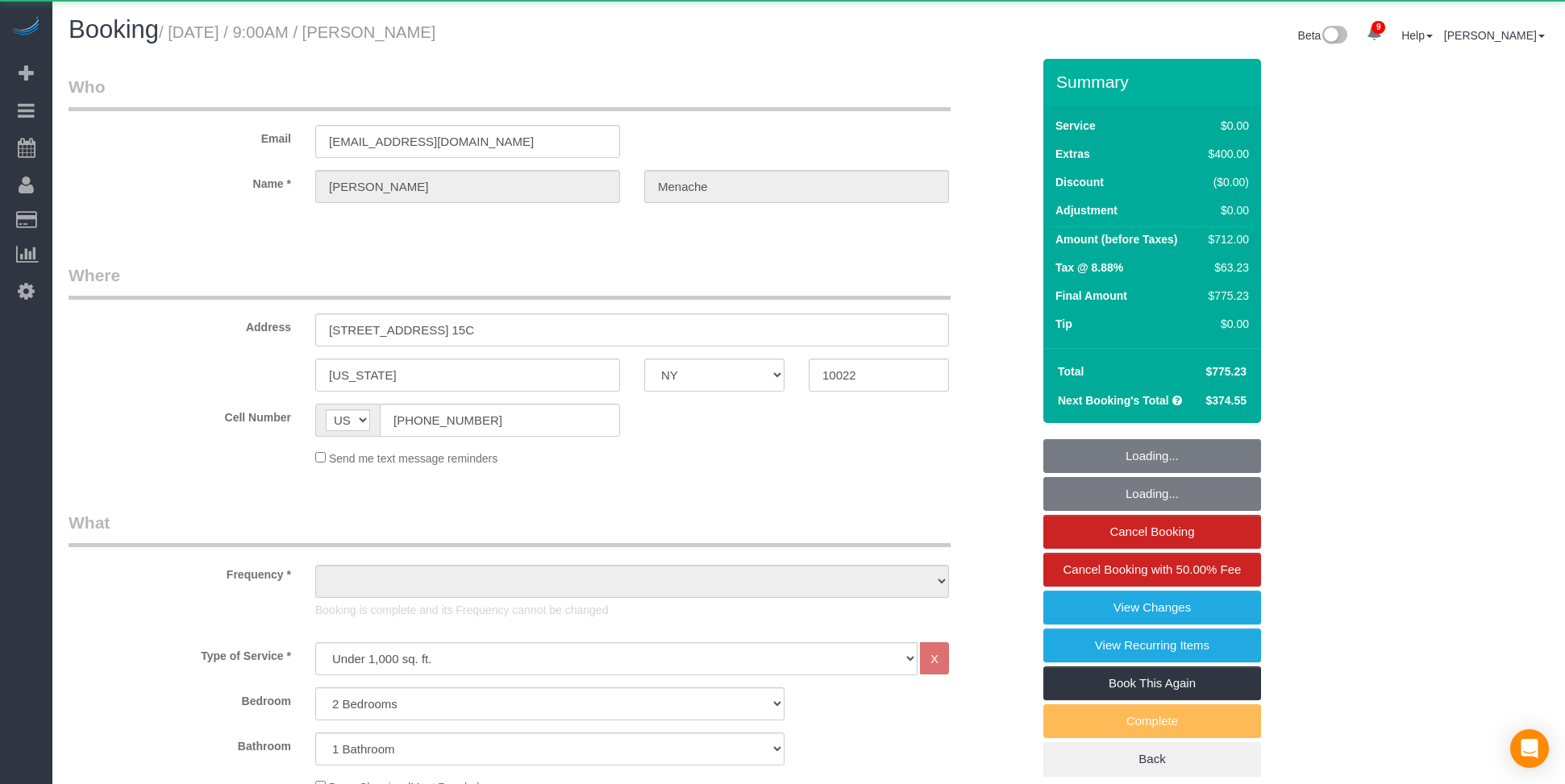
select select "NY"
select select "2"
select select "object:968"
select select "string:stripe-pm_1S14GQ4VGloSiKo7FtdT7e7N"
select select "2"
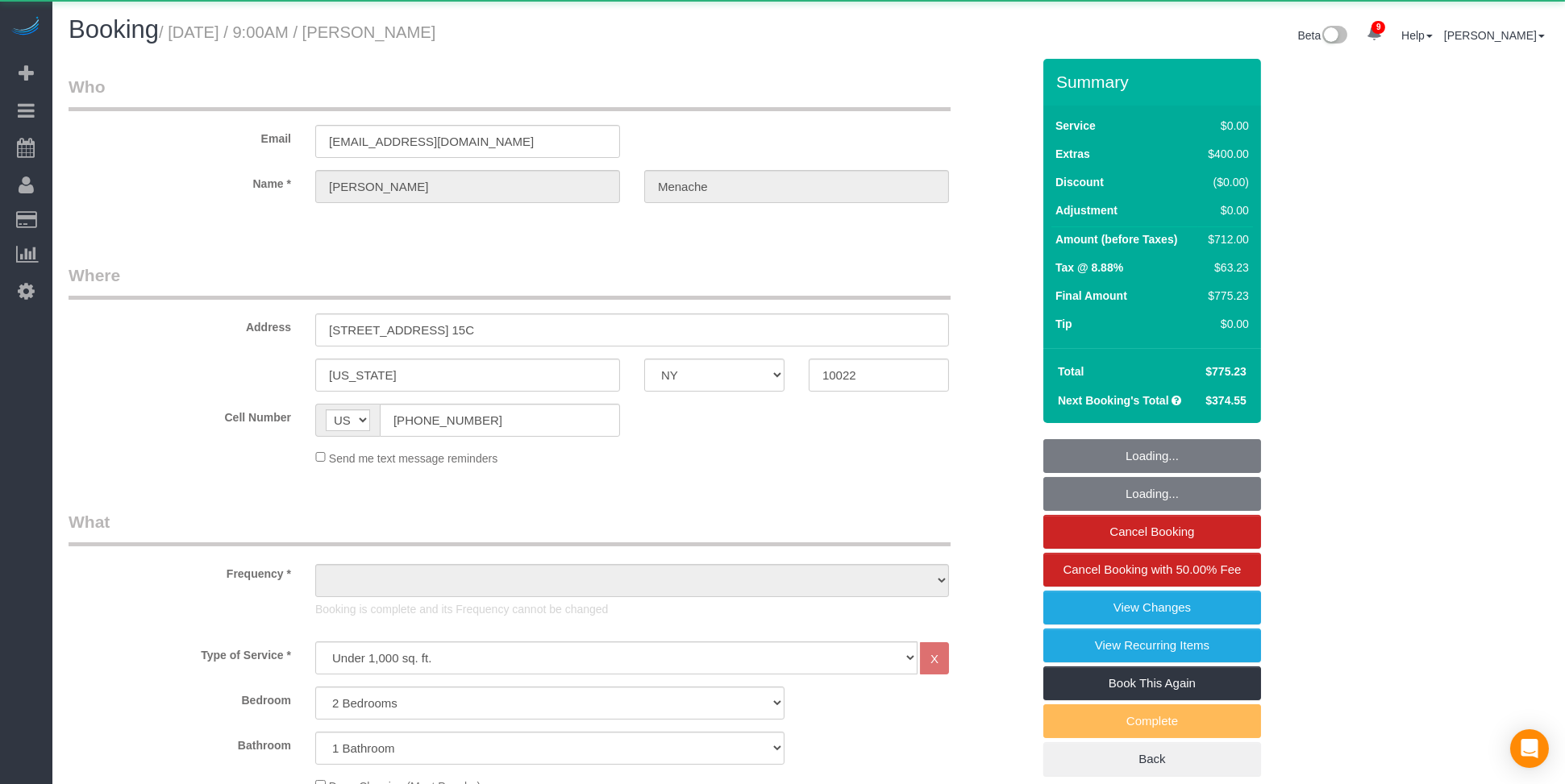
select select "spot1"
select select "number:56"
select select "number:70"
select select "number:15"
select select "number:5"
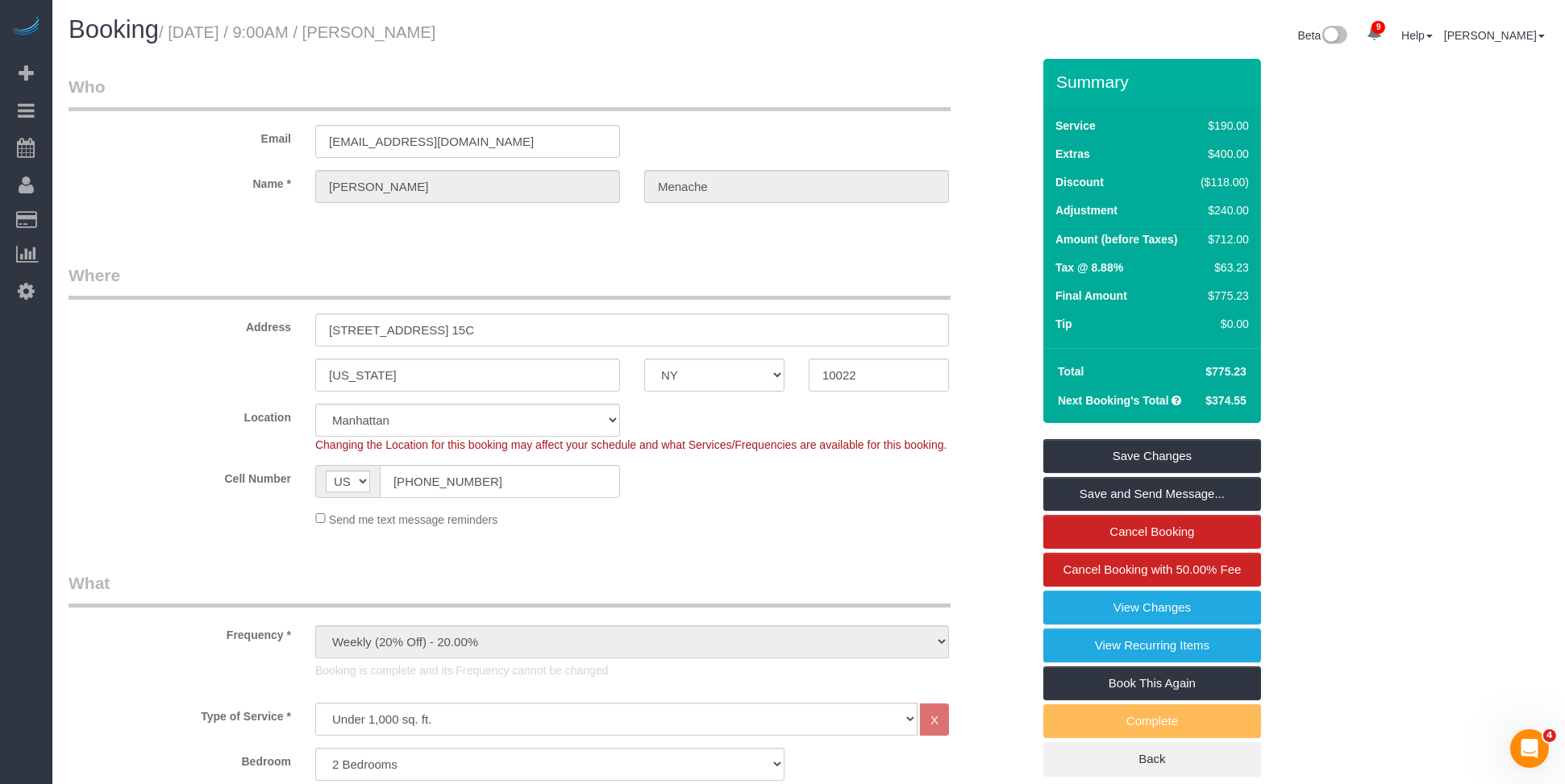
drag, startPoint x: 533, startPoint y: 37, endPoint x: 551, endPoint y: 34, distance: 18.2
click at [550, 36] on h1 "Booking / September 01, 2025 / 9:00AM / Daniele Menache" at bounding box center [432, 29] width 728 height 28
drag, startPoint x: 552, startPoint y: 34, endPoint x: 413, endPoint y: 36, distance: 139.0
click at [413, 36] on h1 "Booking / September 01, 2025 / 9:00AM / Daniele Menache" at bounding box center [432, 29] width 728 height 28
copy small "Daniele Menache"
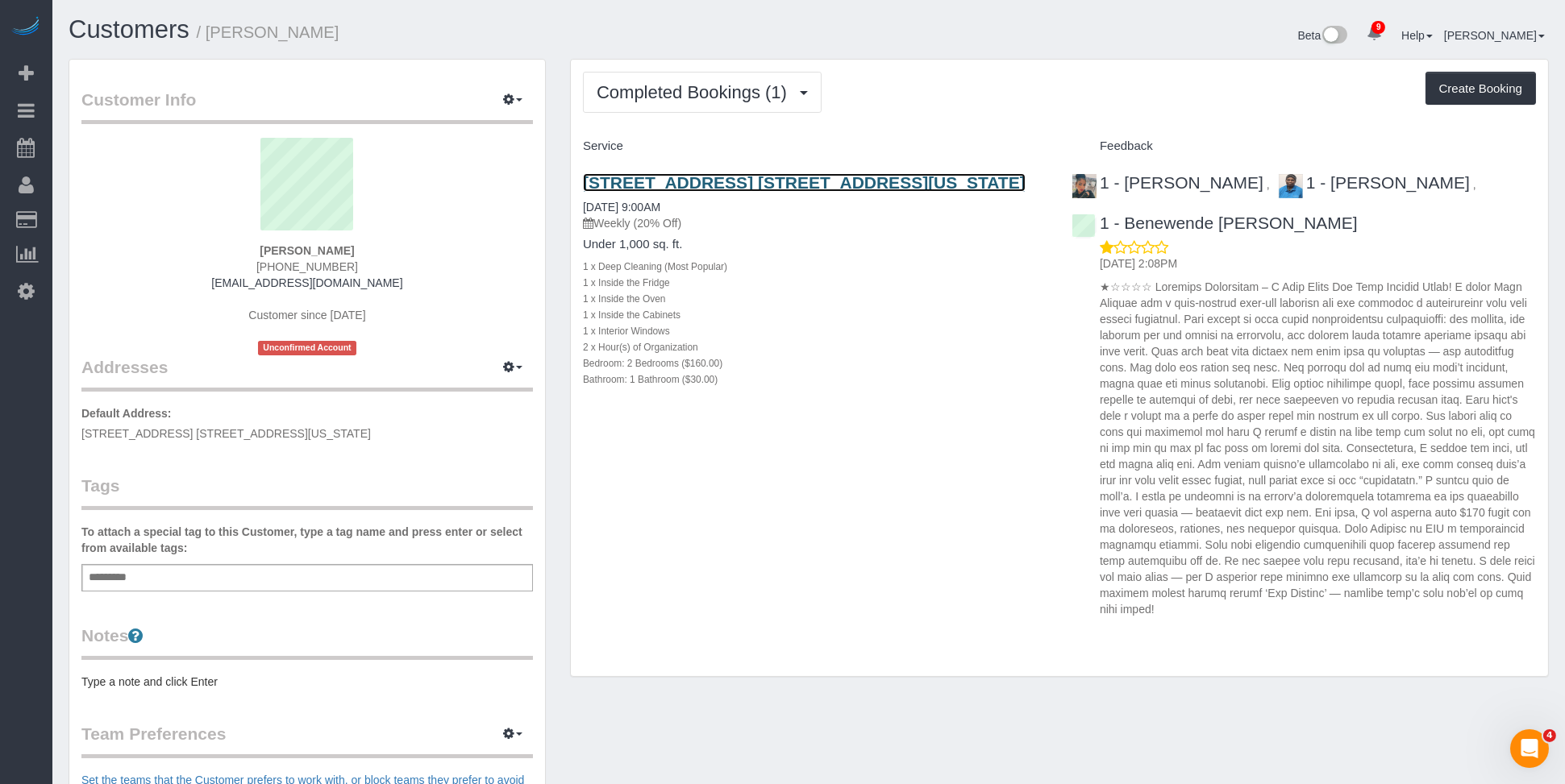
click at [723, 183] on link "400 East 58th Street, Apt. 15c, New York, NY 10022" at bounding box center [805, 182] width 443 height 19
click at [806, 190] on link "400 East 58th Street, Apt. 15c, New York, NY 10022" at bounding box center [805, 182] width 443 height 19
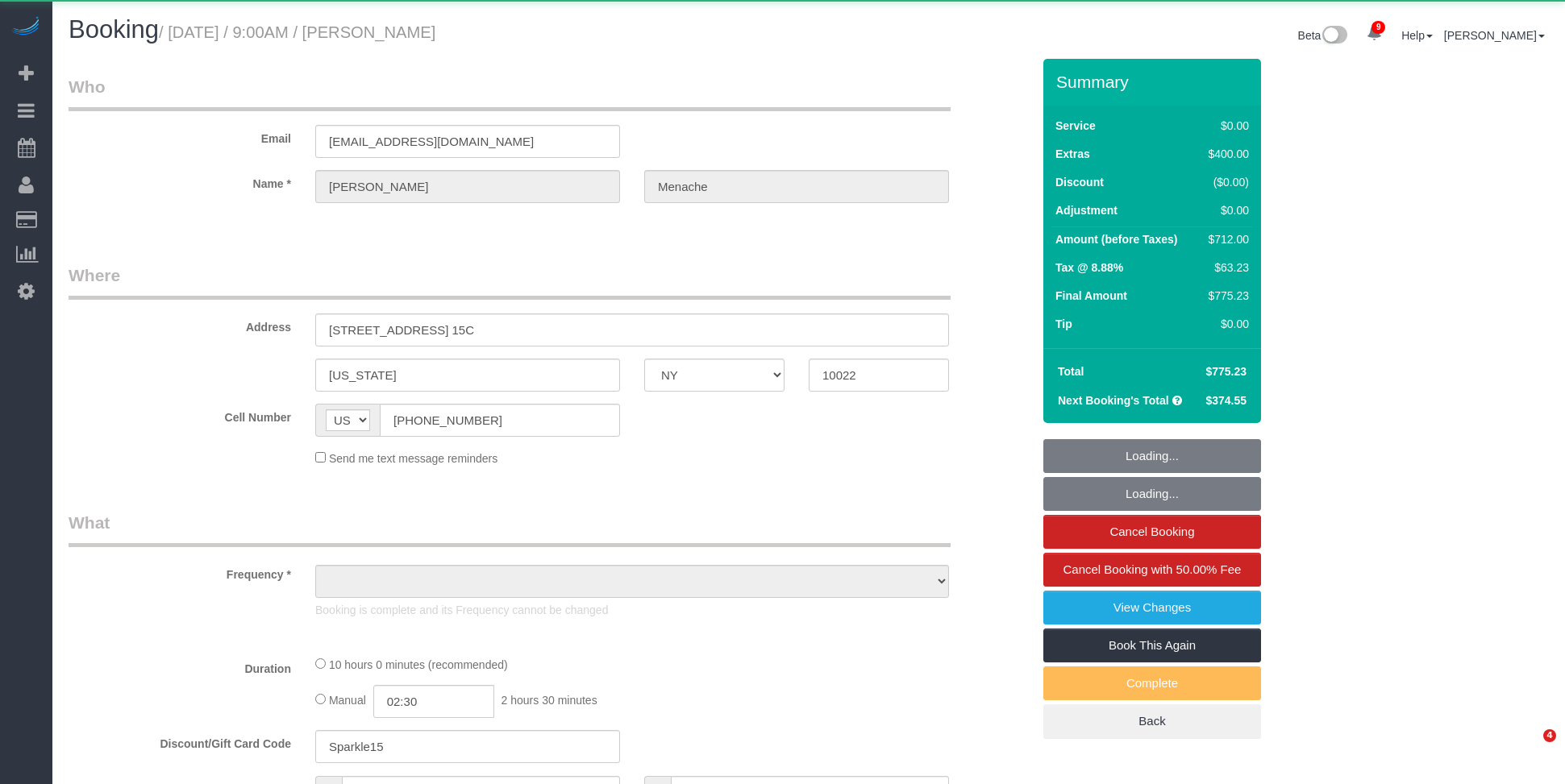
select select "NY"
select select "object:823"
select select "2"
select select "number:56"
select select "number:70"
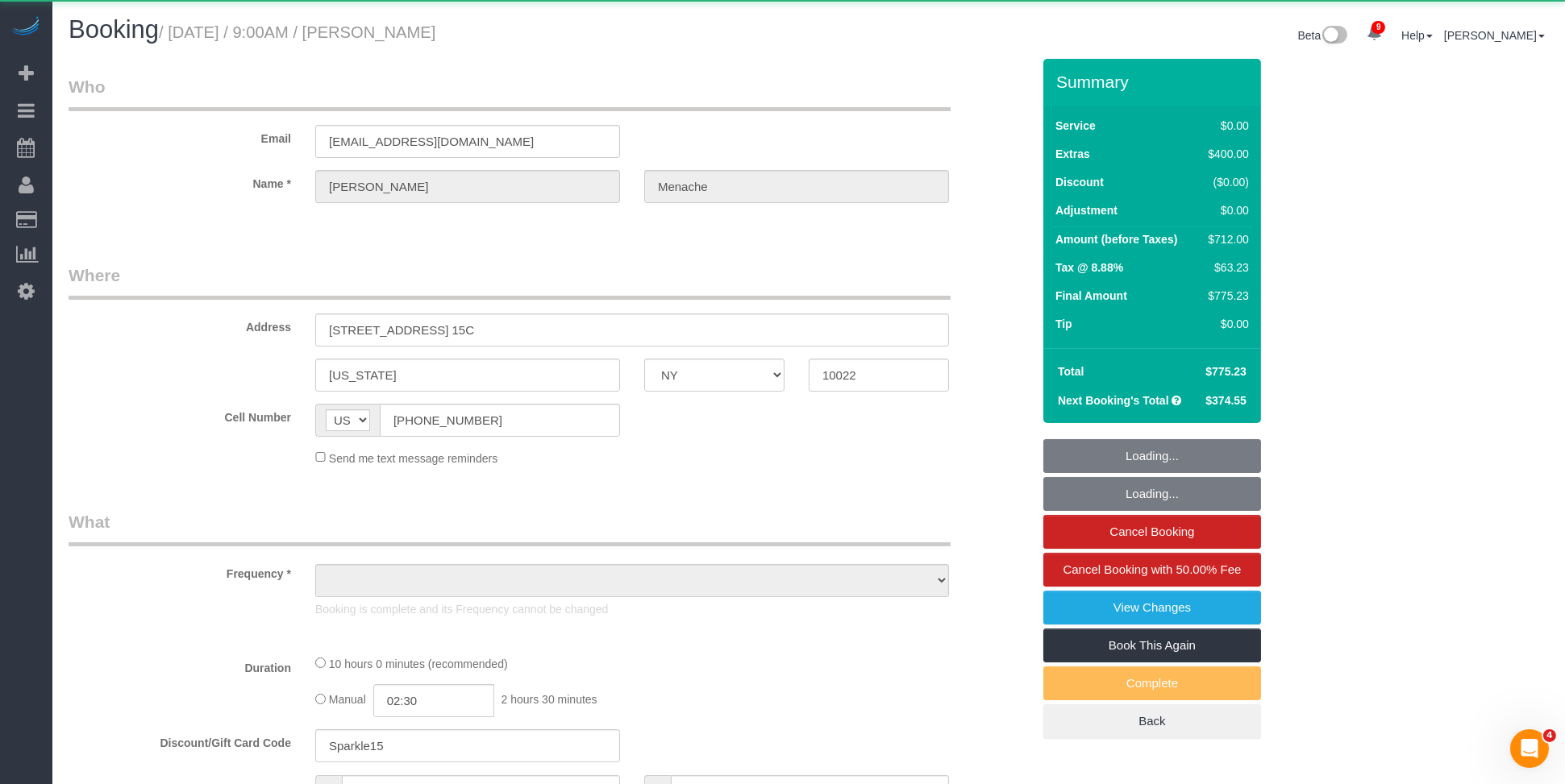
select select "number:15"
select select "number:5"
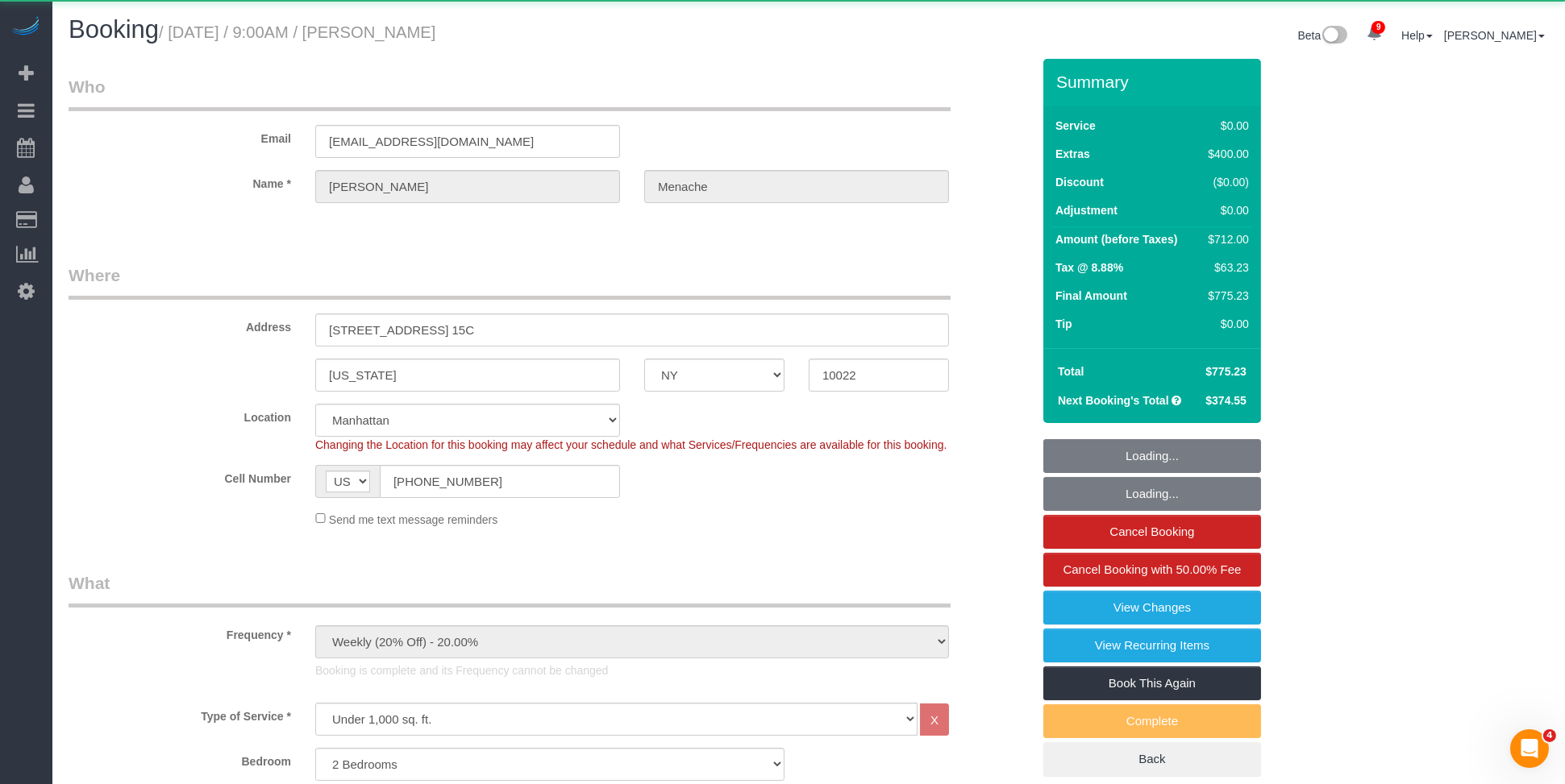
select select "string:stripe-pm_1S14GQ4VGloSiKo7FtdT7e7N"
select select "spot1"
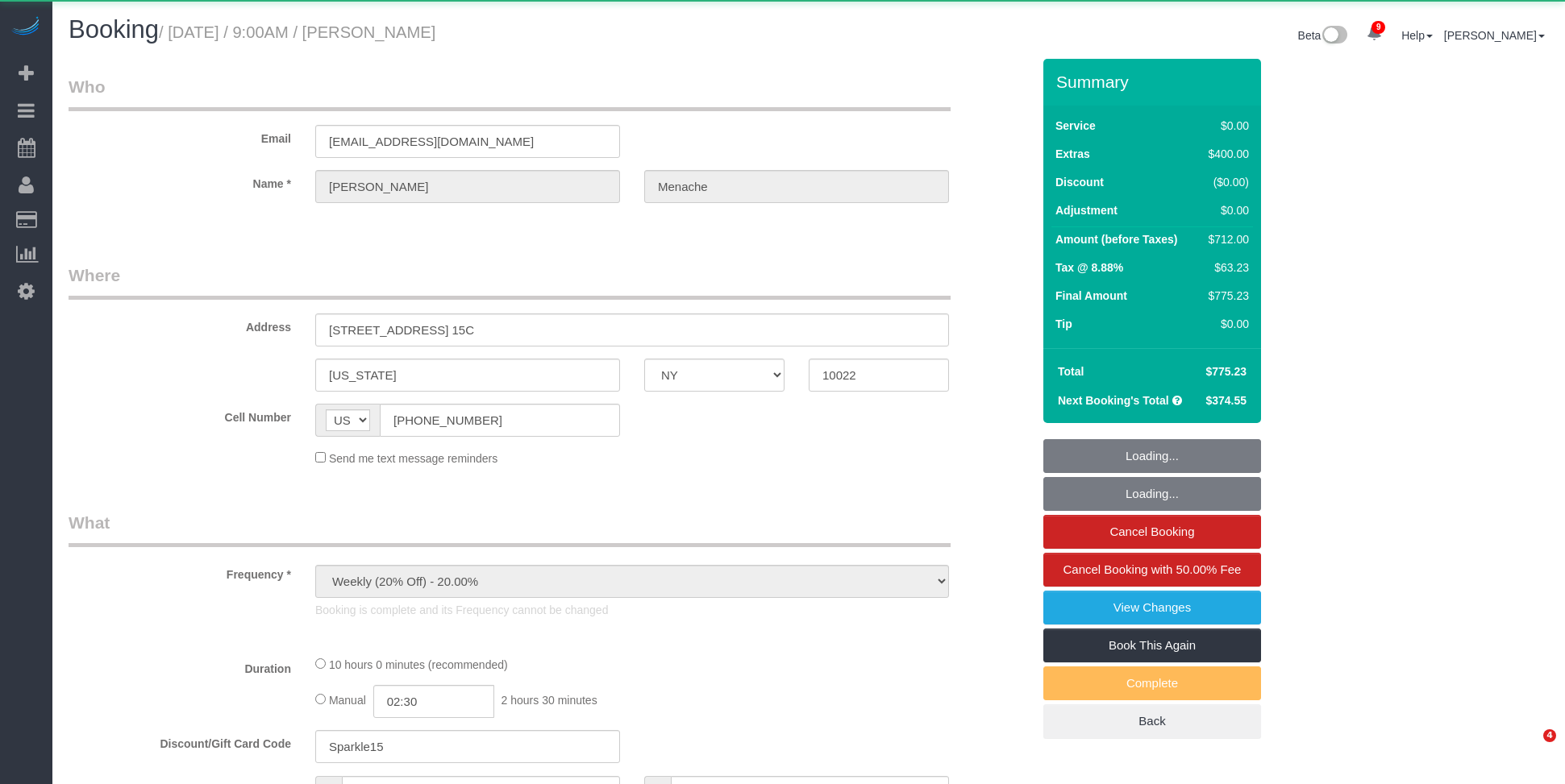
select select "NY"
select select "object:718"
select select "2"
select select "spot1"
select select "number:56"
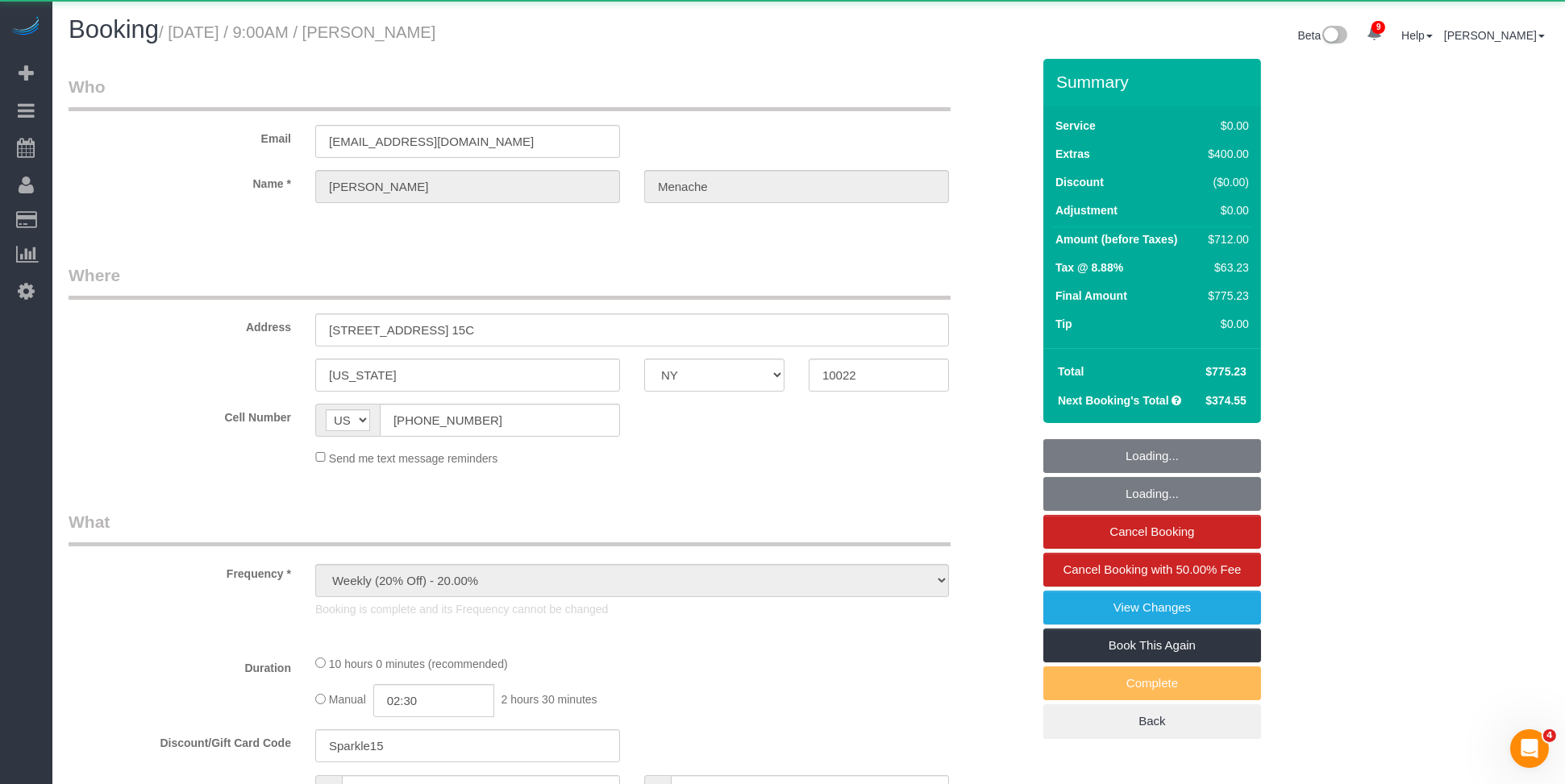
select select "number:70"
select select "number:15"
select select "number:5"
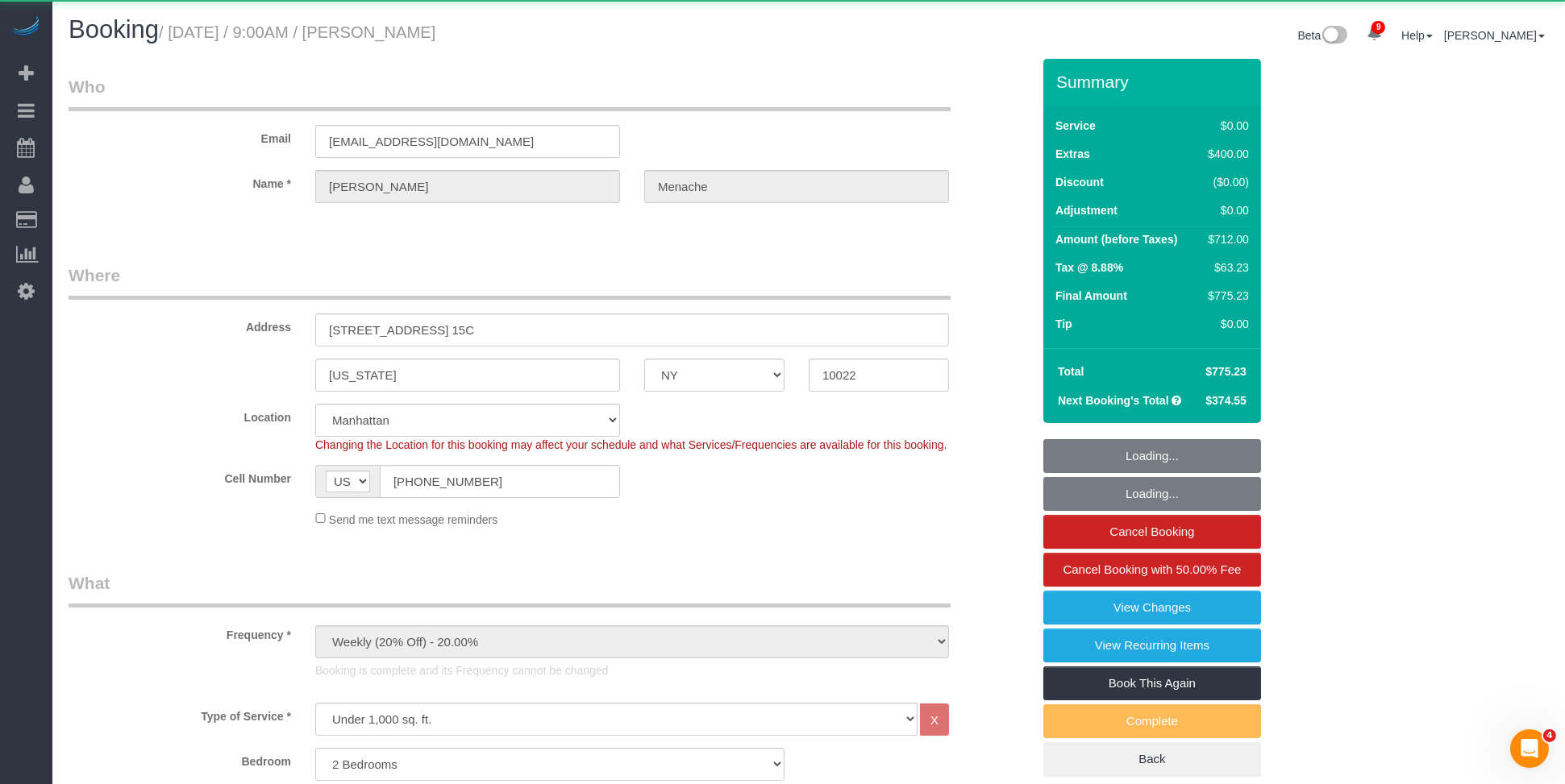
select select "string:stripe-pm_1S14GQ4VGloSiKo7FtdT7e7N"
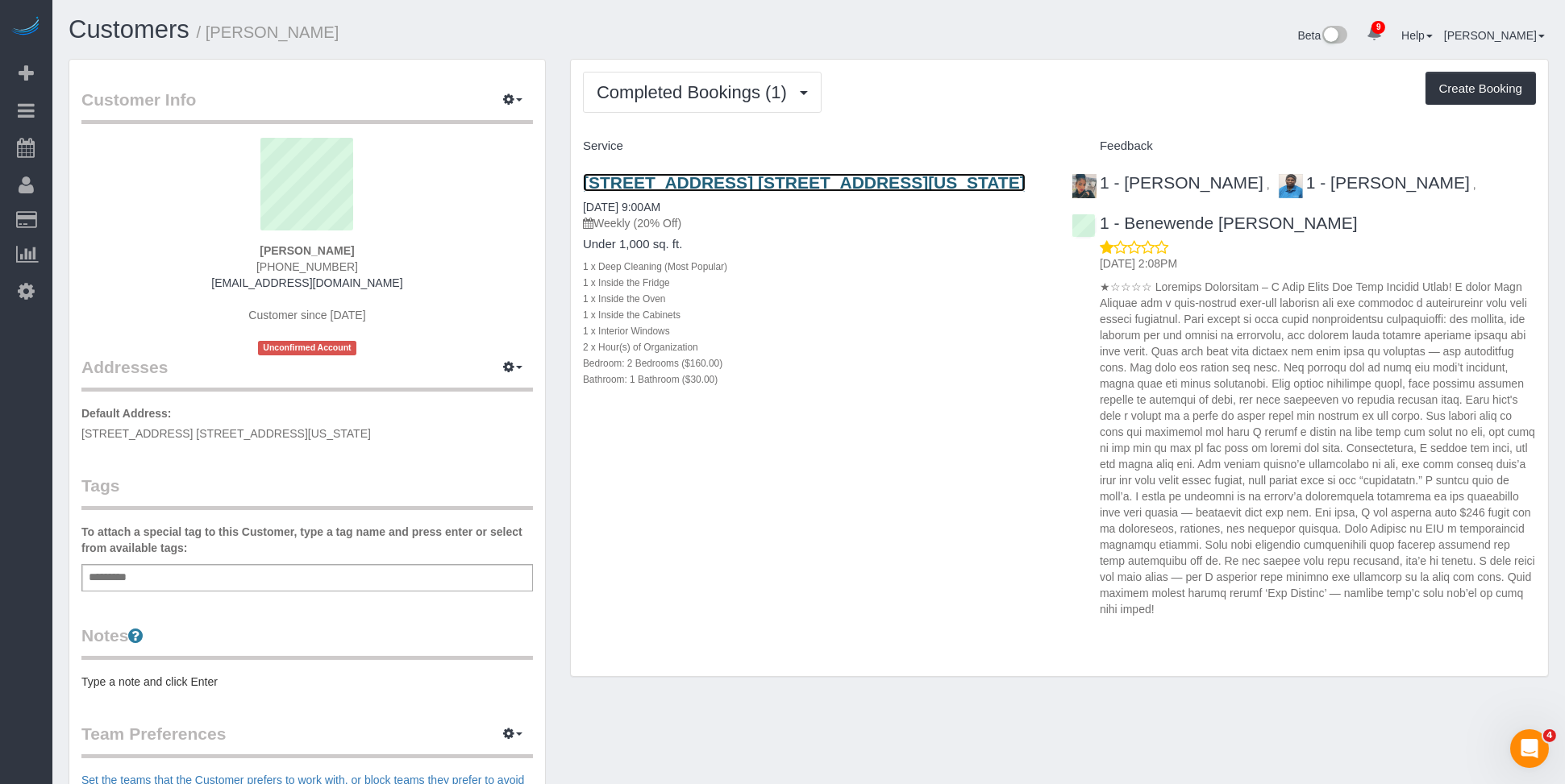
click at [775, 188] on link "[STREET_ADDRESS] [STREET_ADDRESS][US_STATE]" at bounding box center [805, 182] width 443 height 19
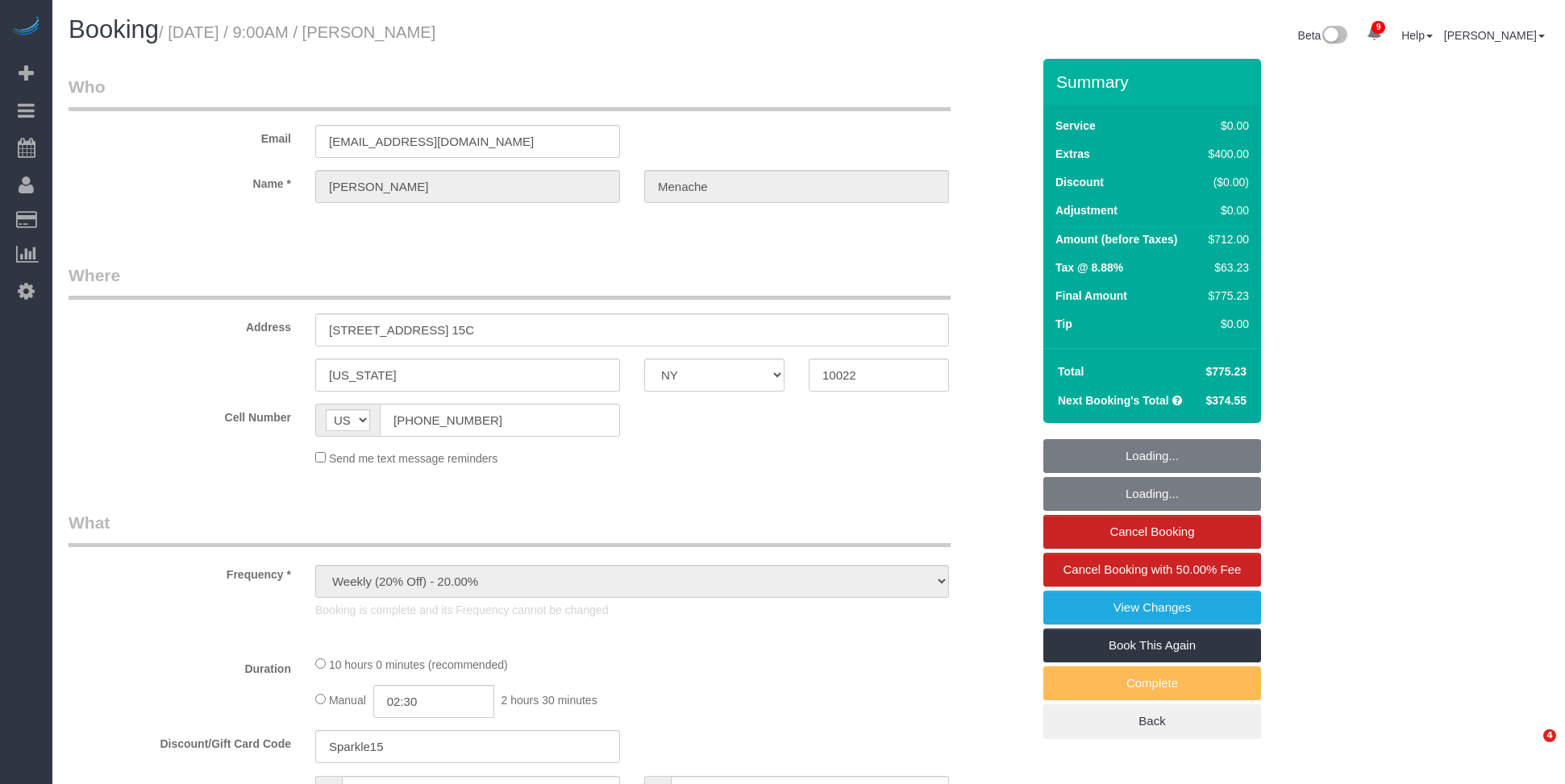
select select "NY"
select select "object:823"
select select "2"
select select "spot1"
select select "number:56"
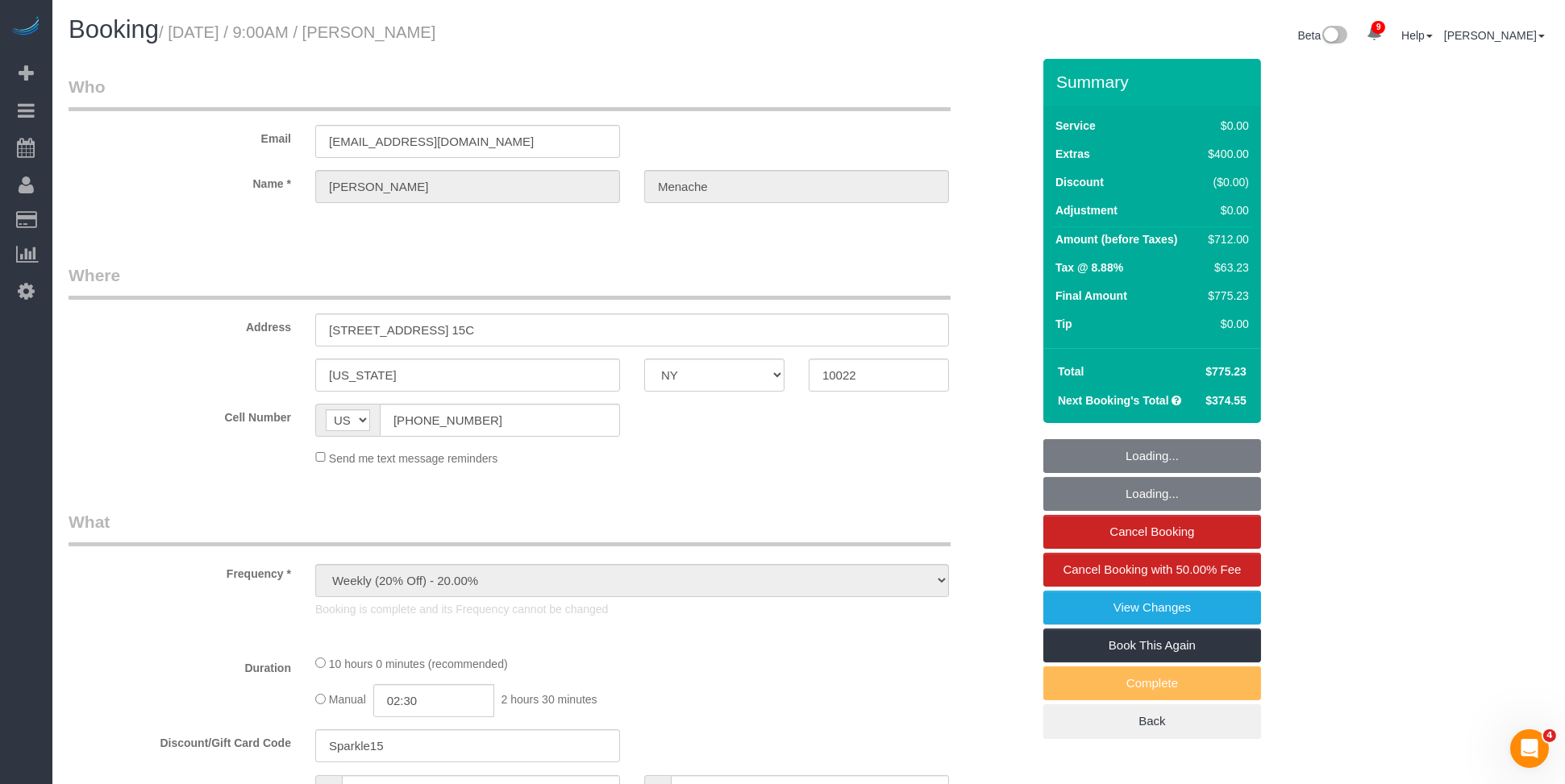
select select "number:70"
select select "number:15"
select select "number:5"
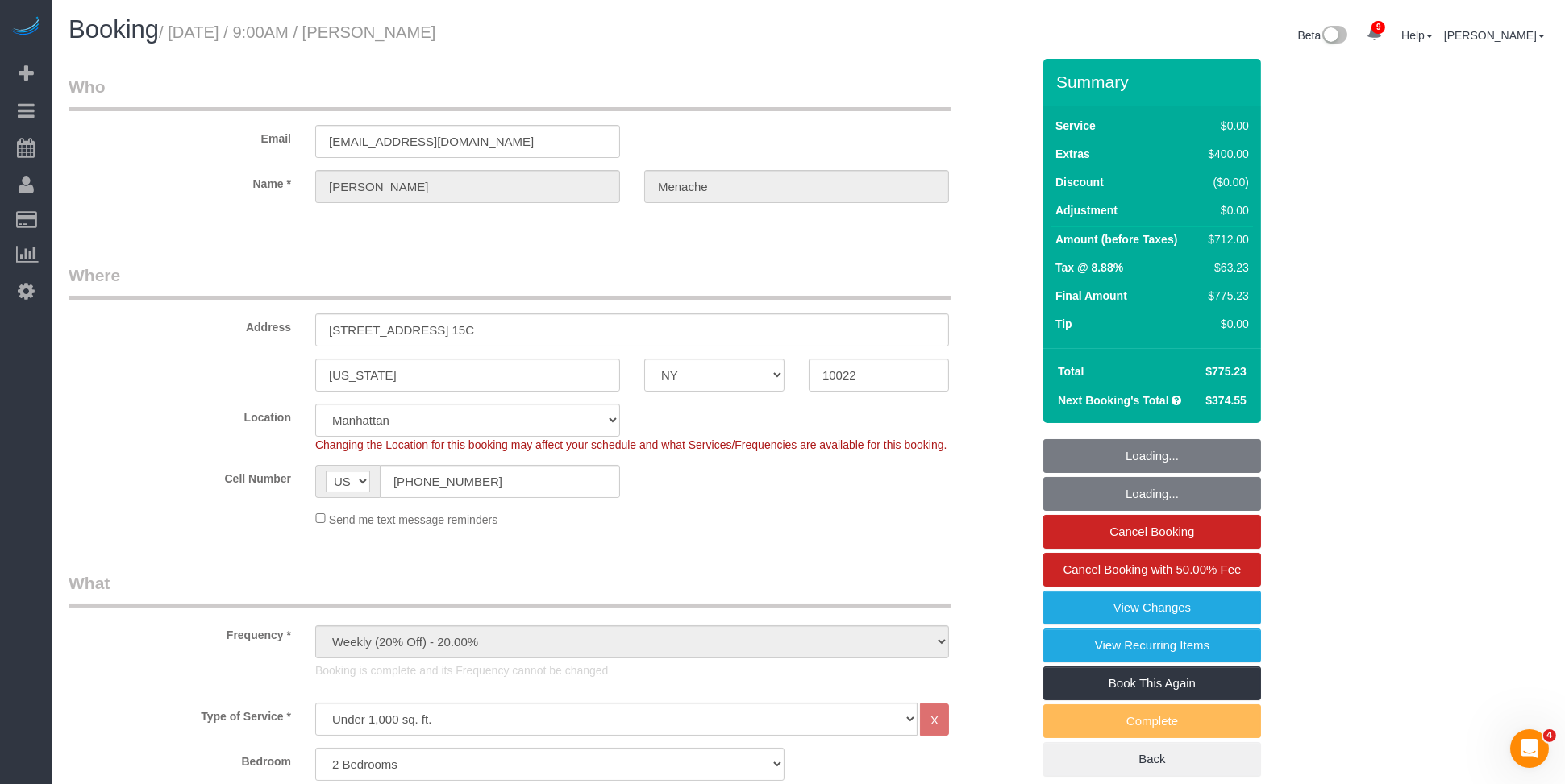
select select "string:stripe-pm_1S14GQ4VGloSiKo7FtdT7e7N"
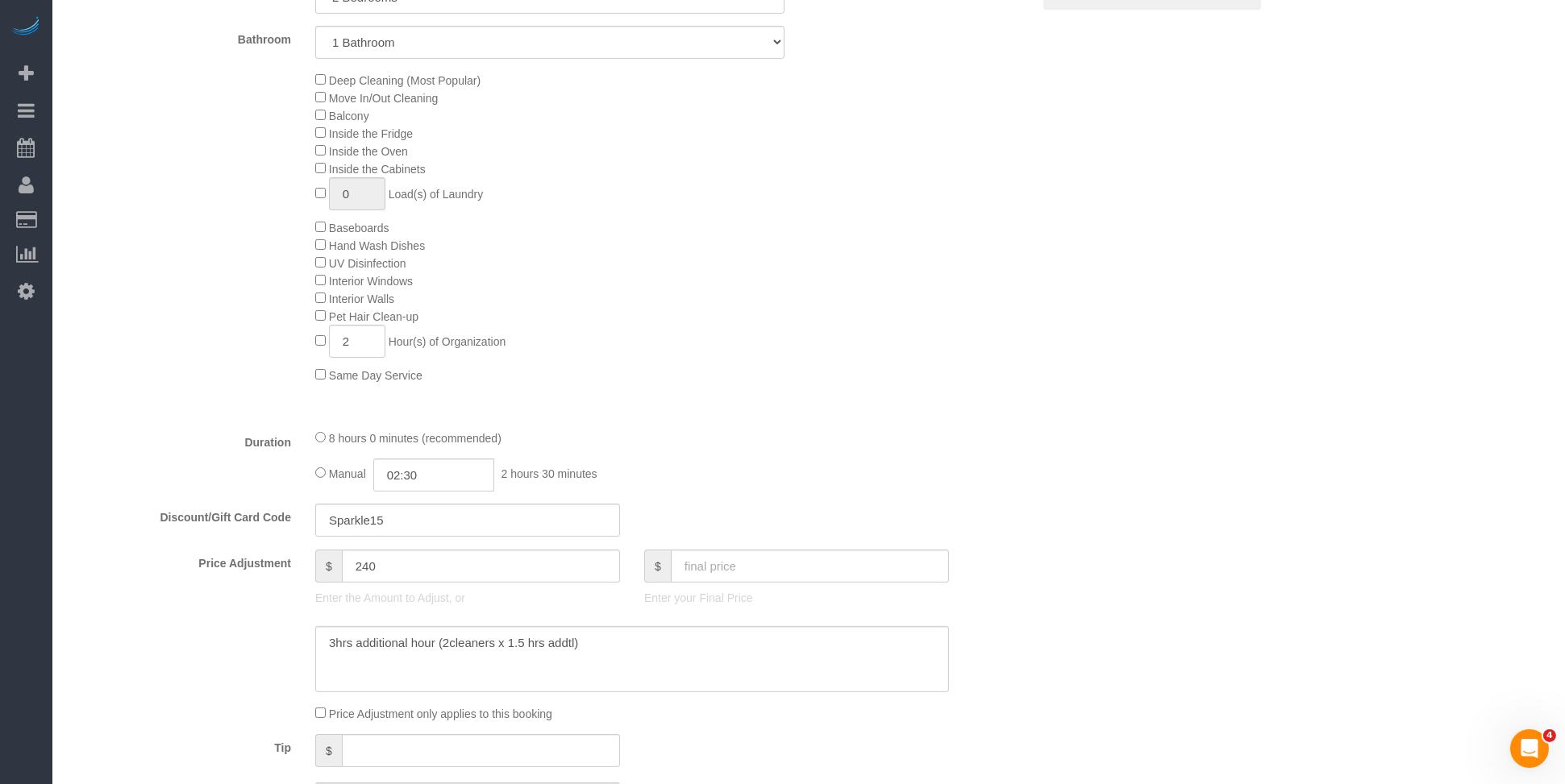
scroll to position [763, 0]
click at [643, 308] on div "Deep Cleaning (Most Popular) Move In/Out Cleaning Balcony Inside the Fridge Ins…" at bounding box center [673, 232] width 741 height 313
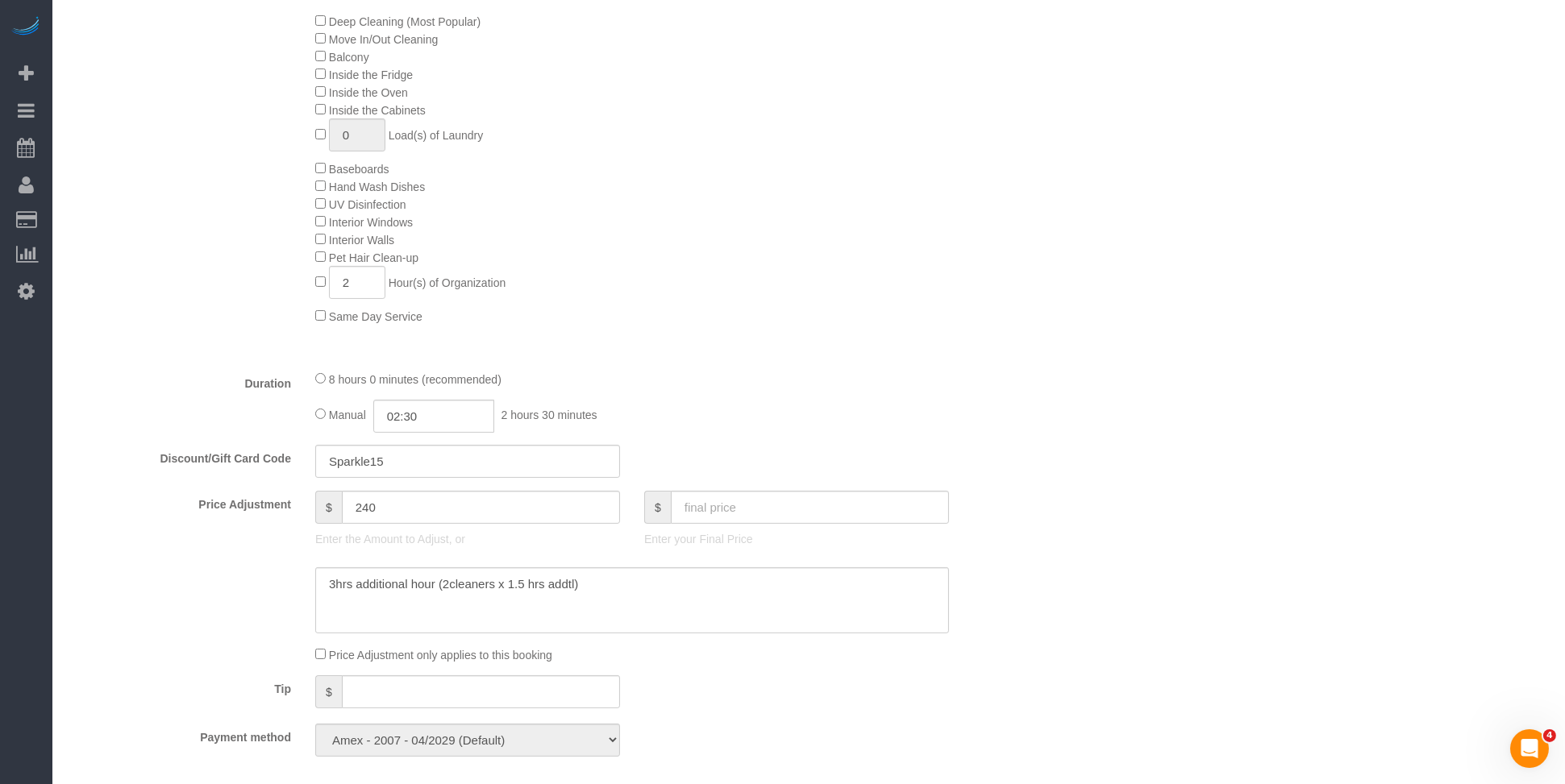
scroll to position [930, 0]
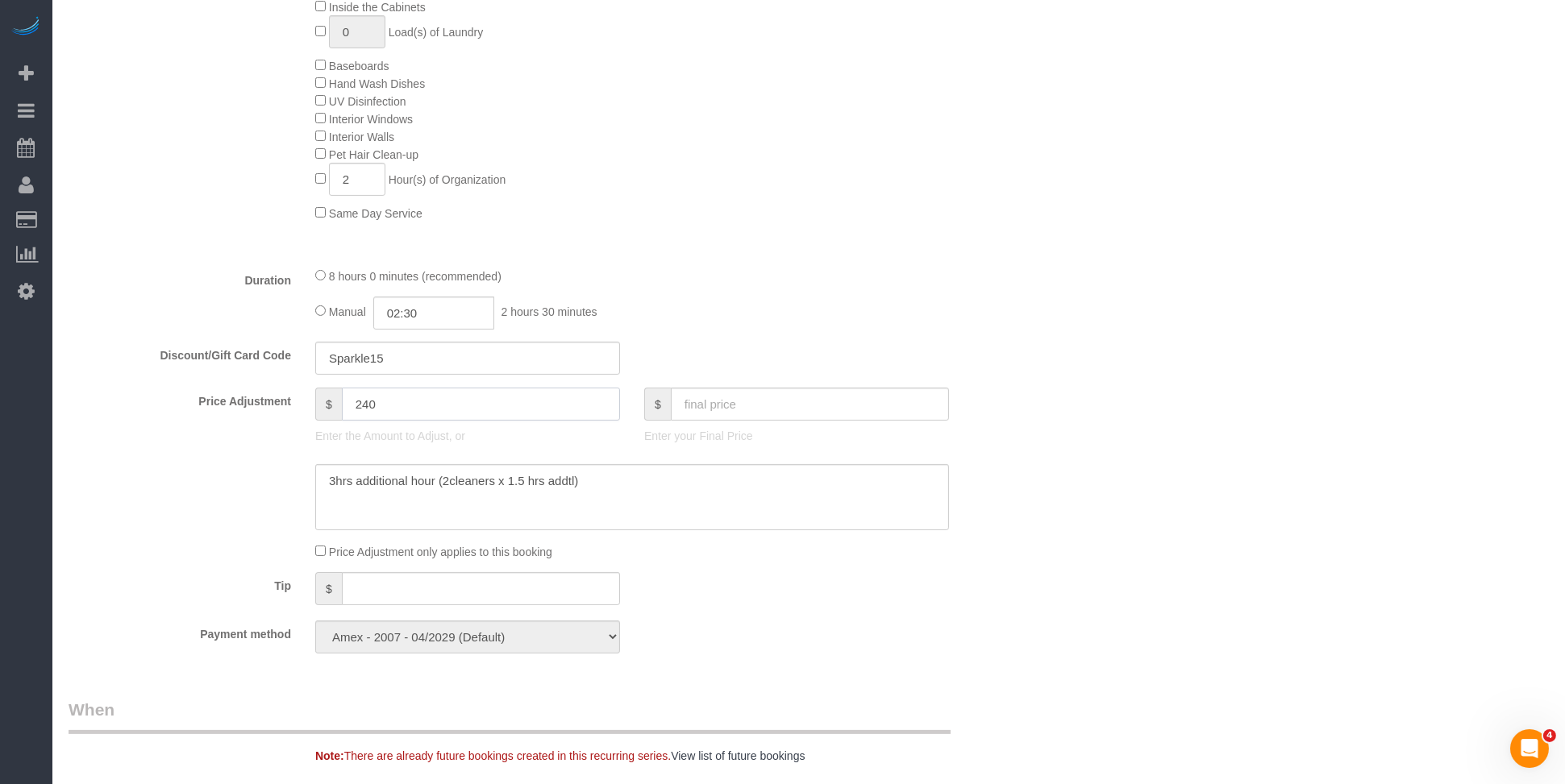
click at [414, 420] on input "240" at bounding box center [481, 404] width 278 height 33
drag, startPoint x: 369, startPoint y: 496, endPoint x: 314, endPoint y: 500, distance: 55.1
click at [314, 500] on div at bounding box center [632, 497] width 658 height 66
